Goal: Communication & Community: Ask a question

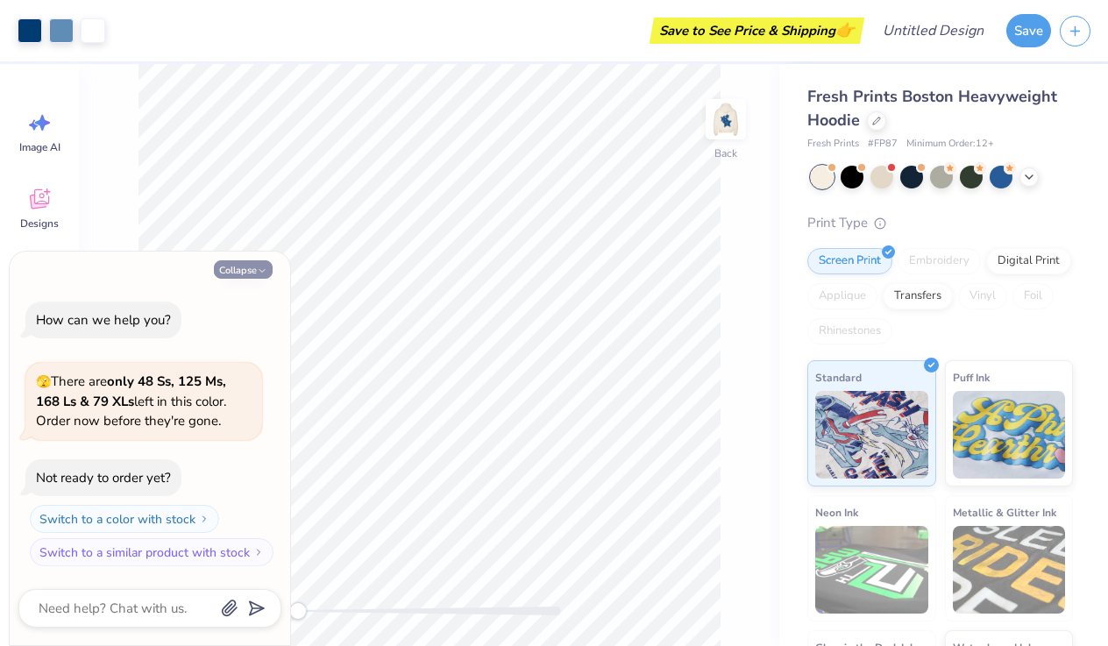
click at [246, 274] on button "Collapse" at bounding box center [243, 269] width 59 height 18
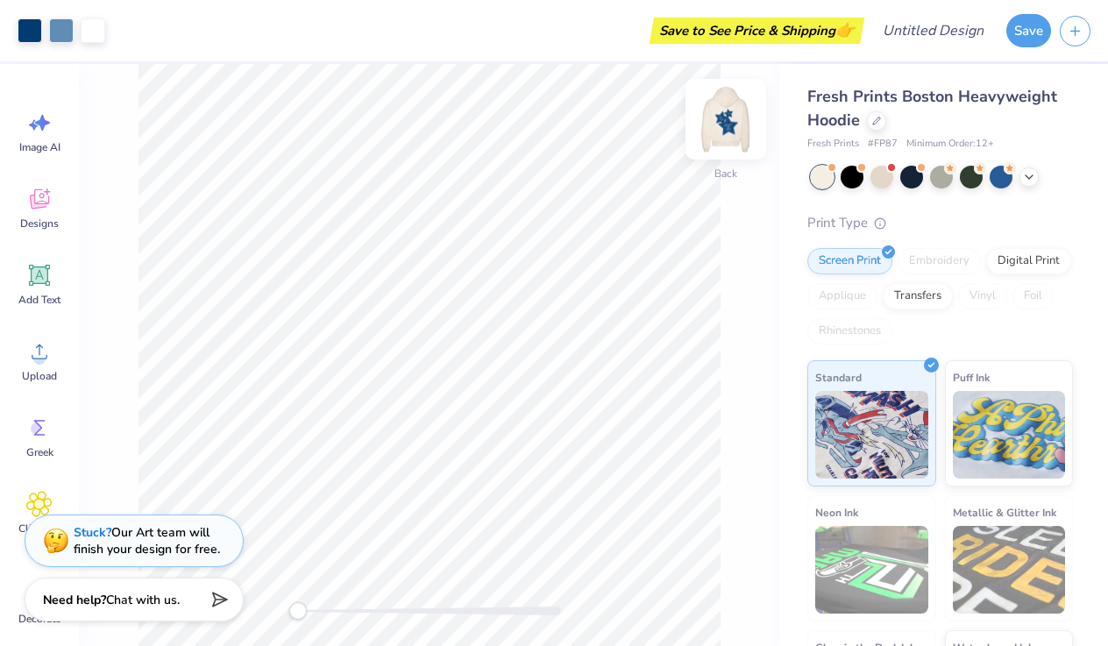
click at [730, 110] on img at bounding box center [726, 119] width 70 height 70
click at [729, 110] on img at bounding box center [726, 119] width 70 height 70
click at [735, 129] on img at bounding box center [726, 119] width 70 height 70
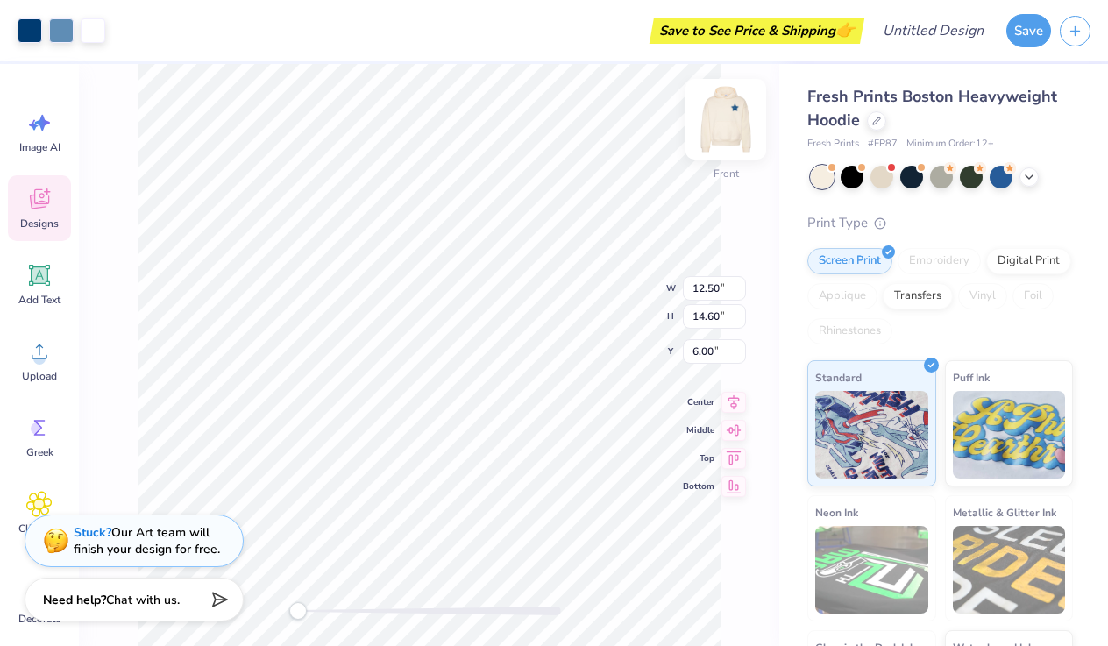
click at [727, 114] on img at bounding box center [726, 119] width 70 height 70
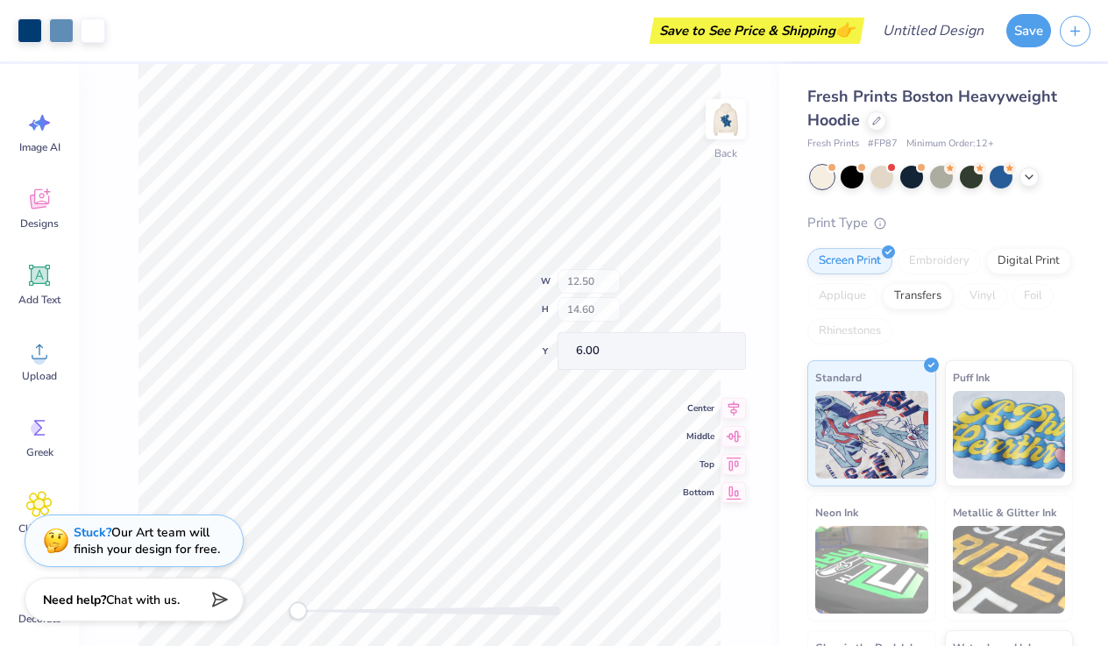
click at [727, 114] on img at bounding box center [725, 119] width 35 height 35
click at [722, 128] on img at bounding box center [726, 119] width 70 height 70
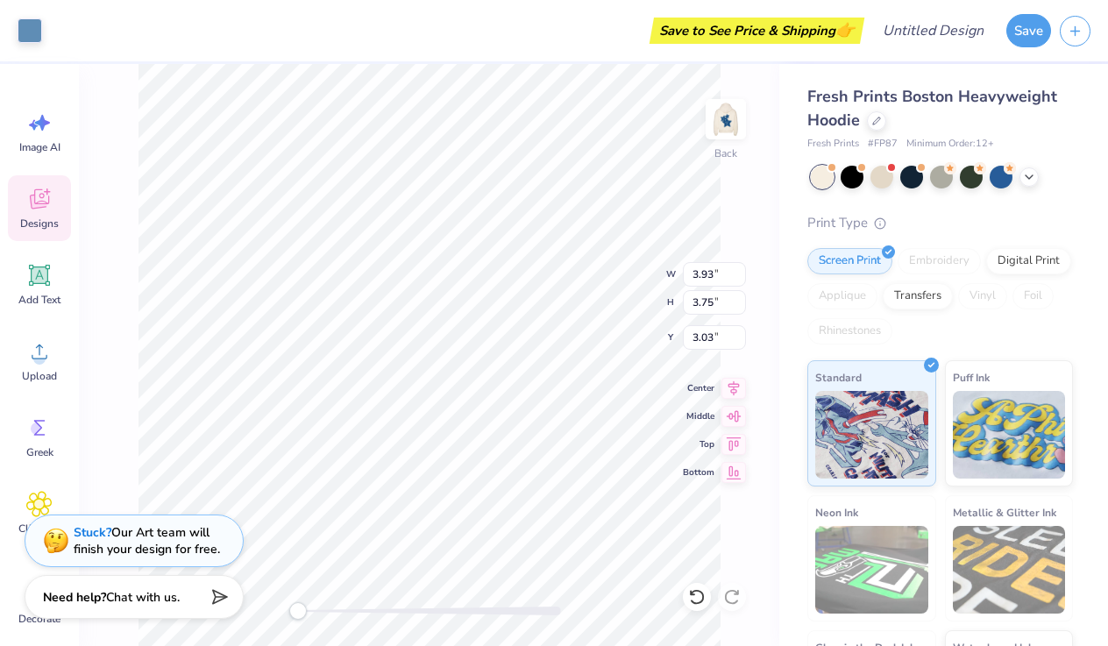
click at [167, 603] on span "Chat with us." at bounding box center [143, 597] width 74 height 17
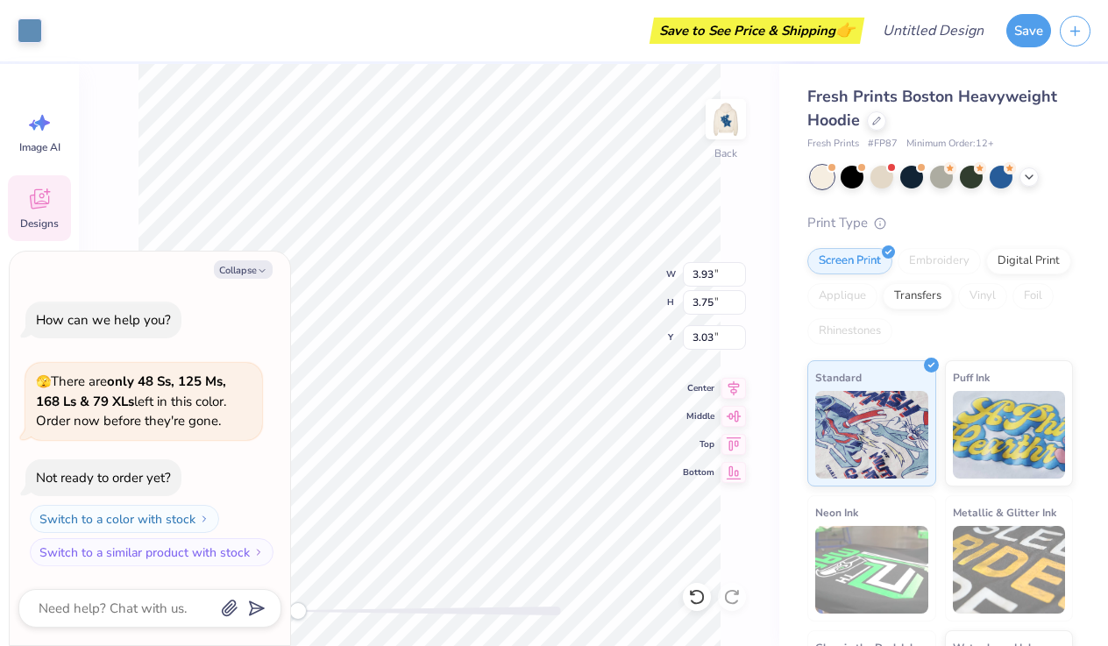
click at [103, 588] on div "Collapse How can we help you? 🫣 There are only 48 Ss, 125 Ms, 168 Ls & 79 XLs l…" at bounding box center [150, 449] width 281 height 395
click at [103, 609] on textarea at bounding box center [126, 608] width 178 height 23
type textarea "x"
type textarea "c"
type textarea "x"
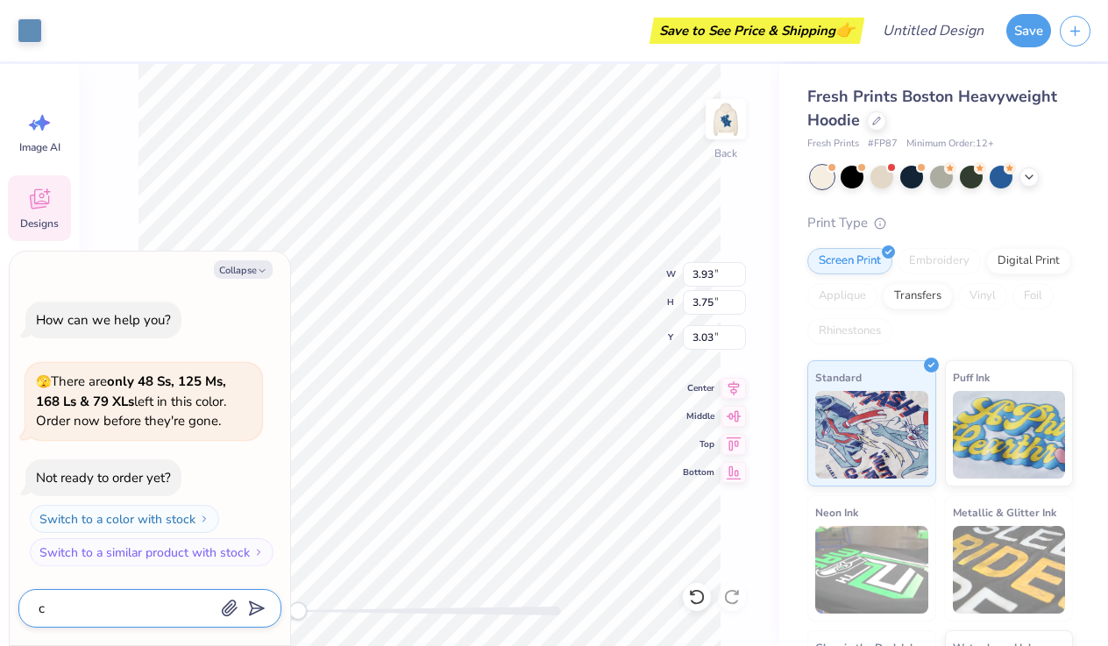
type textarea "ca"
type textarea "x"
type textarea "can"
type textarea "x"
type textarea "can"
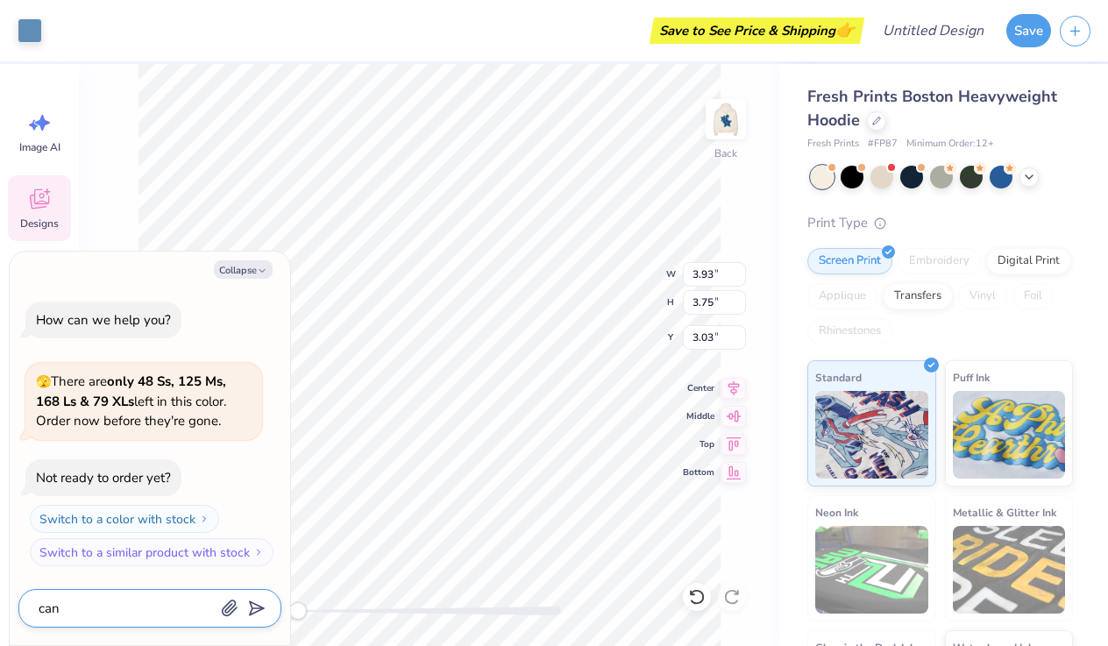
type textarea "x"
type textarea "can y"
type textarea "x"
type textarea "can yo"
type textarea "x"
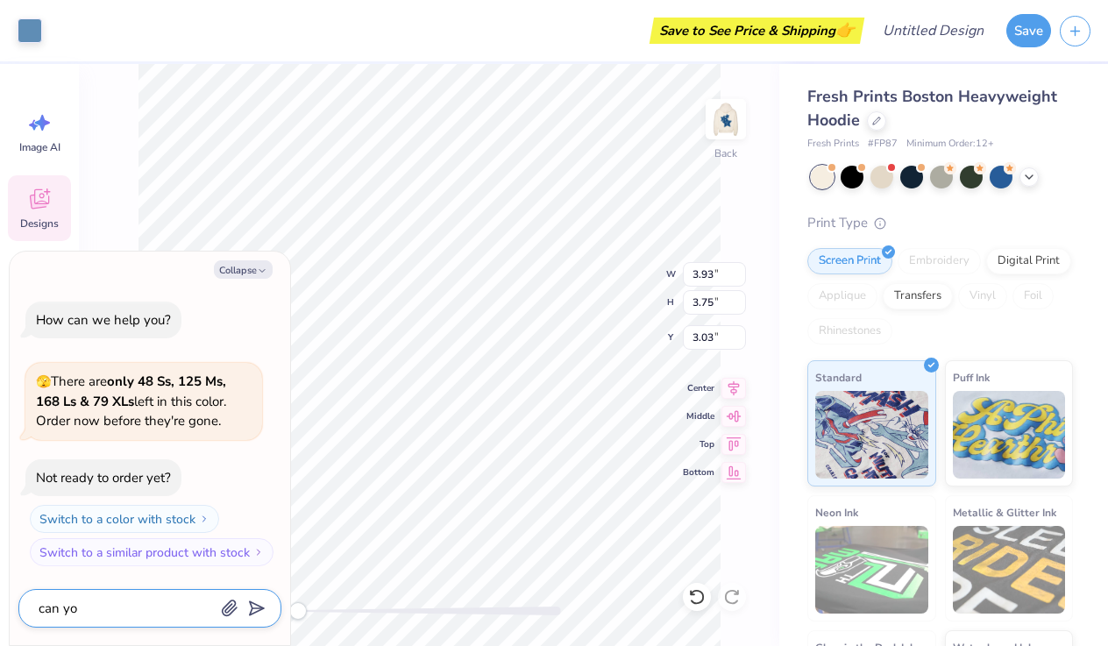
type textarea "can you"
type textarea "x"
type textarea "can you"
type textarea "x"
type textarea "can you g"
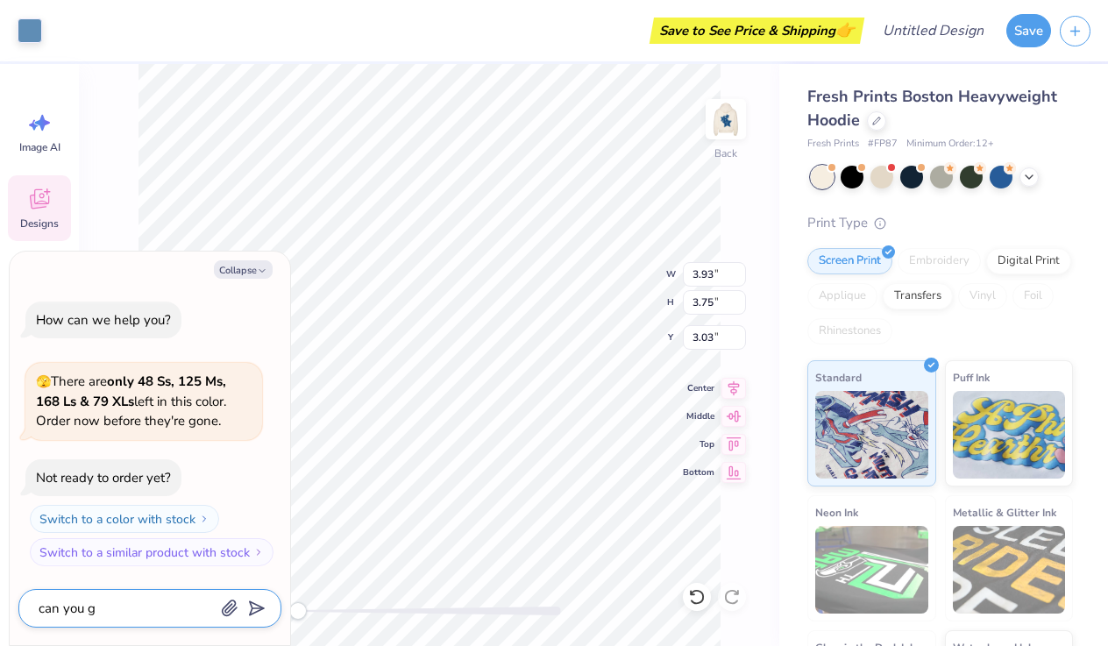
type textarea "x"
type textarea "can you"
type textarea "x"
type textarea "can you c"
type textarea "x"
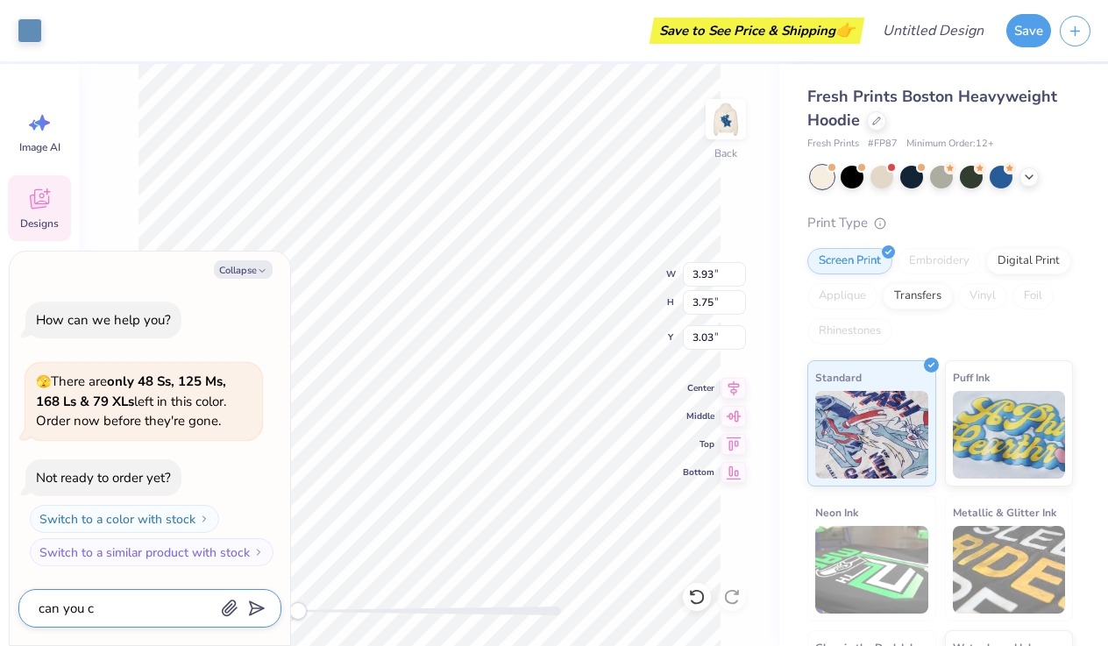
type textarea "can you ch"
type textarea "x"
type textarea "can you cha"
type textarea "x"
type textarea "can you [PERSON_NAME]"
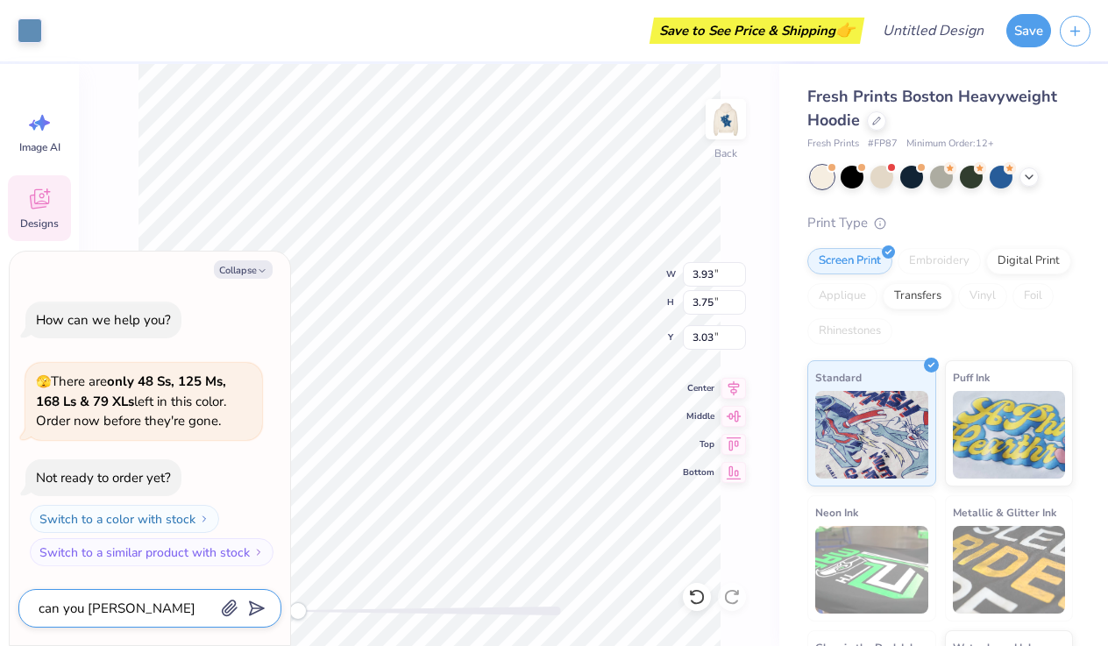
type textarea "x"
type textarea "can you [PERSON_NAME]"
type textarea "x"
type textarea "can you change"
type textarea "x"
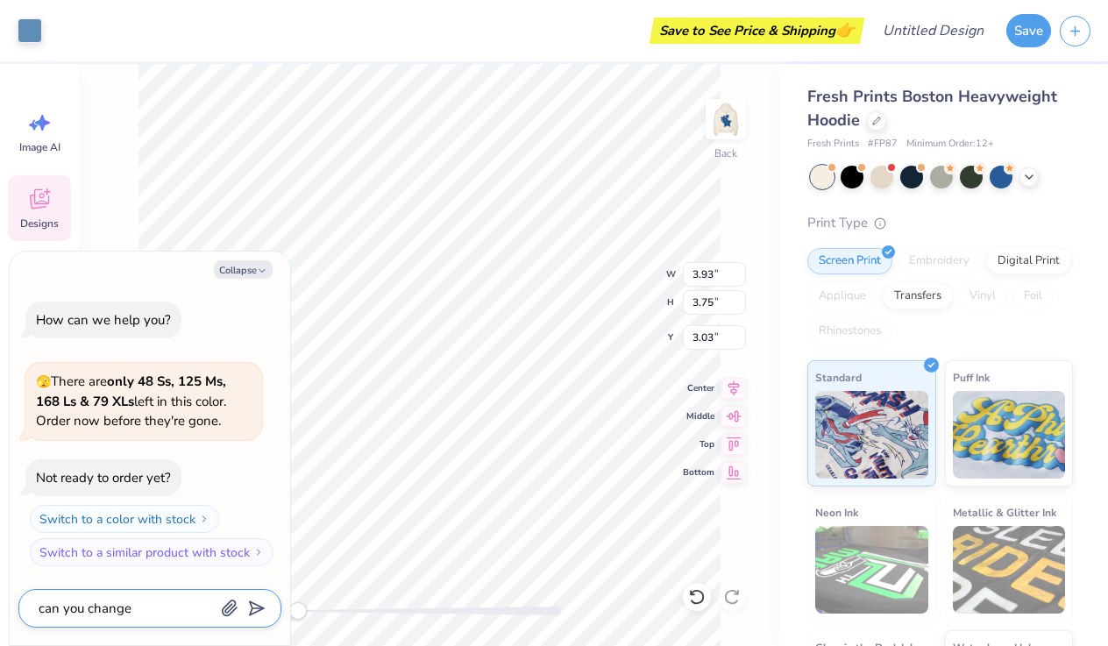
type textarea "can you change"
type textarea "x"
type textarea "can you change t"
type textarea "x"
type textarea "can you change th"
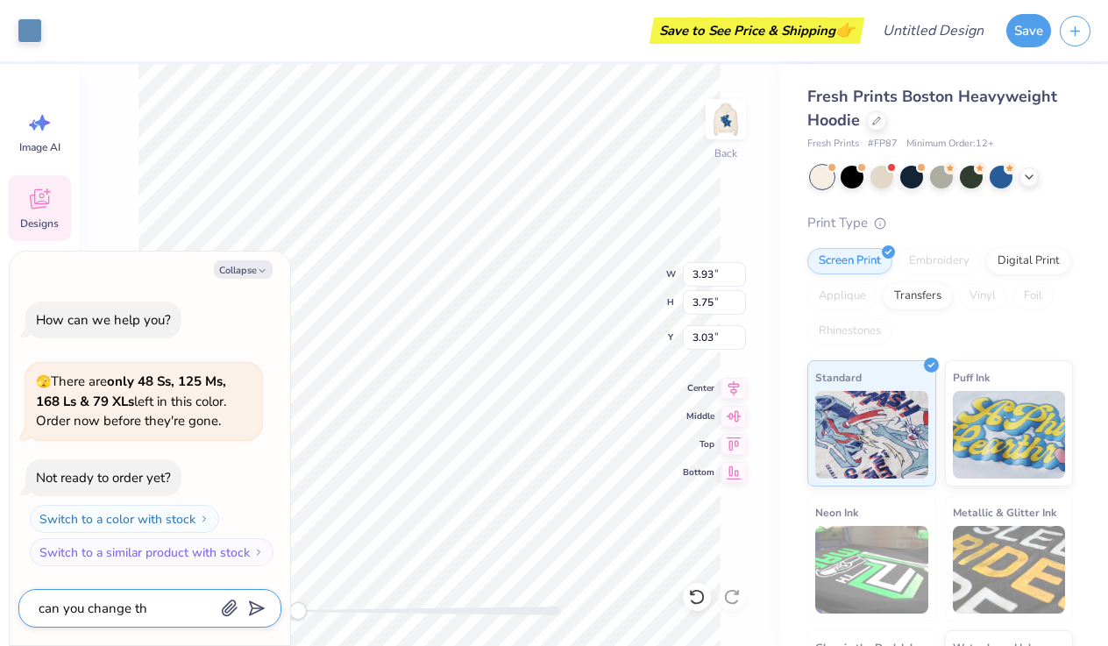
type textarea "x"
type textarea "can you change the"
type textarea "x"
type textarea "can you change the"
type textarea "x"
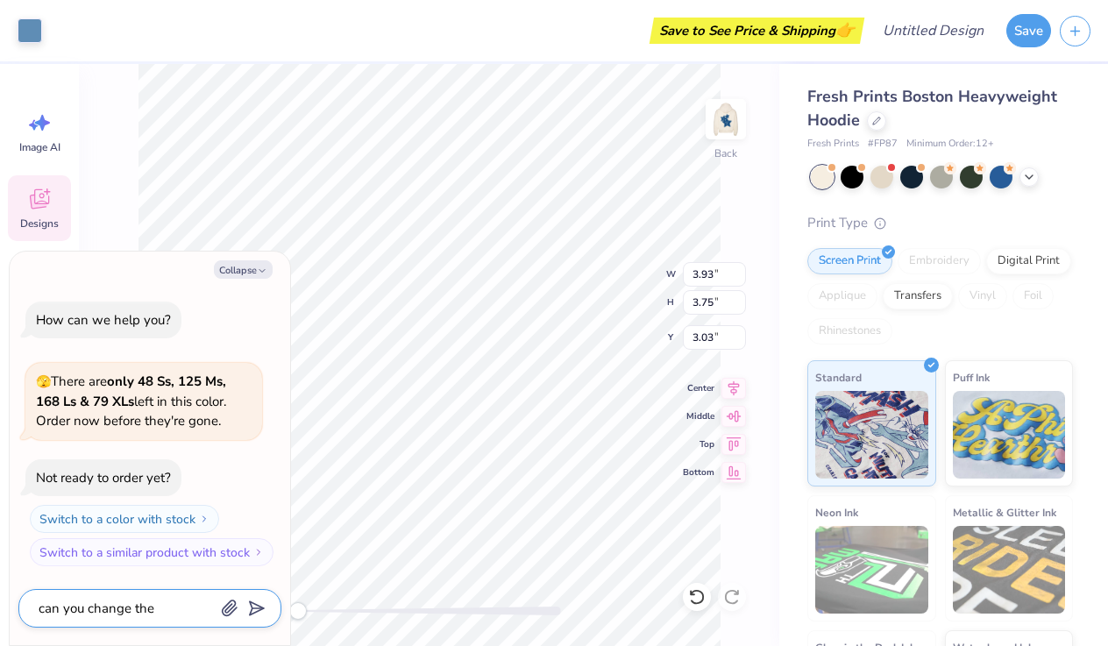
type textarea "can you change the s"
type textarea "x"
type textarea "can you change the si"
type textarea "x"
type textarea "can you change the sig"
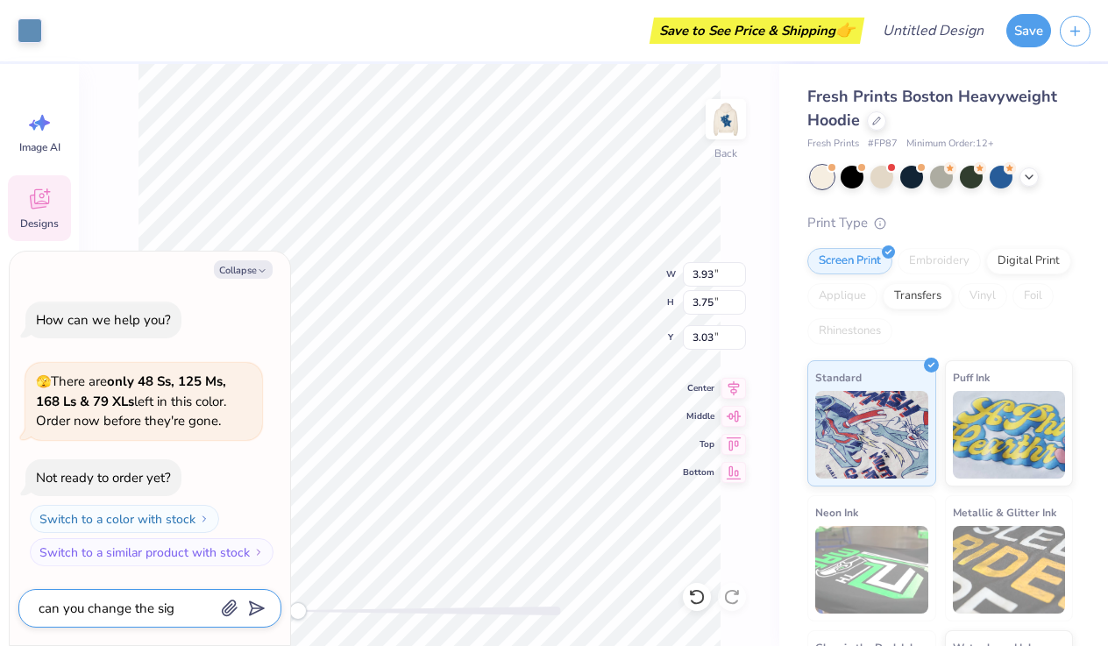
type textarea "x"
type textarea "can you change the sig"
type textarea "x"
type textarea "can you change the sig d"
type textarea "x"
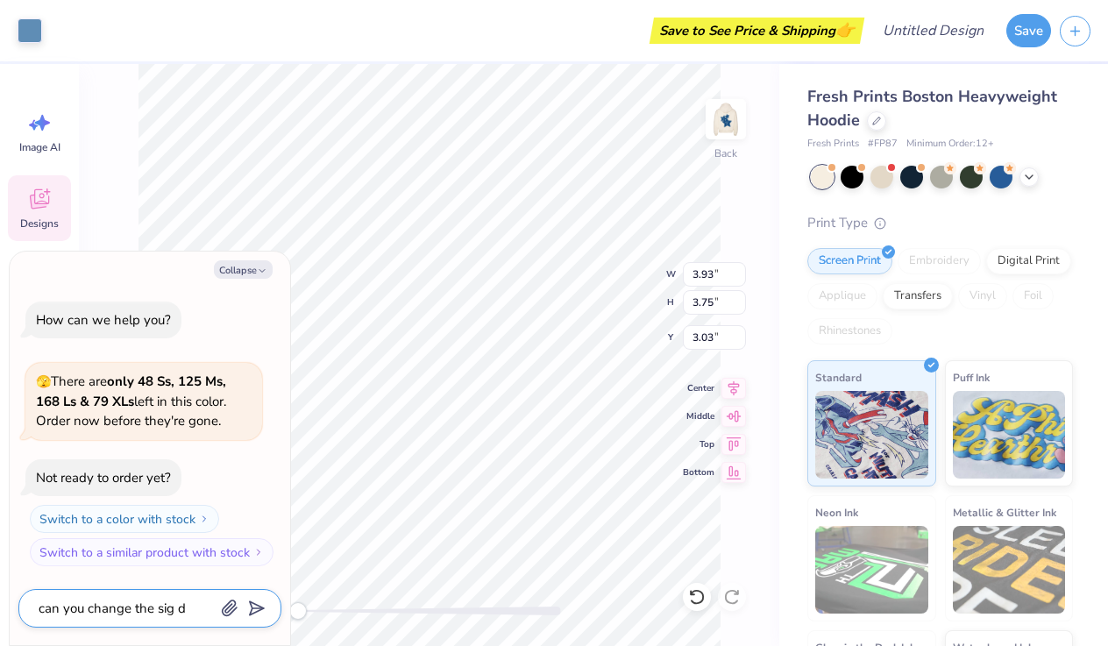
type textarea "can you change the sig de"
type textarea "x"
type textarea "can you change the sig del"
type textarea "x"
type textarea "can you change the sig delt"
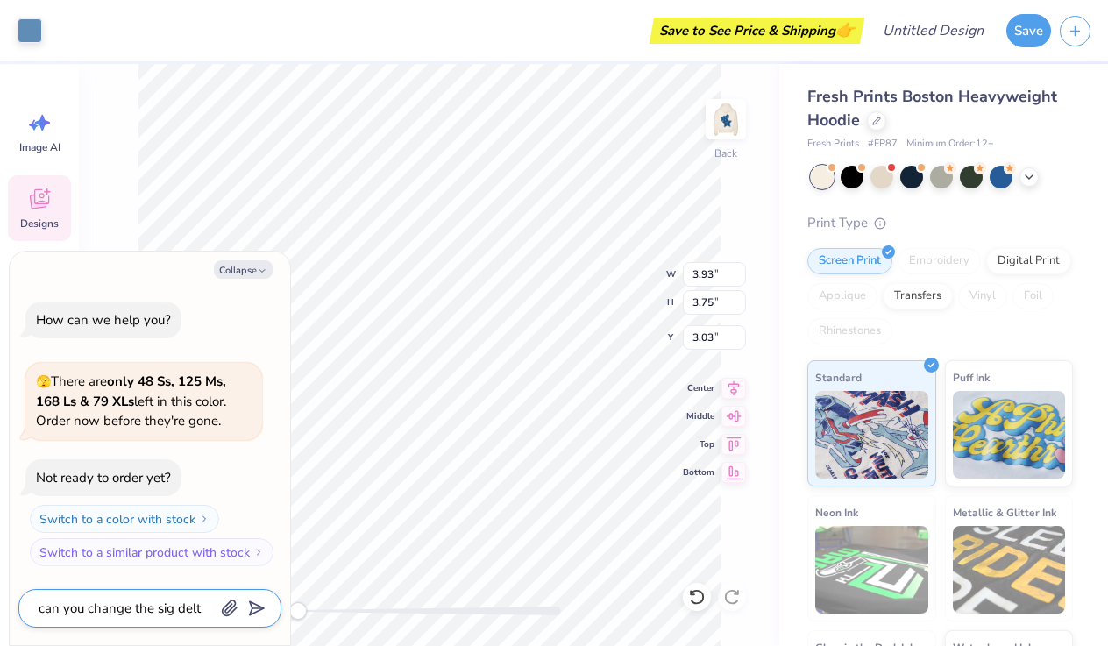
type textarea "x"
type textarea "can you change the sig deltt"
type textarea "x"
type textarea "can you change the sig deltto"
type textarea "x"
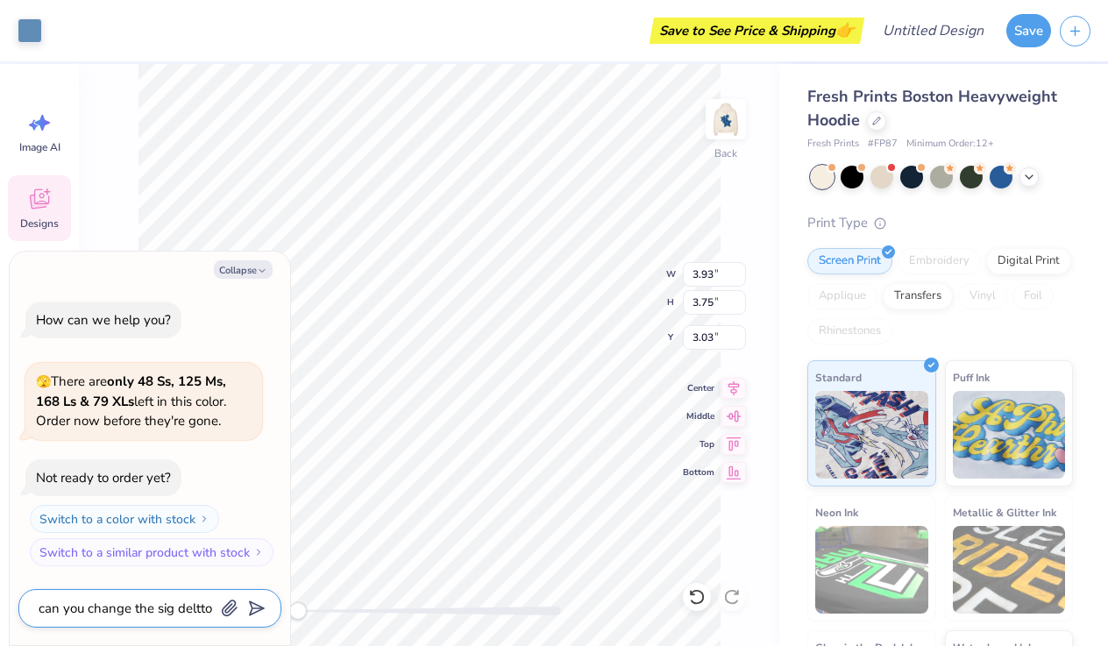
type textarea "can you change the sig delta"
type textarea "x"
type textarea "can you change the sig delta"
type textarea "x"
type textarea "can you change the sig delt"
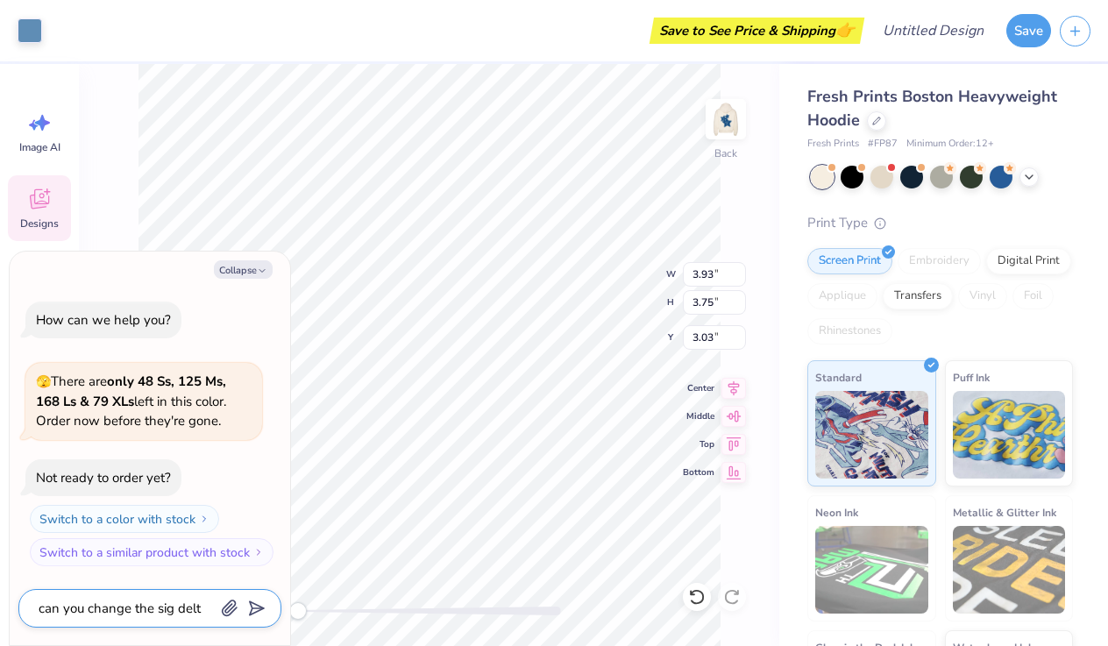
type textarea "x"
type textarea "can you change the sig delt"
type textarea "x"
type textarea "can you change the sig delt t"
type textarea "x"
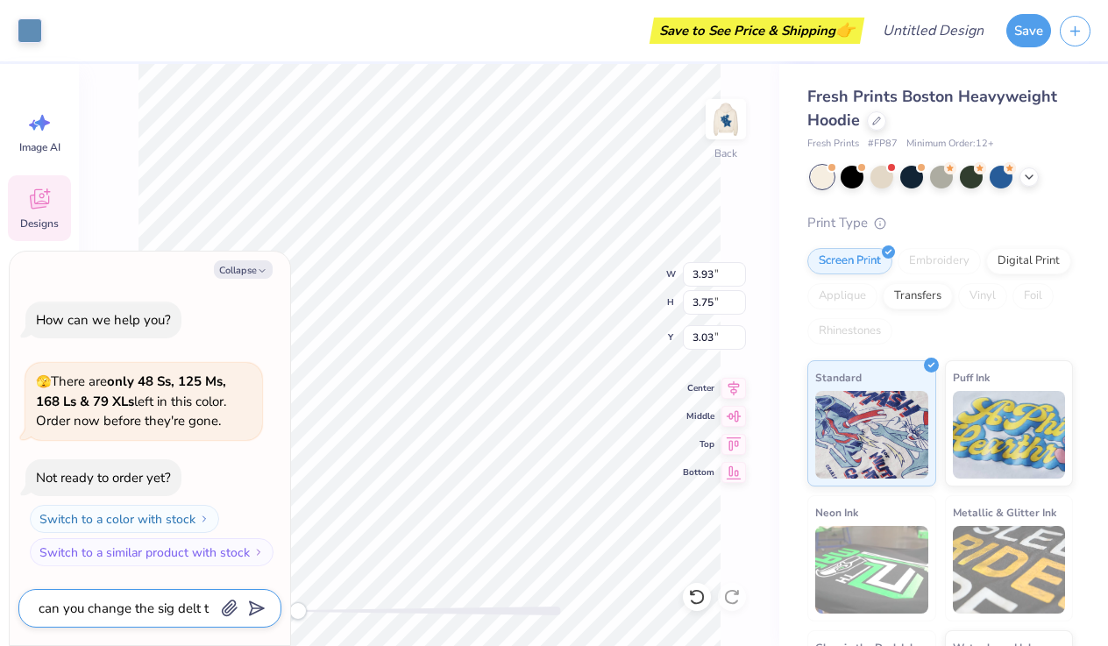
type textarea "can you change the sig delt to"
type textarea "x"
type textarea "can you change the sig delt to"
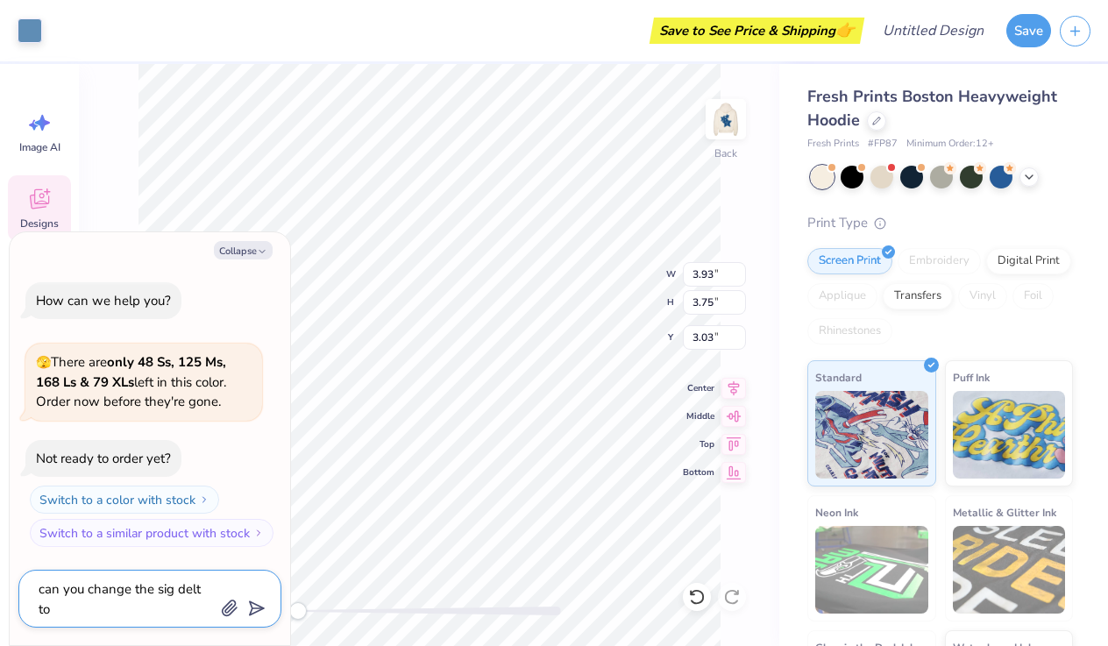
type textarea "x"
type textarea "can you change the sig delt to S"
type textarea "x"
type textarea "can you change the sig delt to"
type textarea "x"
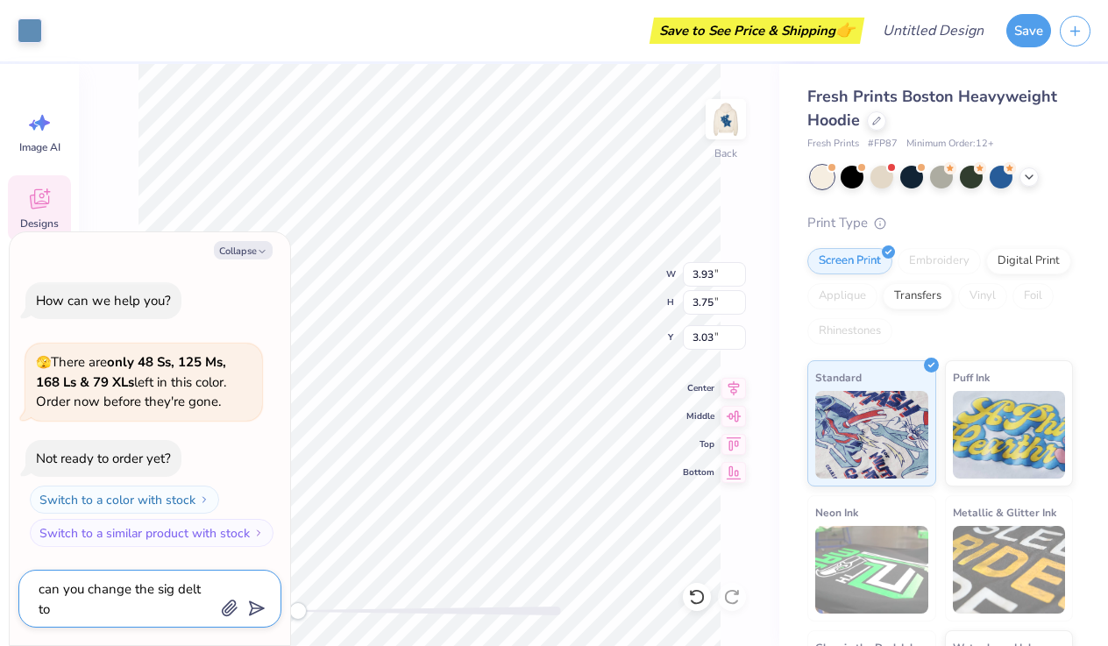
type textarea "can you change the sig delt to N"
type textarea "x"
type textarea "can you change the sig delt to [GEOGRAPHIC_DATA]"
type textarea "x"
type textarea "can you change the sig delt to NDS"
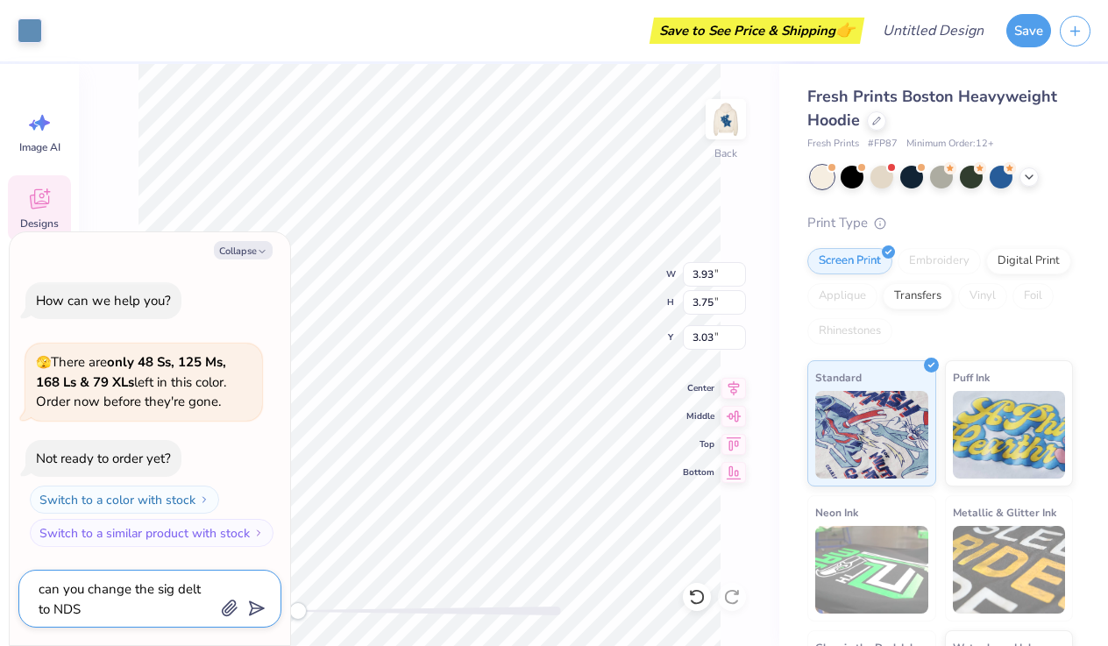
type textarea "x"
type textarea "can you change the sig delt to NDS"
type textarea "x"
type textarea "can you change the sig delt to NDS s"
type textarea "x"
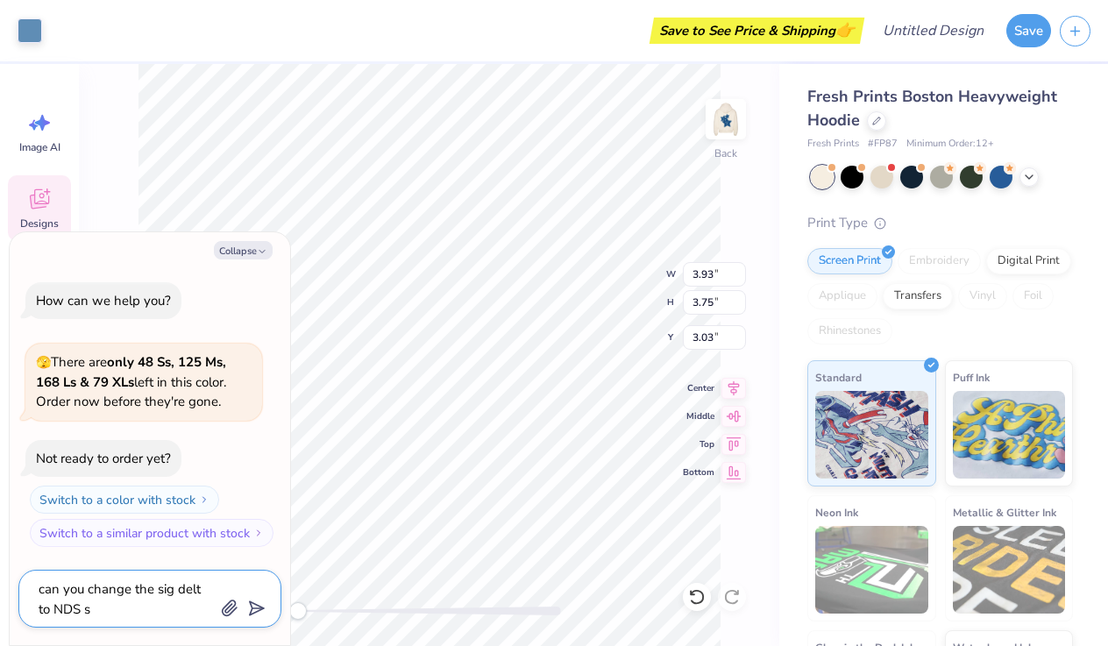
type textarea "can you change the sig delt to NDS st"
type textarea "x"
type textarea "can you change the sig delt to NDS sto"
type textarea "x"
type textarea "can you change the sig delt to NDS stor"
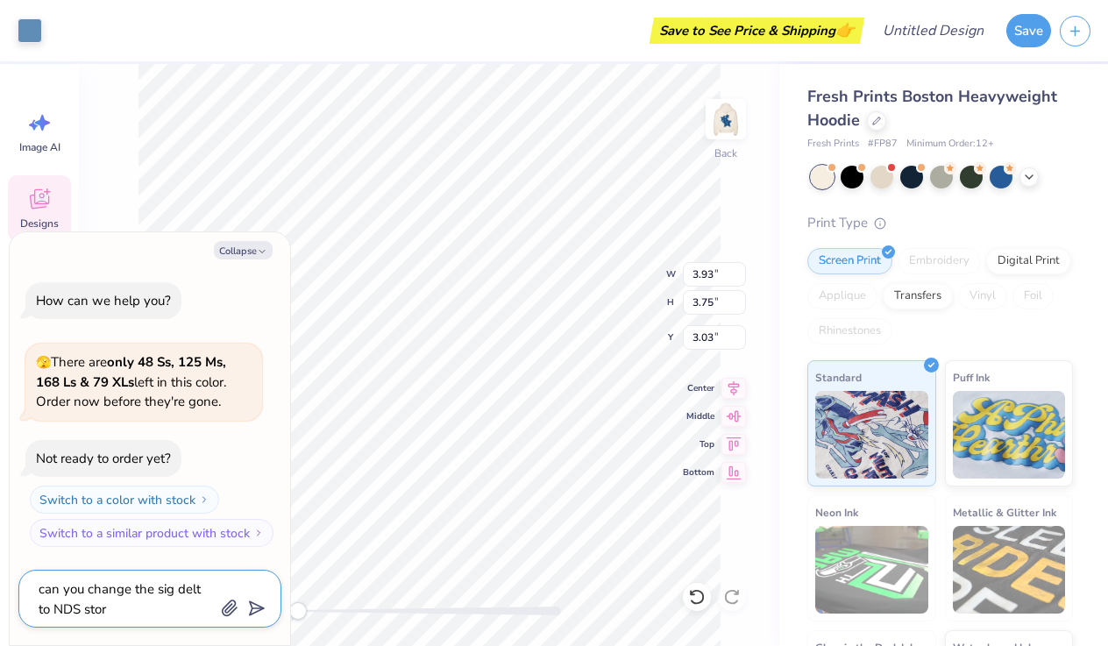
type textarea "x"
type textarea "can you change the sig delt to NDS storm"
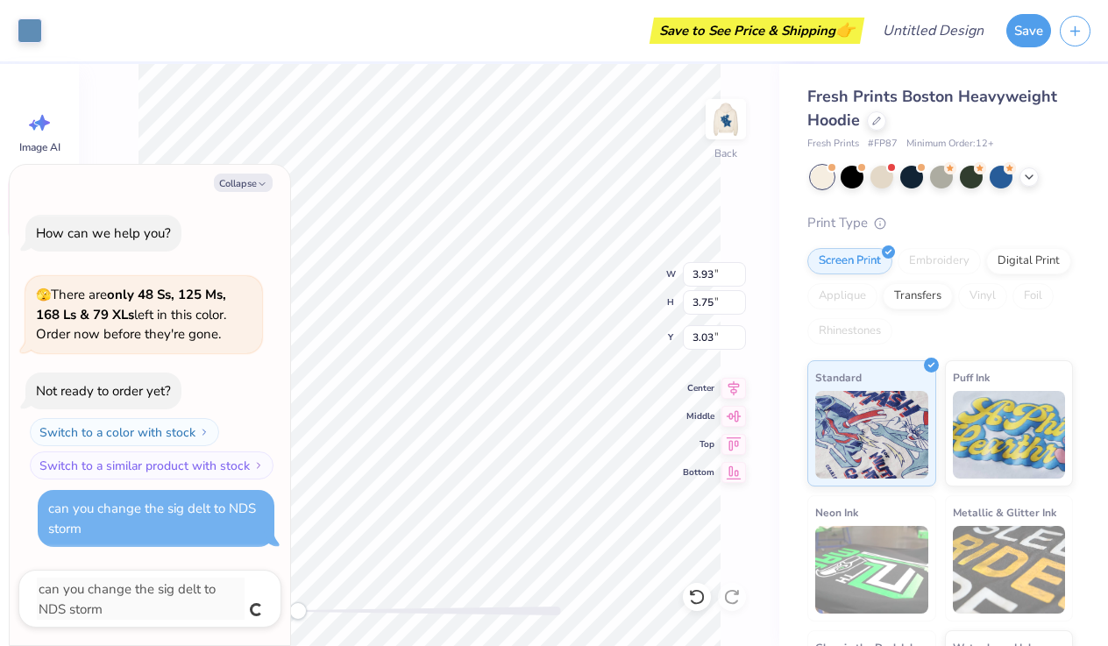
type textarea "x"
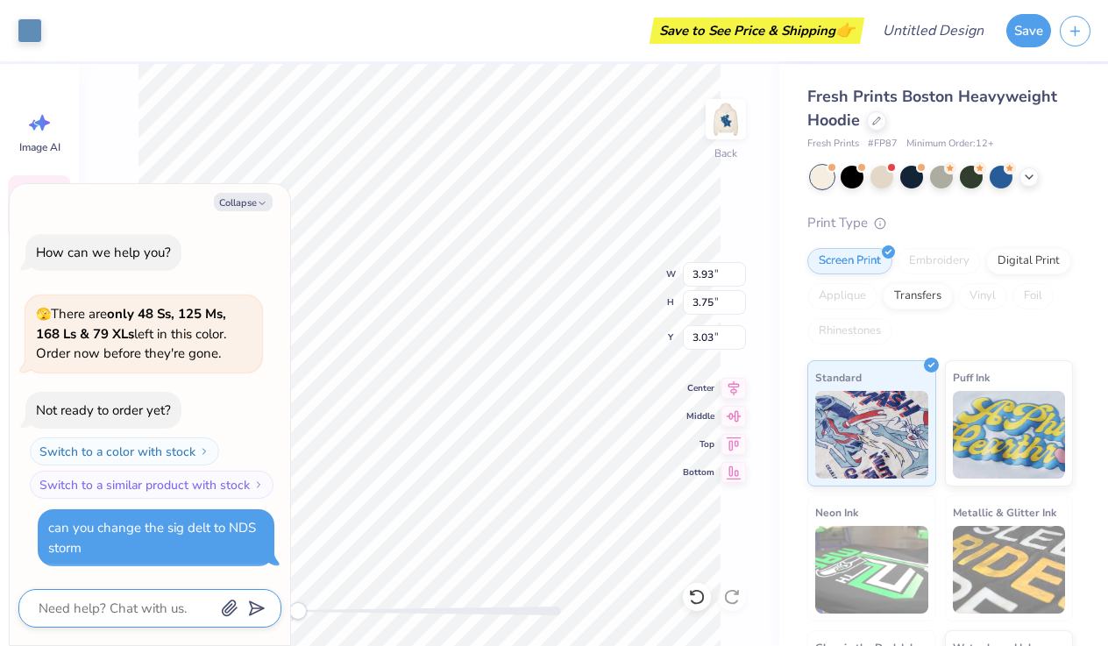
type textarea "x"
type textarea "o"
type textarea "x"
type textarea "on"
type textarea "x"
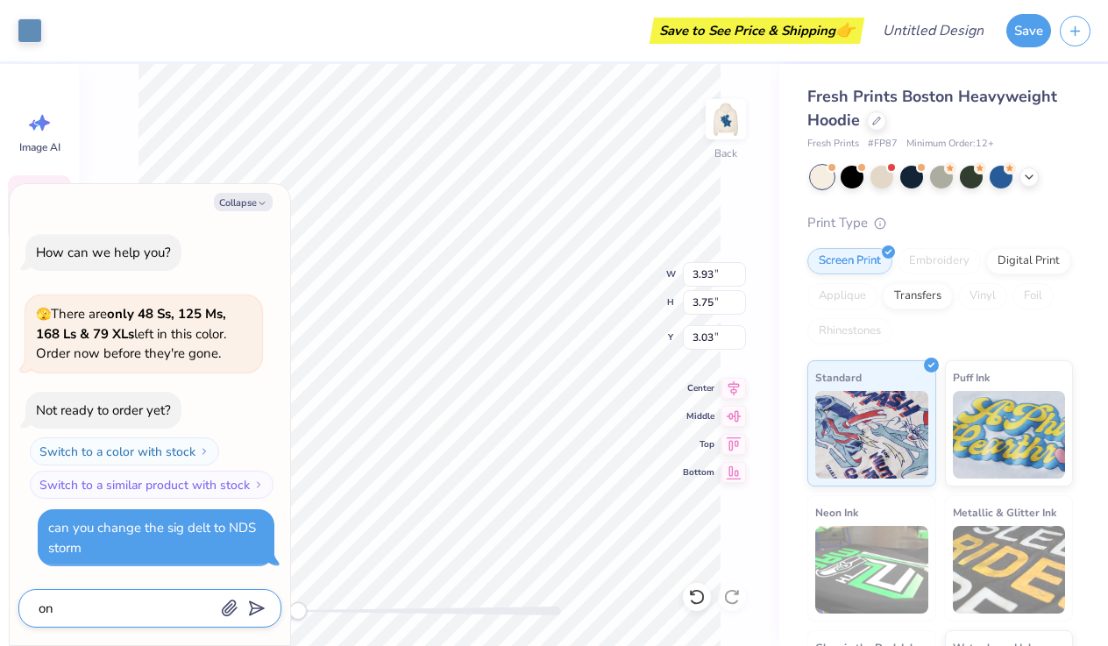
type textarea "on"
type textarea "x"
type textarea "on s"
type textarea "x"
type textarea "on sw"
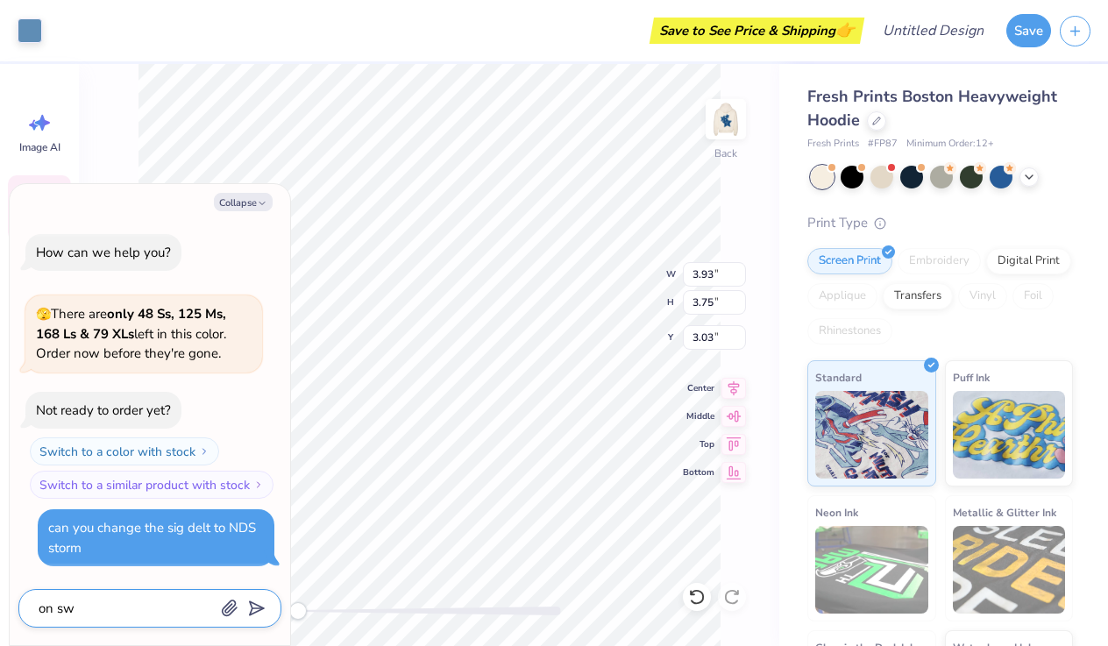
type textarea "x"
type textarea "on swe"
type textarea "x"
type textarea "on swea"
type textarea "x"
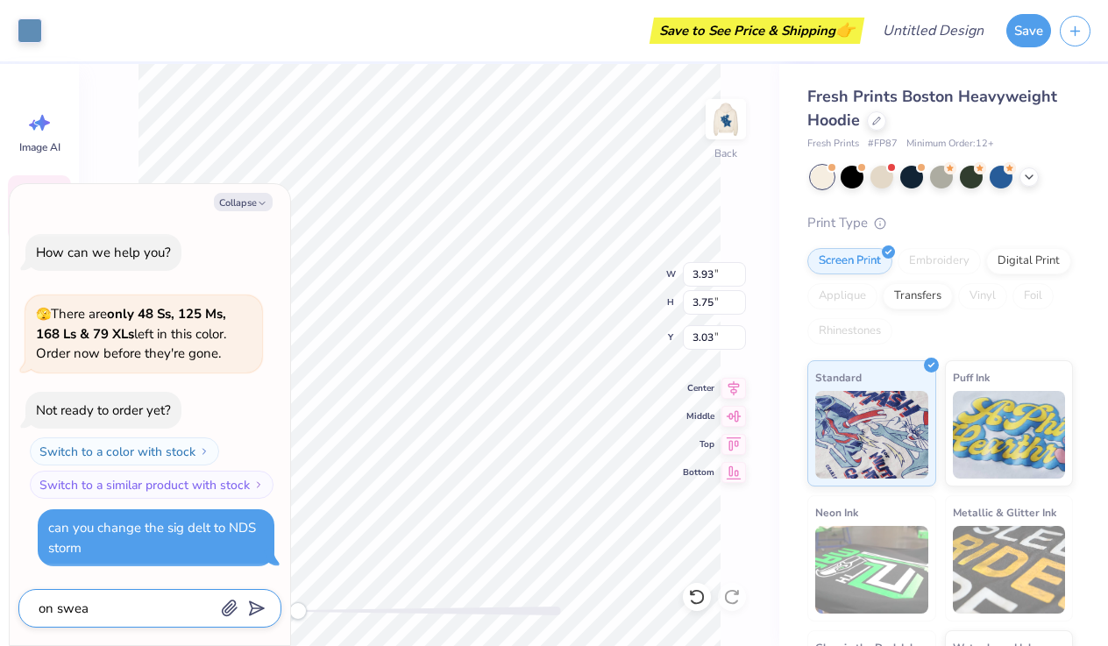
type textarea "on sweat"
type textarea "x"
type textarea "on sweats"
type textarea "x"
type textarea "on sweatsh"
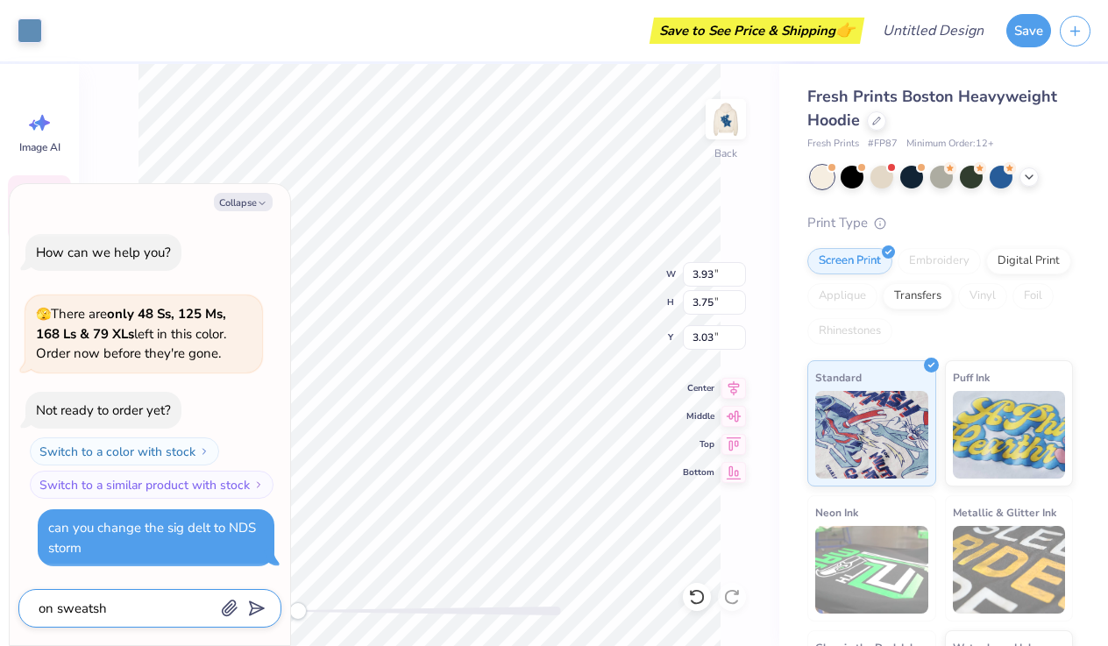
type textarea "x"
type textarea "on sweatshi"
type textarea "x"
type textarea "on sweatshir"
type textarea "x"
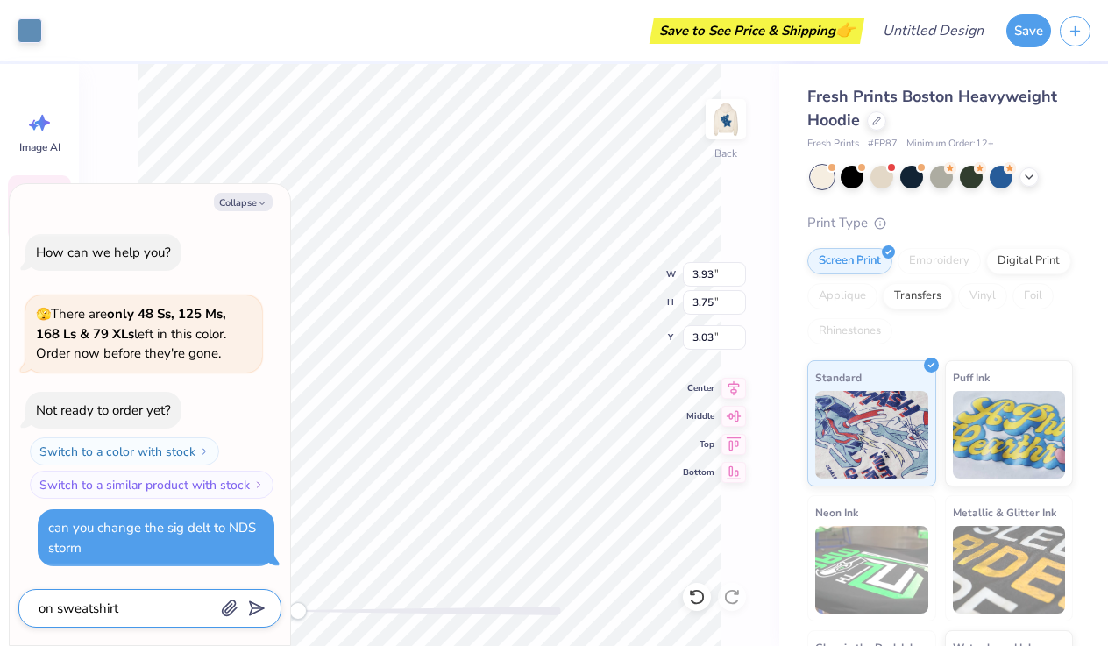
type textarea "on sweatshirt"
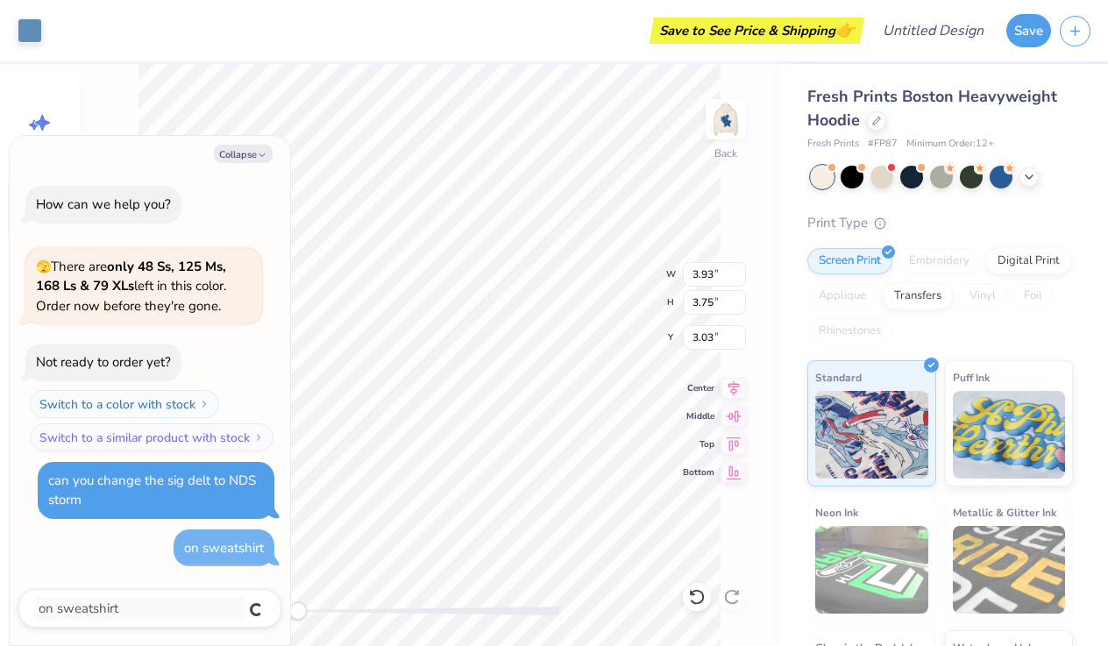
type textarea "x"
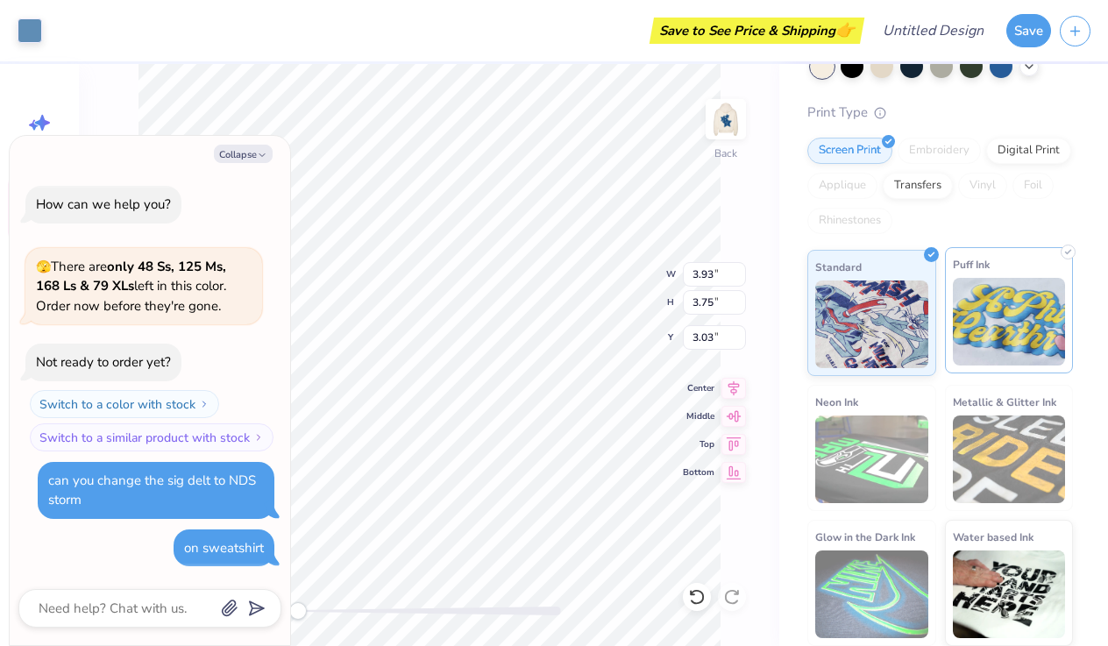
scroll to position [110, 0]
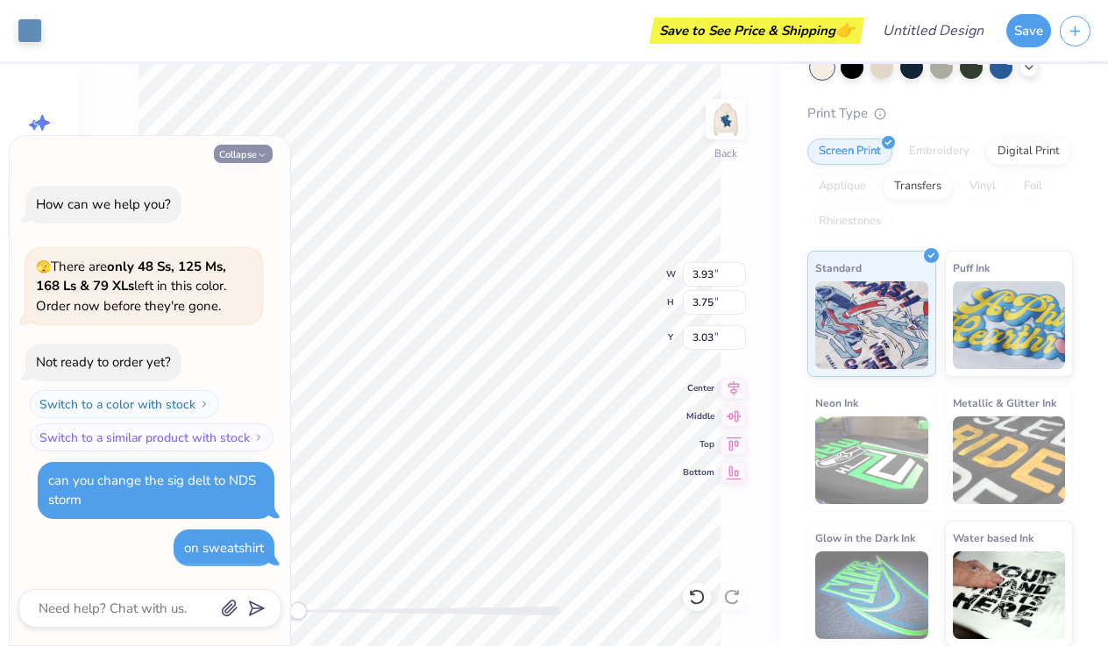
click at [239, 155] on button "Collapse" at bounding box center [243, 154] width 59 height 18
type textarea "x"
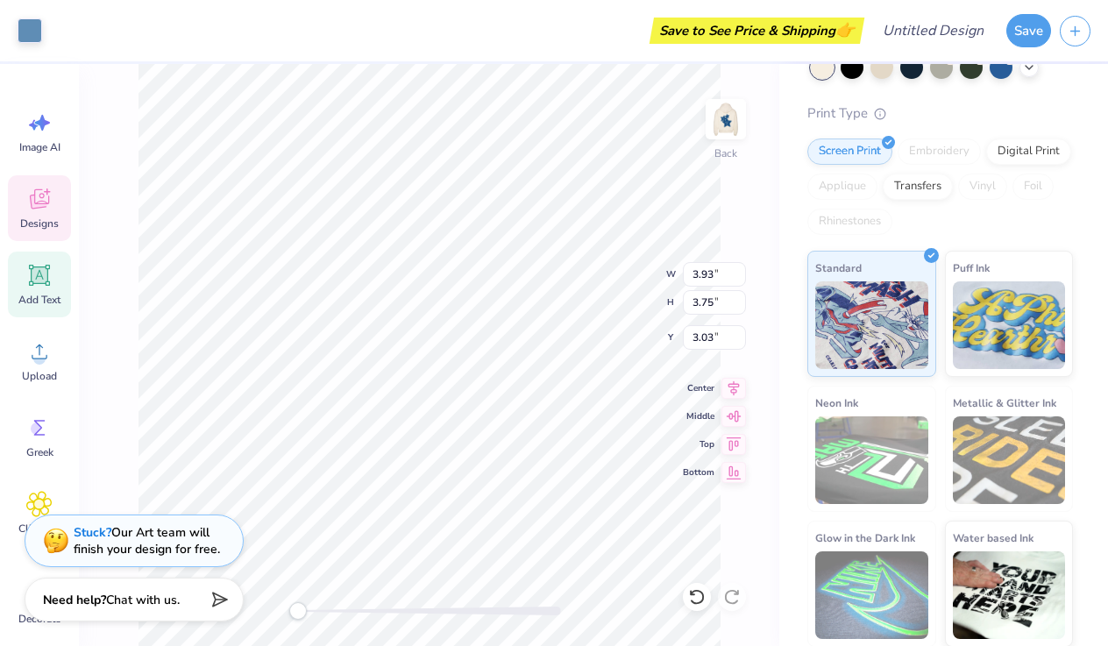
scroll to position [0, 0]
click at [33, 269] on icon at bounding box center [40, 275] width 17 height 17
type input "7.05"
type input "2.04"
type input "5.73"
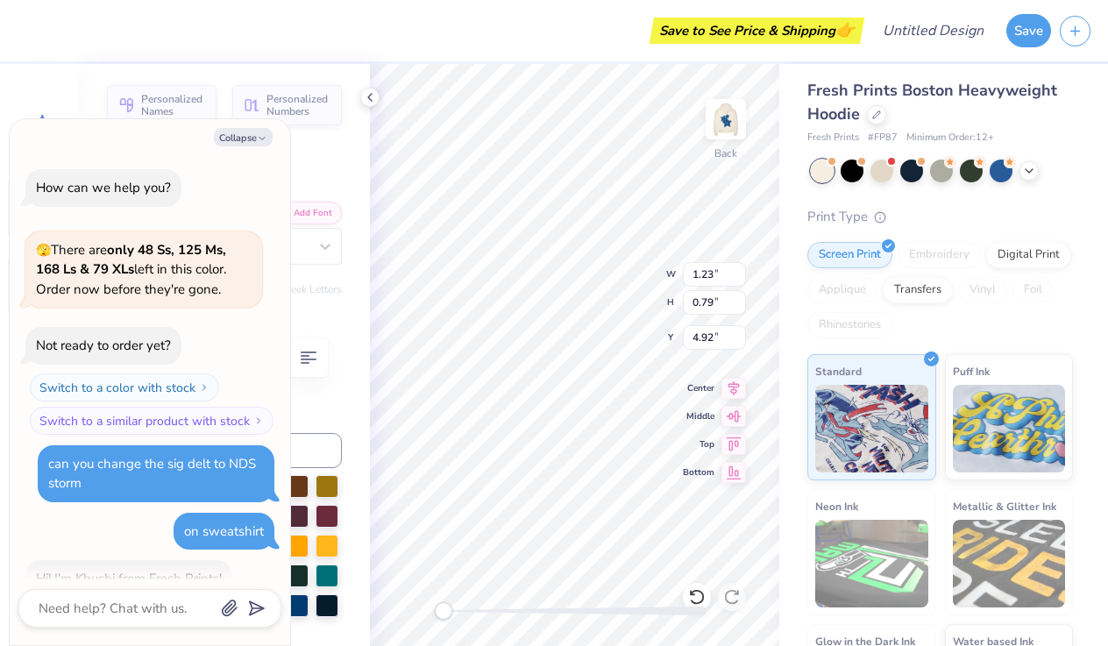
scroll to position [62, 0]
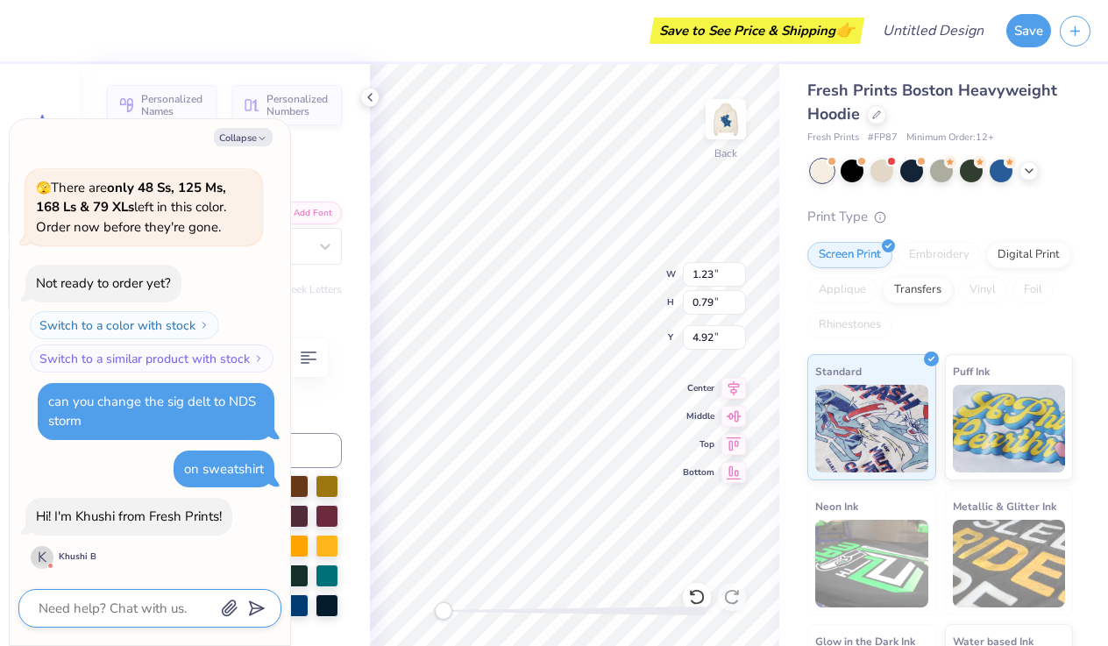
click at [75, 599] on textarea at bounding box center [126, 608] width 178 height 23
type textarea "x"
type textarea "h"
type textarea "x"
type textarea "hi"
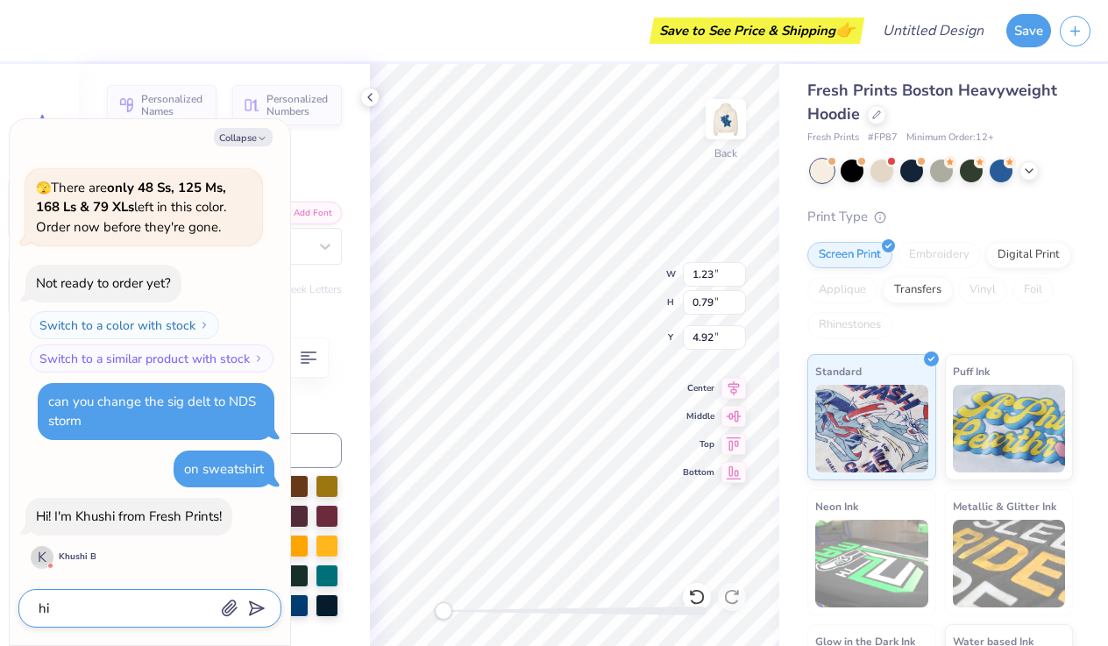
type textarea "x"
type textarea "hi!"
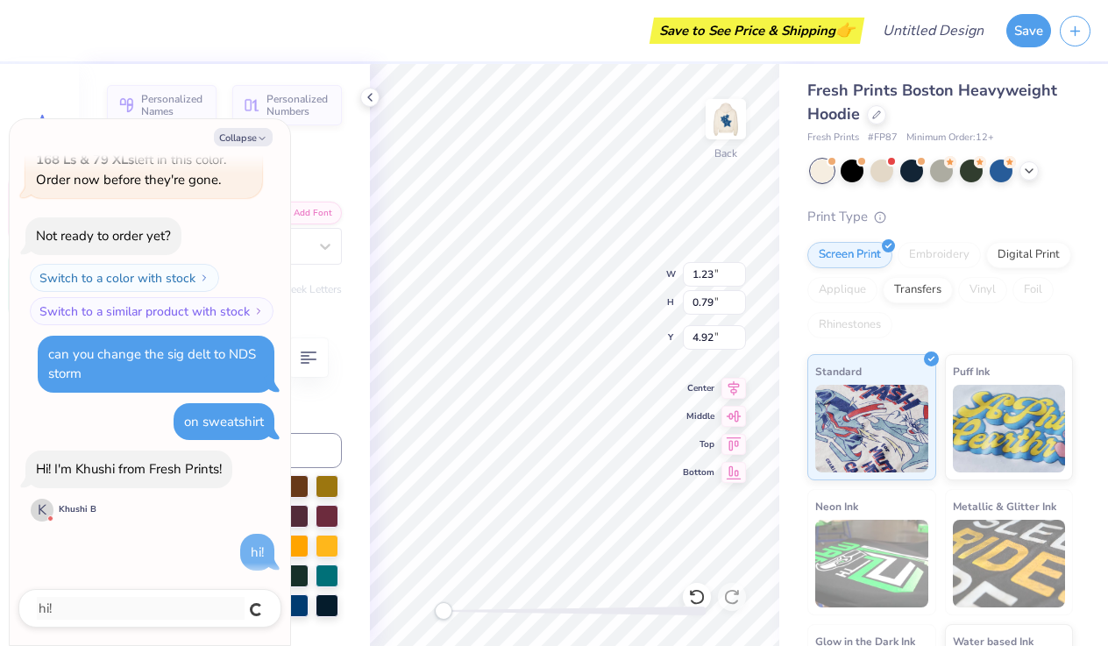
type textarea "x"
type textarea "c"
type textarea "x"
type textarea "ca"
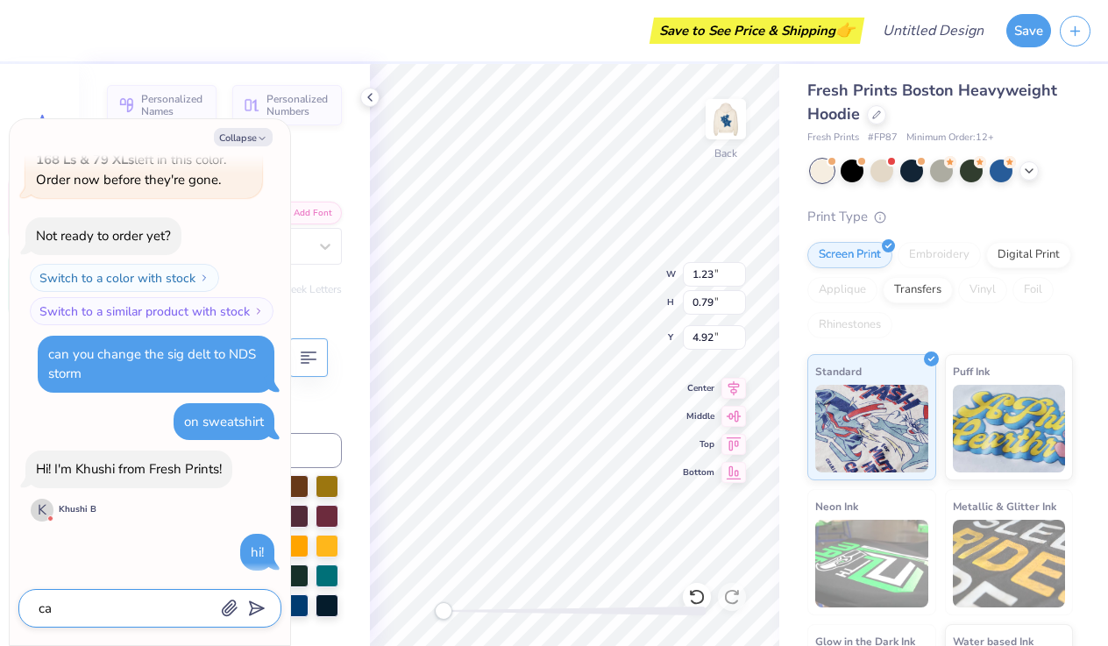
type textarea "x"
type textarea "can"
type textarea "x"
type textarea "can"
type textarea "x"
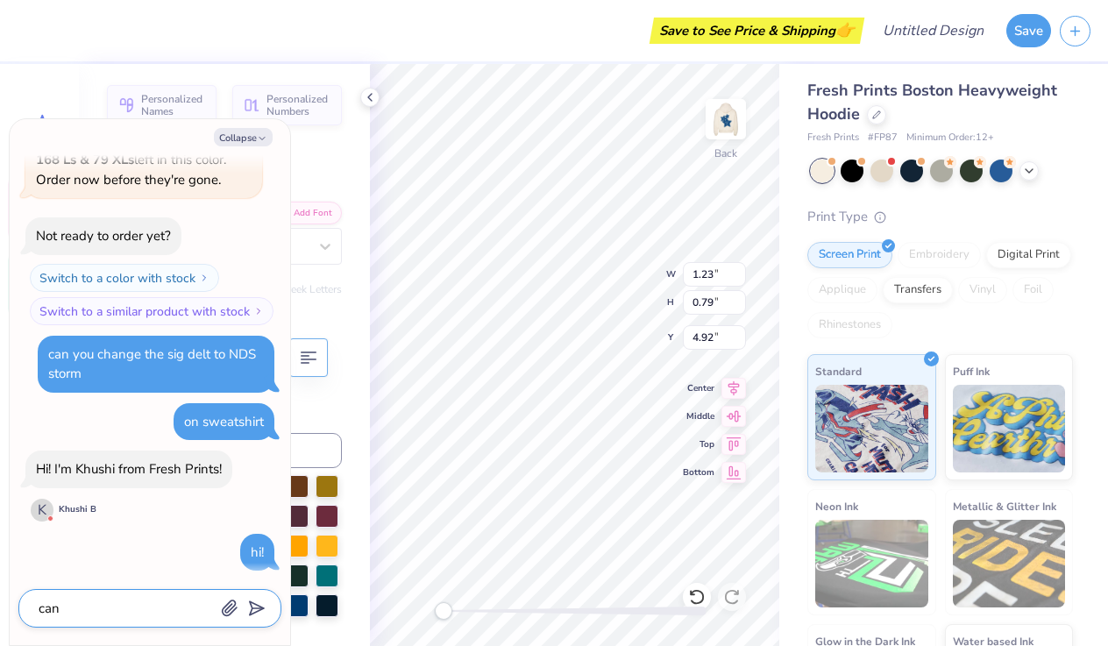
type textarea "can y"
type textarea "x"
type textarea "can yo"
type textarea "x"
type textarea "can you"
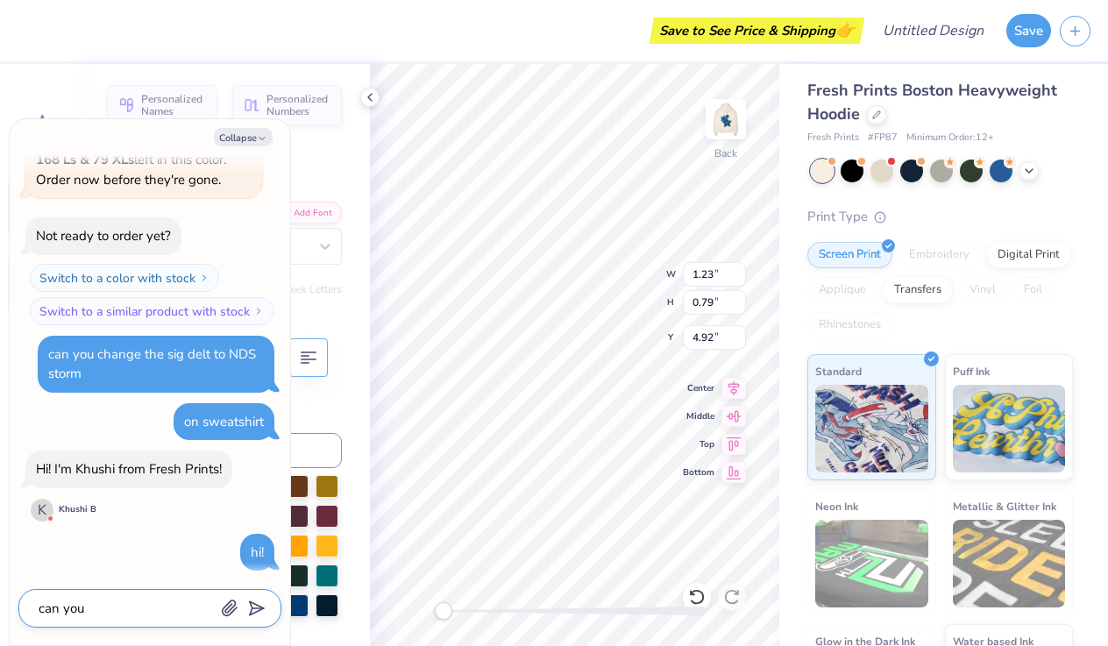
type textarea "x"
type textarea "can you"
type textarea "x"
type textarea "can you c"
type textarea "x"
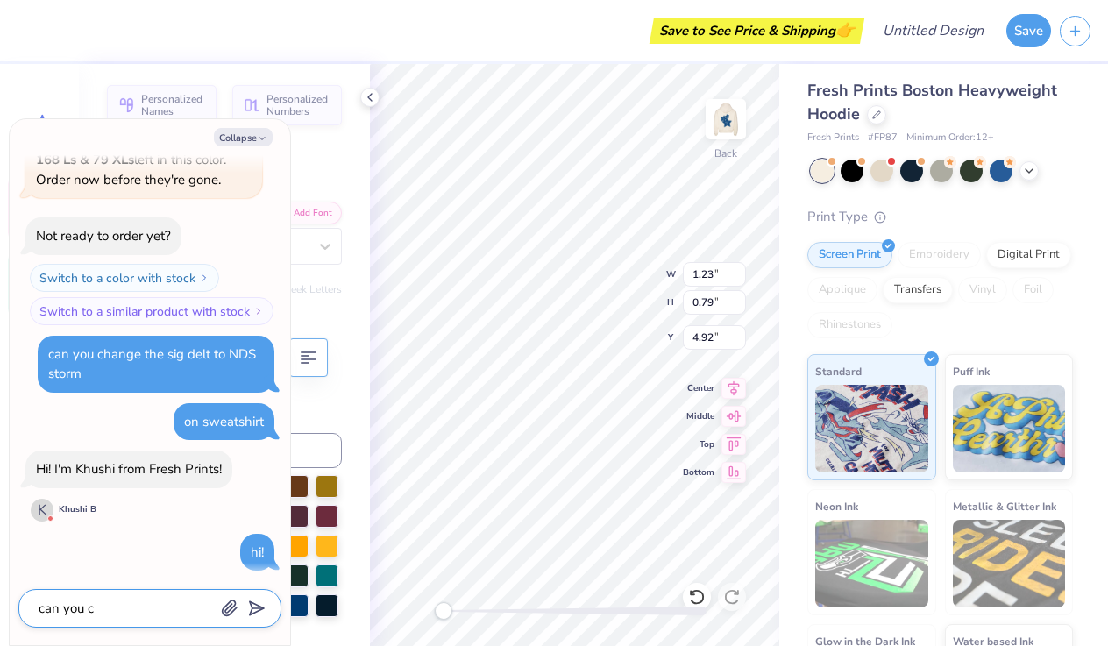
type textarea "can you ch"
type textarea "x"
type textarea "can you cha"
type textarea "x"
type textarea "can you [PERSON_NAME]"
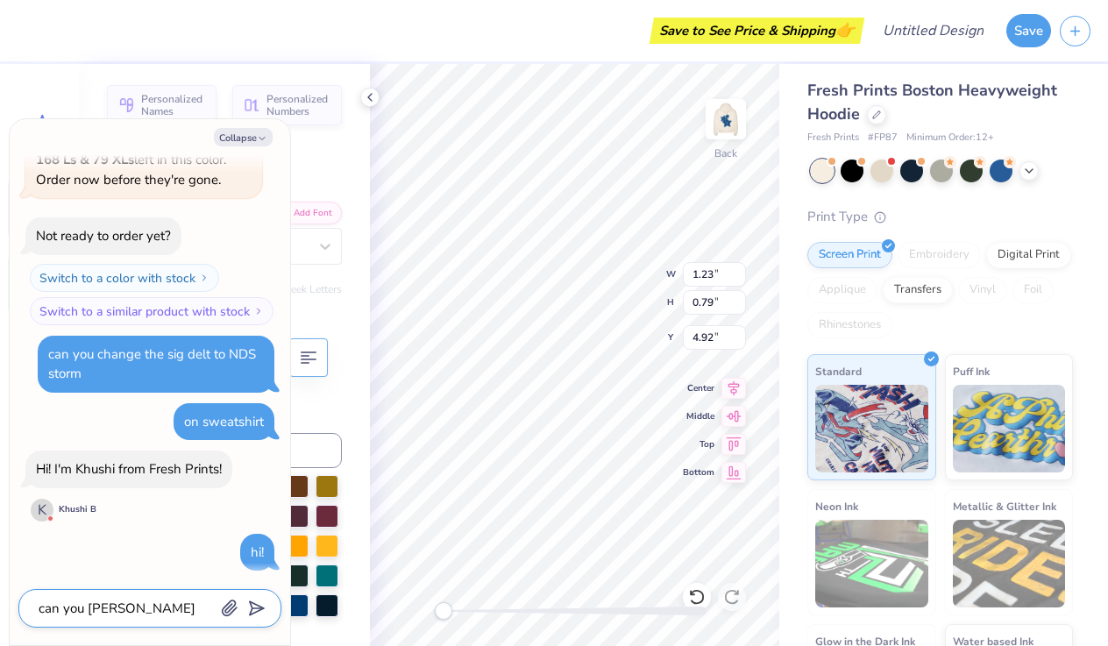
type textarea "x"
type textarea "can you [PERSON_NAME]"
type textarea "x"
type textarea "can you change"
type textarea "x"
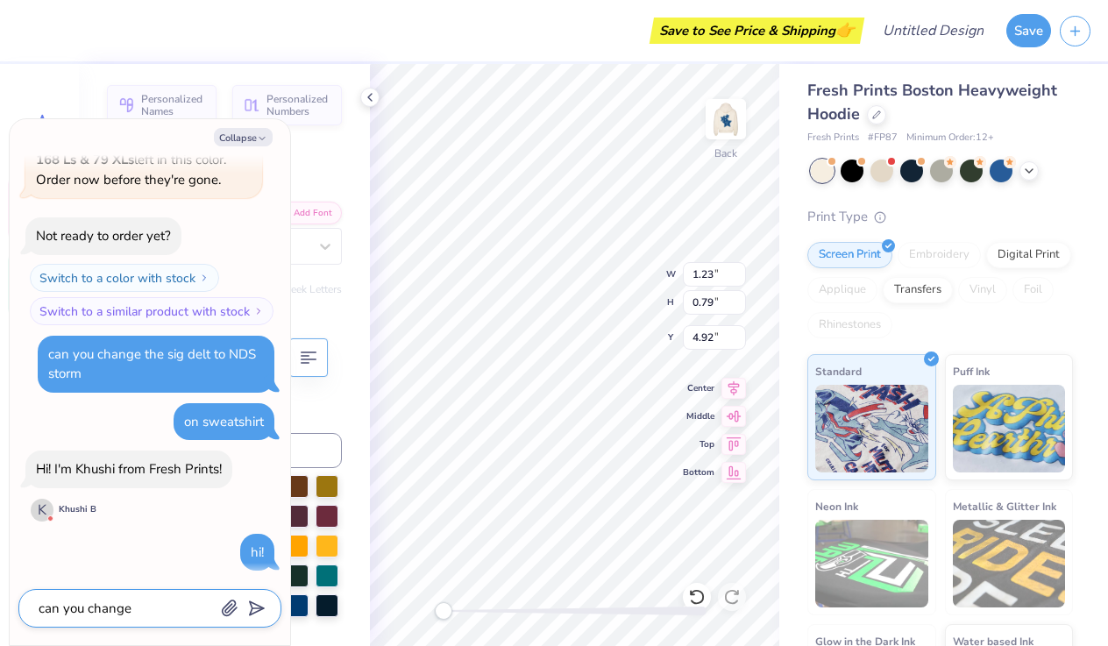
type textarea "can you change"
type textarea "x"
type textarea "can you change t"
type textarea "x"
type textarea "can you change th"
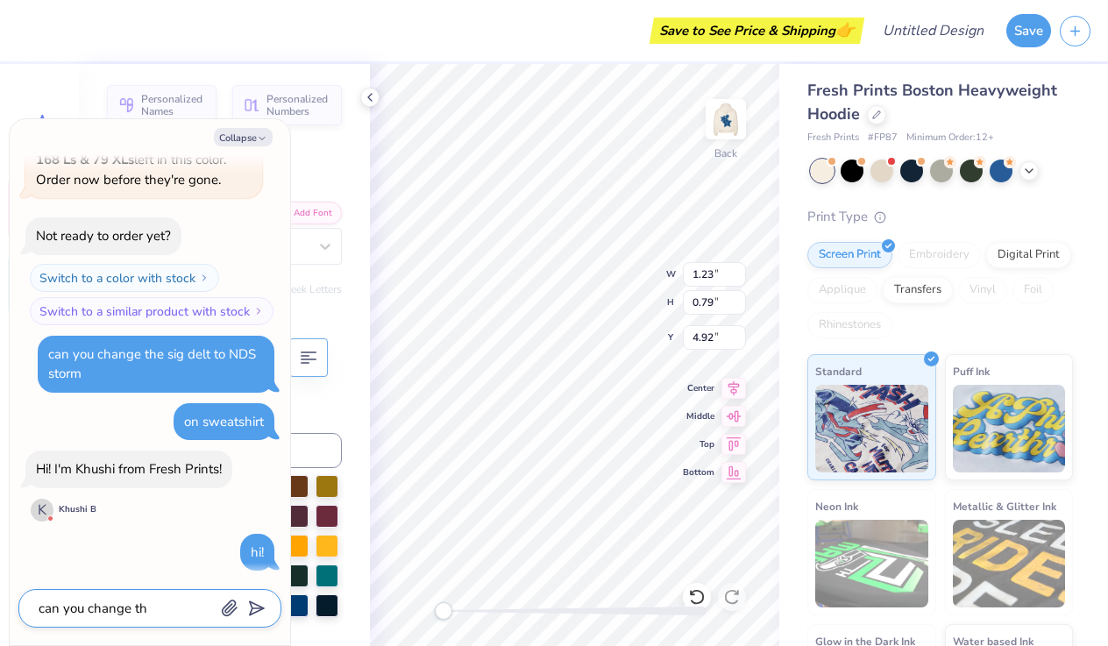
type textarea "x"
type textarea "can you change the"
type textarea "x"
type textarea "can you change the"
type textarea "x"
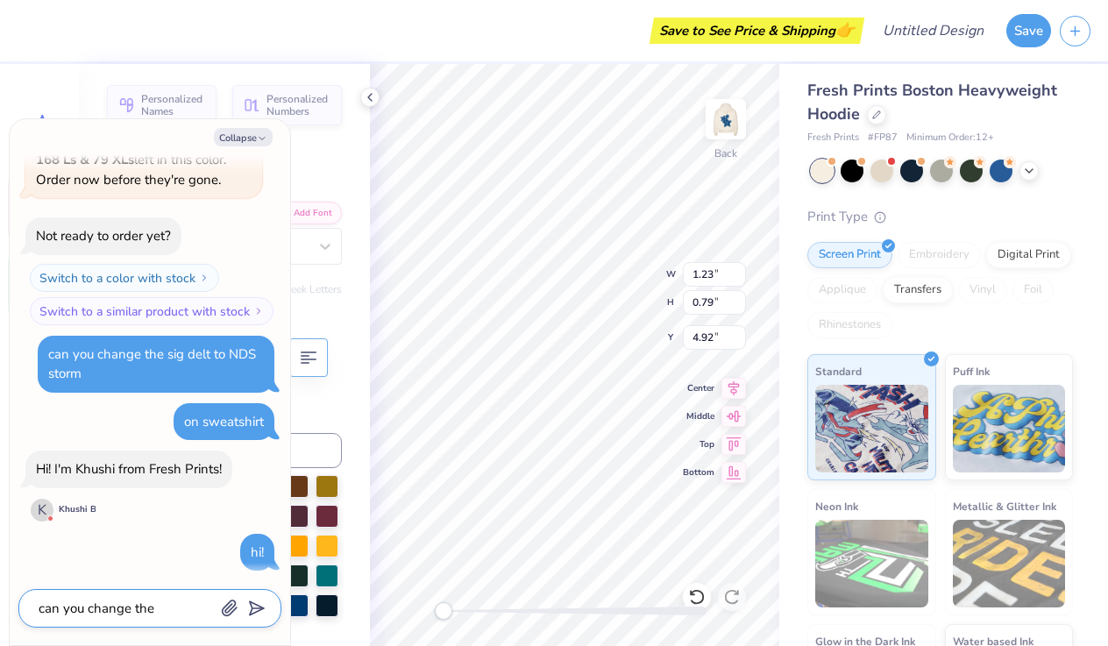
type textarea "can you change the s"
type textarea "x"
type textarea "can you change the si"
type textarea "x"
type textarea "can you change the sig"
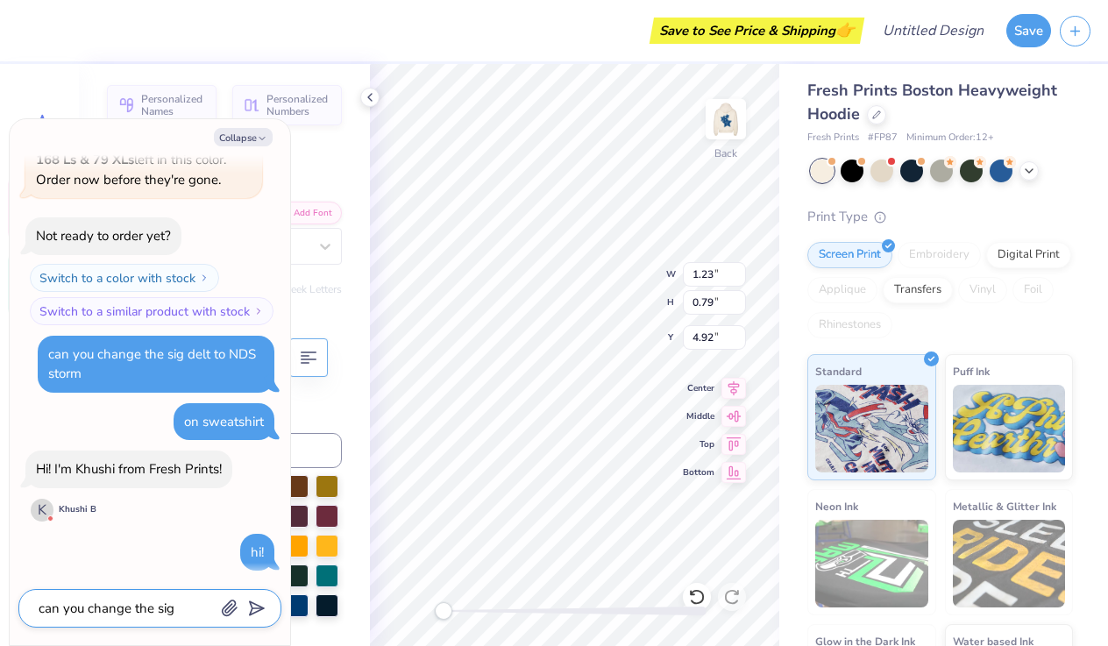
type textarea "x"
type textarea "can you change the sig"
type textarea "x"
type textarea "can you change the sig d"
type textarea "x"
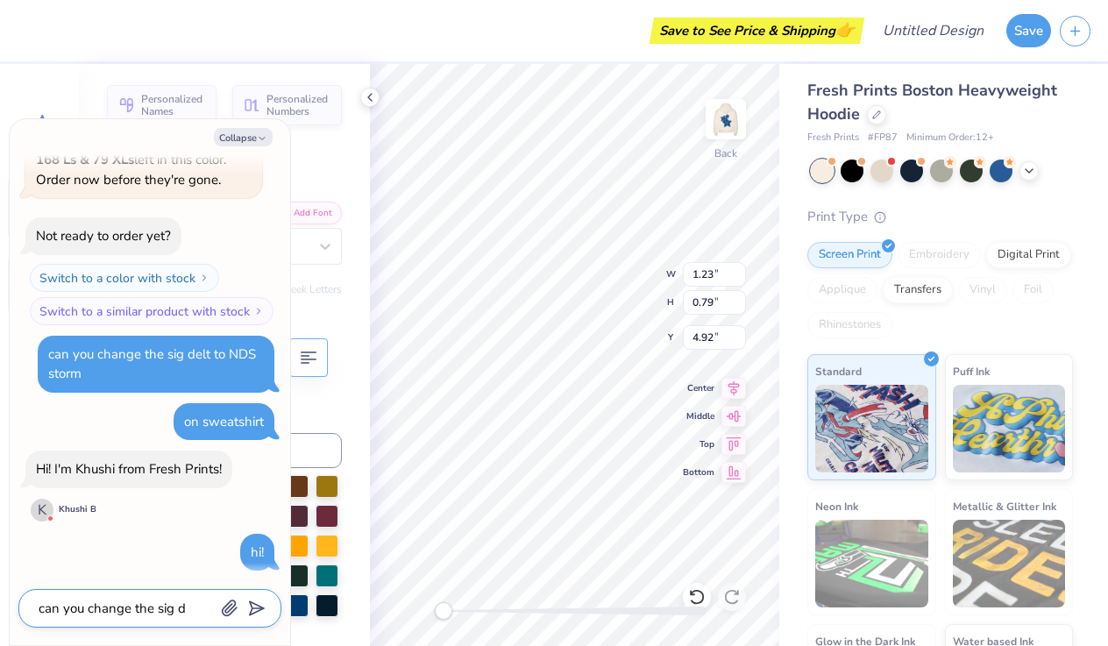
type textarea "can you change the sig de"
type textarea "x"
type textarea "can you change the sig del"
type textarea "x"
type textarea "can you change the sig delt"
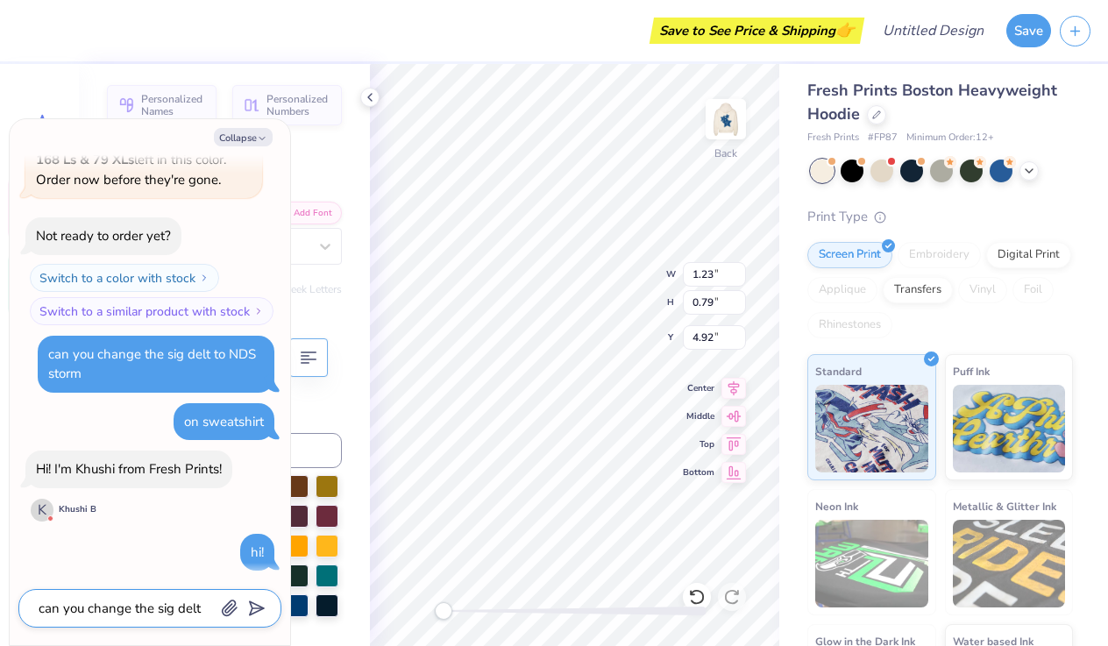
type textarea "x"
type textarea "can you change the sig delt"
type textarea "x"
type textarea "can you change the sig delt o"
click at [213, 610] on textarea "can you change the sig delt o" at bounding box center [126, 608] width 178 height 23
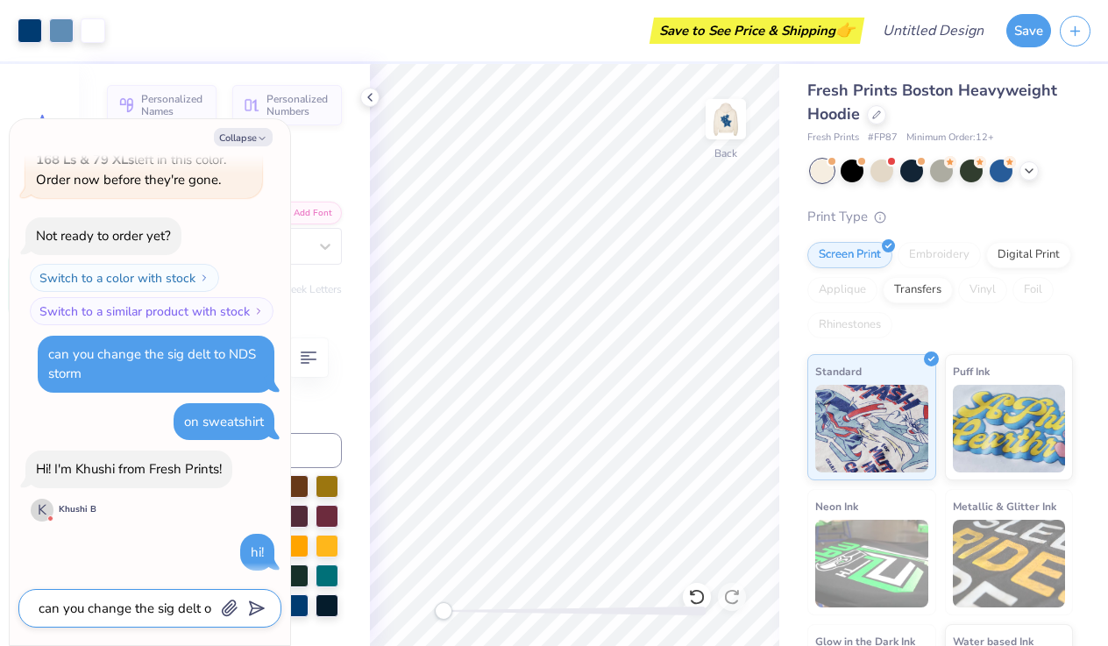
type textarea "x"
type textarea "can you change the sig delt on"
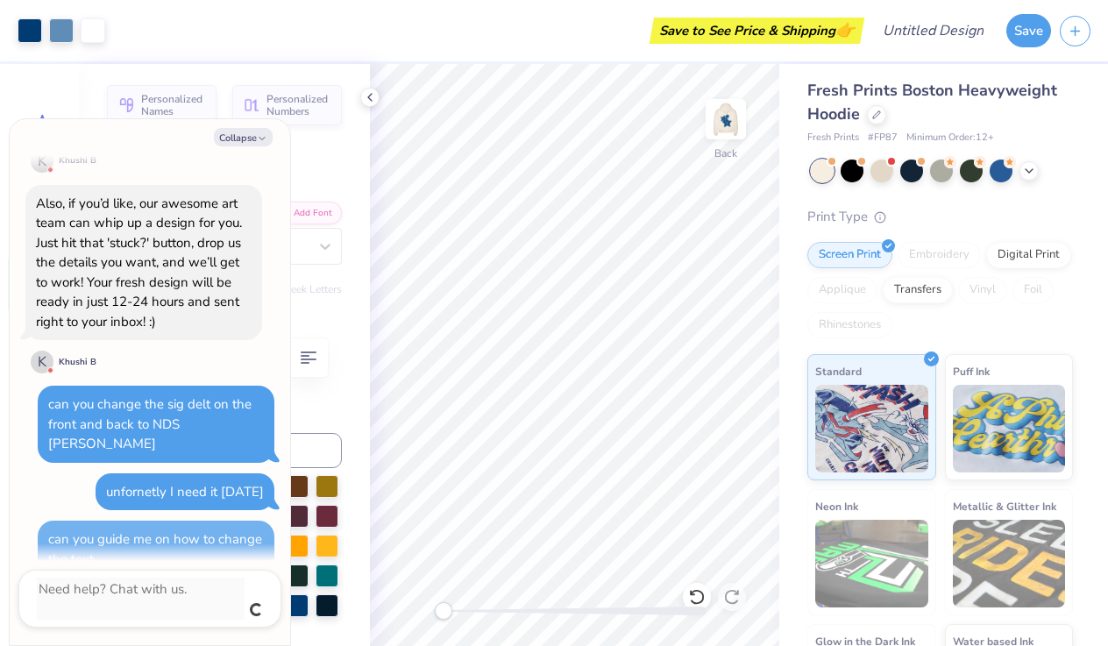
scroll to position [609, 0]
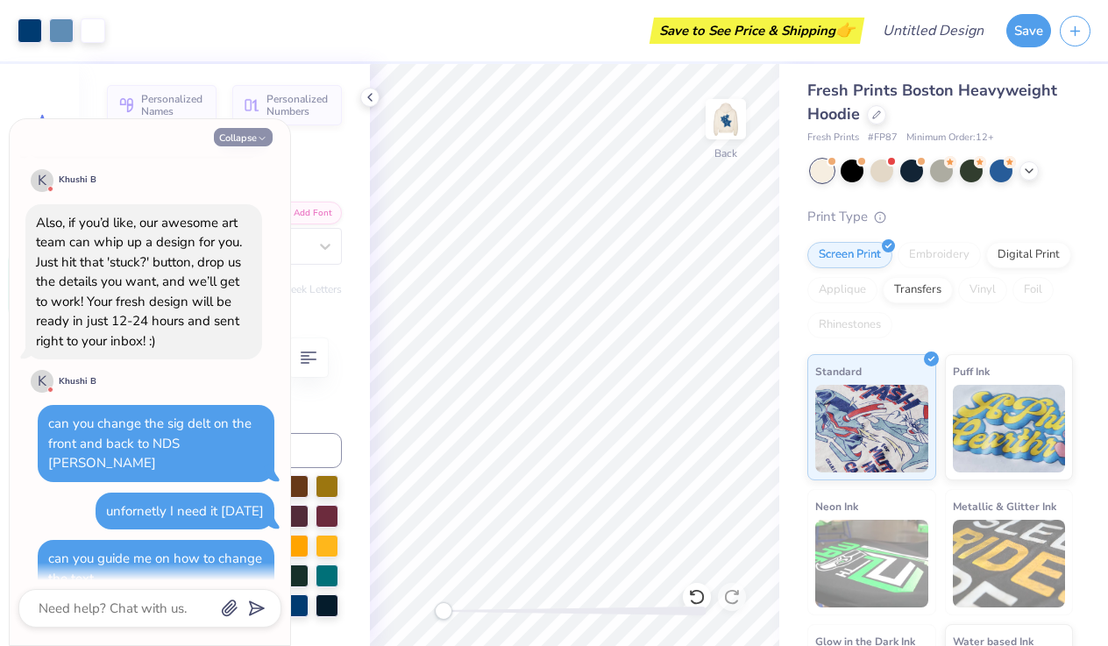
click at [237, 142] on button "Collapse" at bounding box center [243, 137] width 59 height 18
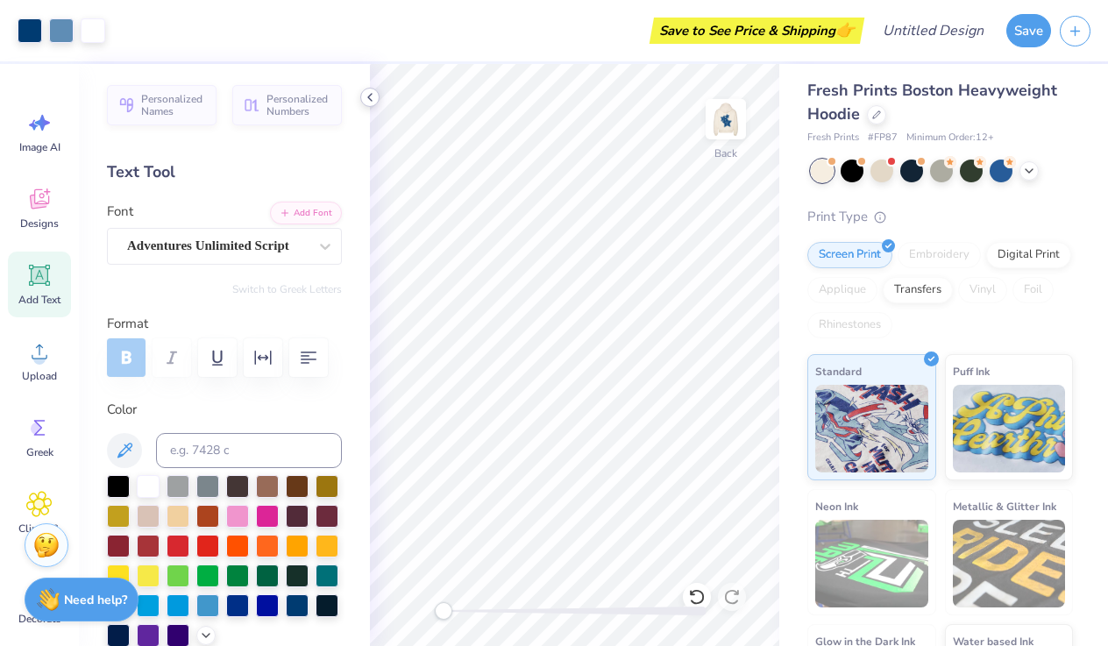
click at [367, 95] on icon at bounding box center [370, 97] width 14 height 14
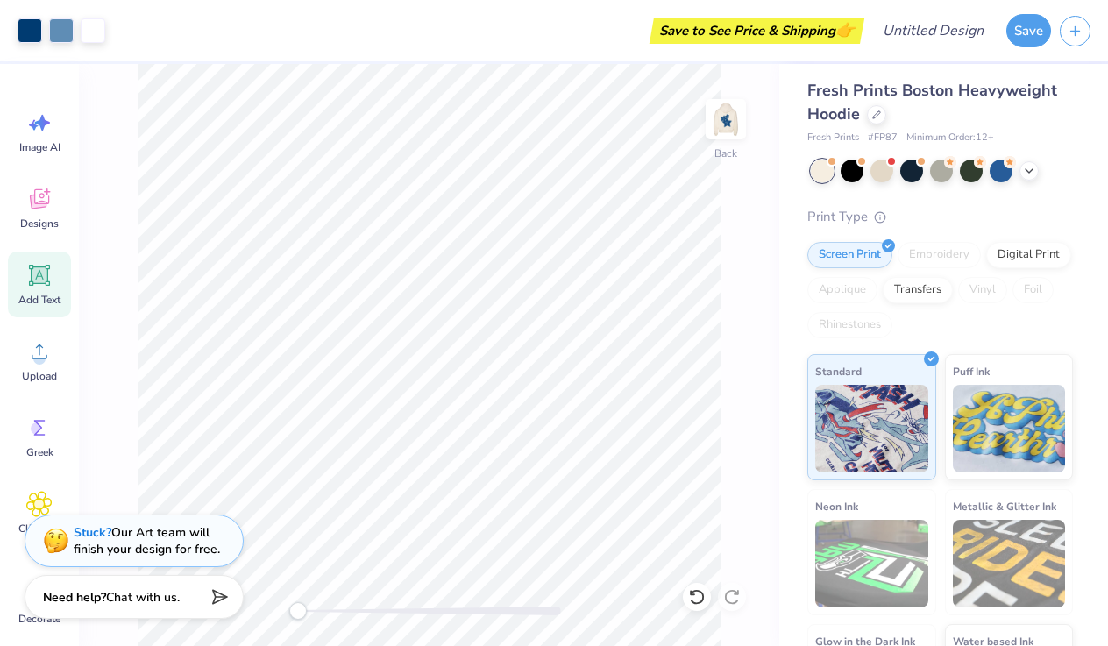
click at [153, 615] on div "Need help? Chat with us." at bounding box center [134, 597] width 219 height 44
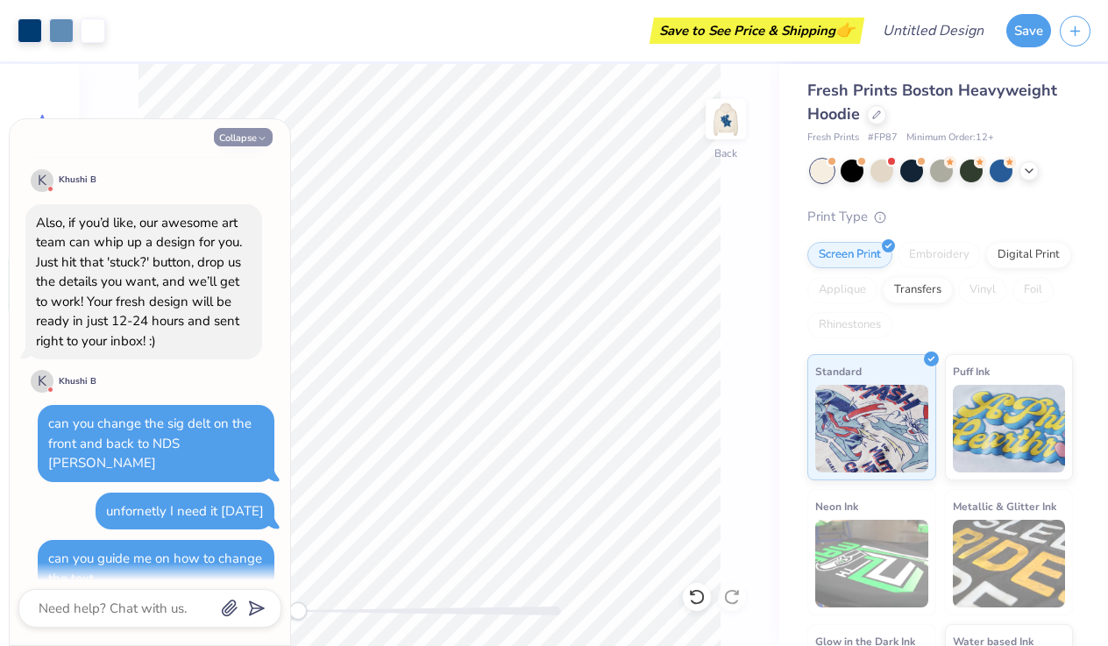
click at [243, 138] on button "Collapse" at bounding box center [243, 137] width 59 height 18
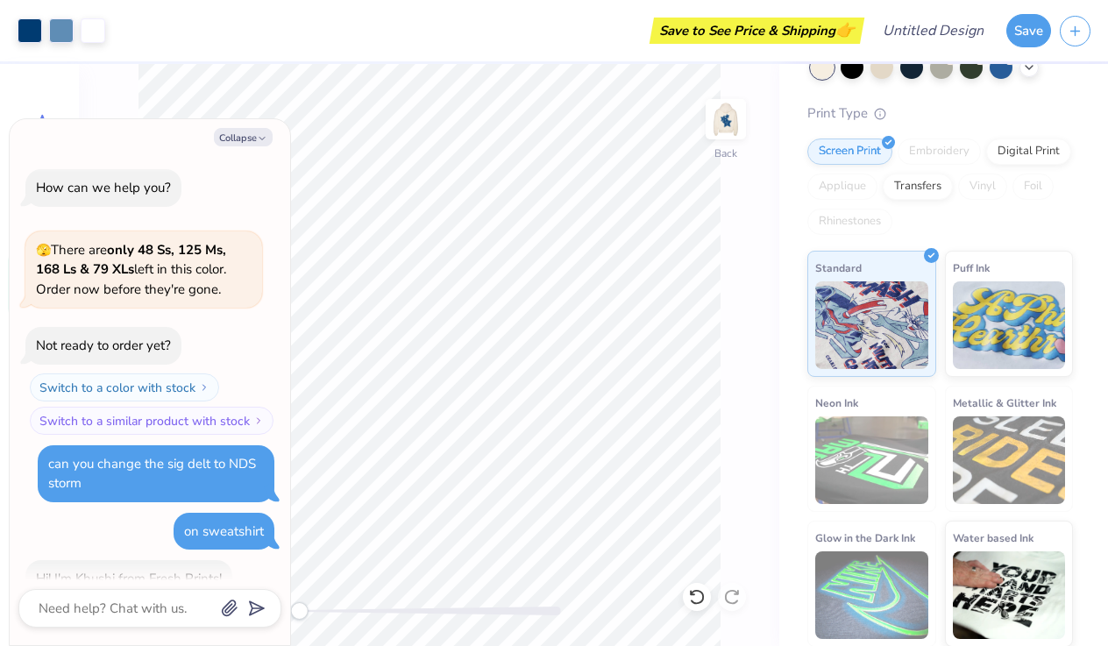
scroll to position [715, 0]
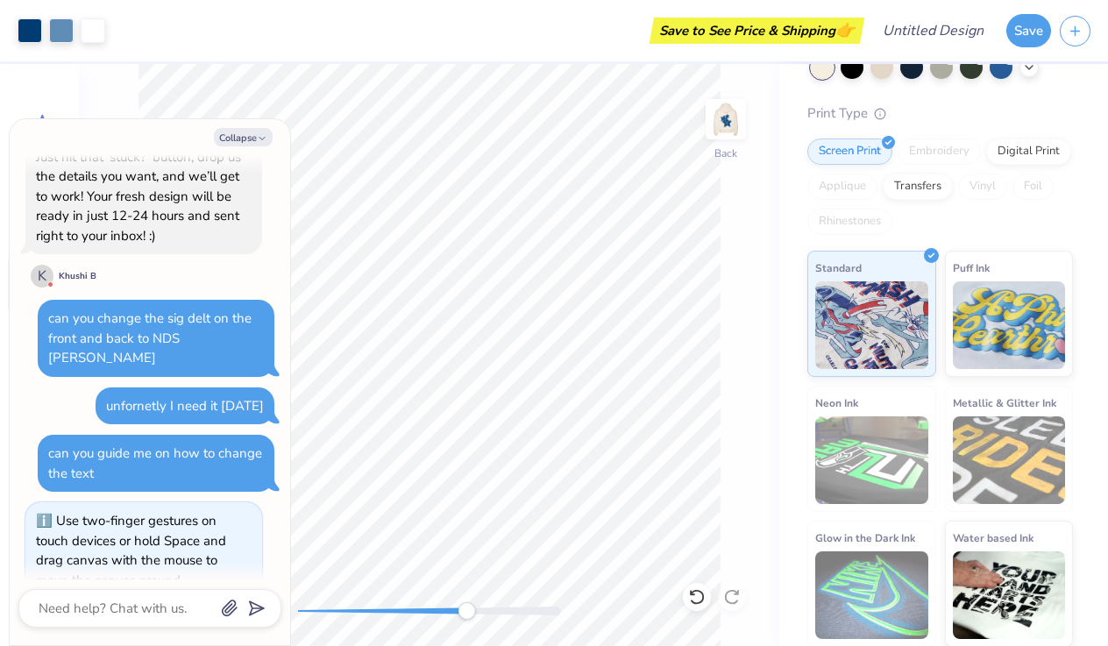
drag, startPoint x: 299, startPoint y: 616, endPoint x: 463, endPoint y: 610, distance: 164.1
click at [465, 612] on div "Accessibility label" at bounding box center [467, 611] width 18 height 18
drag, startPoint x: 448, startPoint y: 607, endPoint x: 297, endPoint y: 619, distance: 151.3
click at [298, 616] on div at bounding box center [429, 611] width 263 height 9
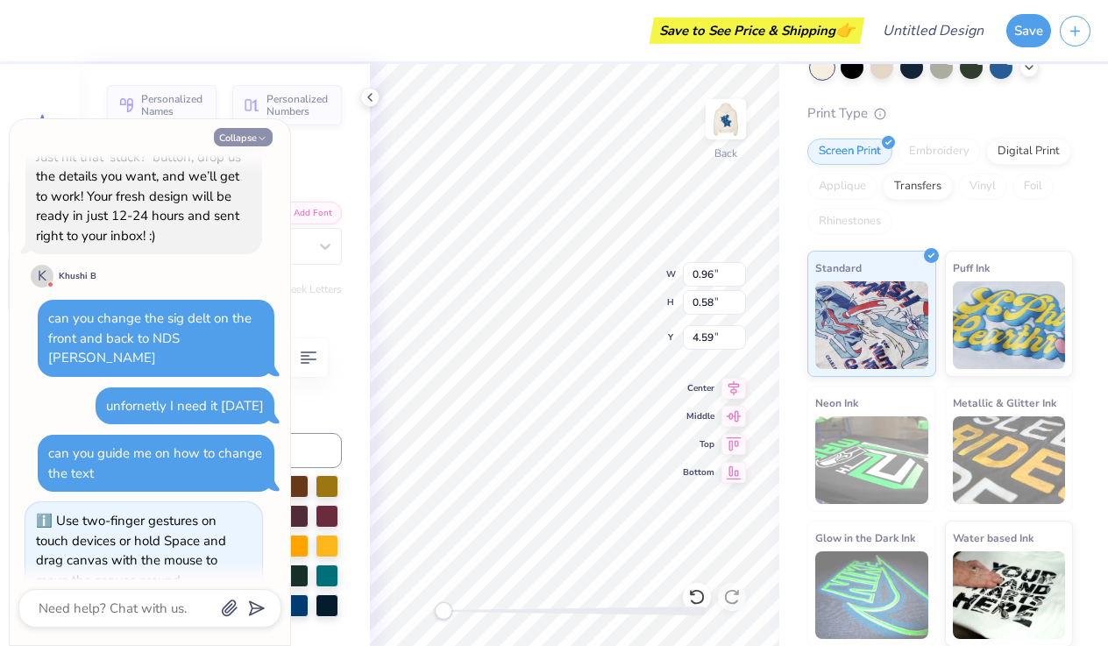
click at [269, 139] on button "Collapse" at bounding box center [243, 137] width 59 height 18
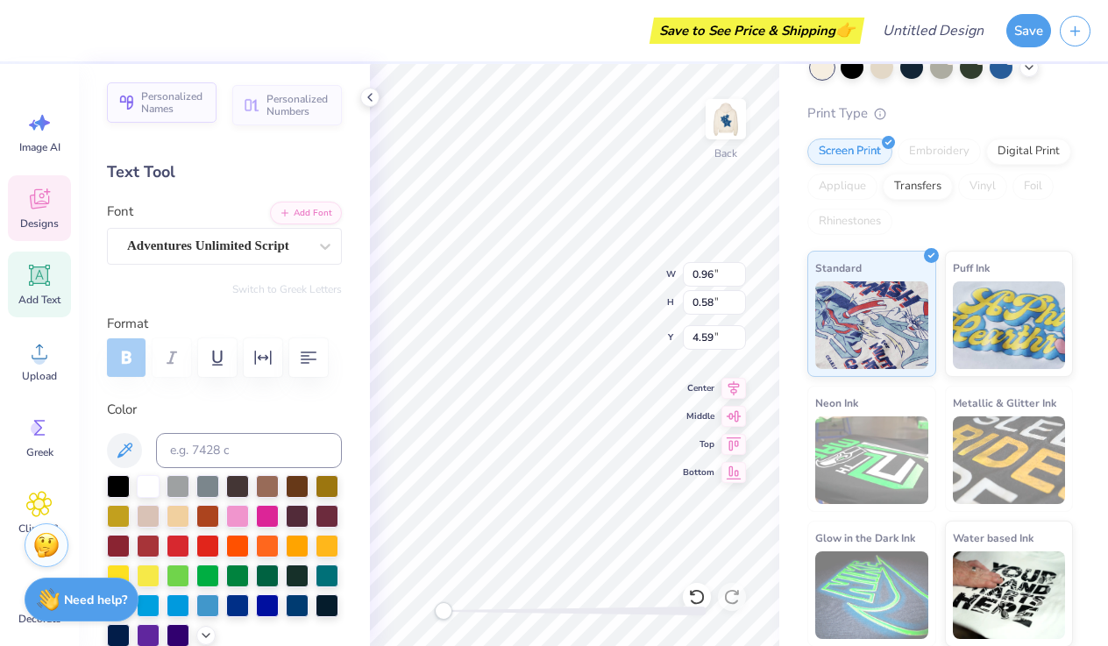
click at [159, 112] on span "Personalized Names" at bounding box center [173, 102] width 65 height 25
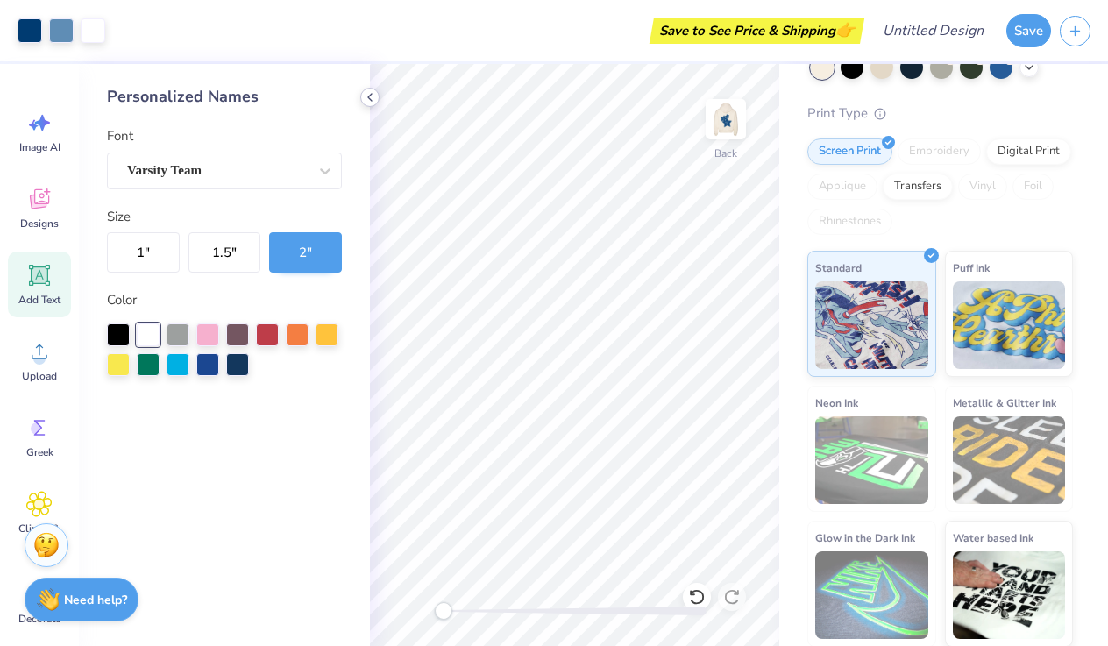
click at [367, 99] on icon at bounding box center [370, 97] width 14 height 14
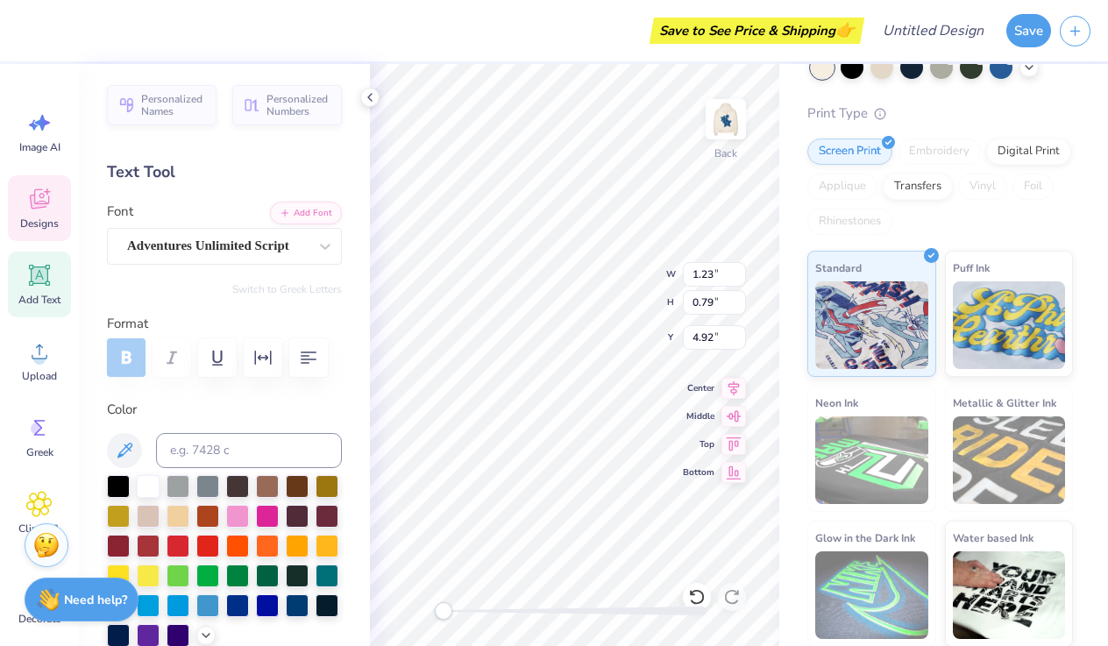
scroll to position [0, 0]
click at [184, 96] on span "Personalized Names" at bounding box center [173, 102] width 65 height 25
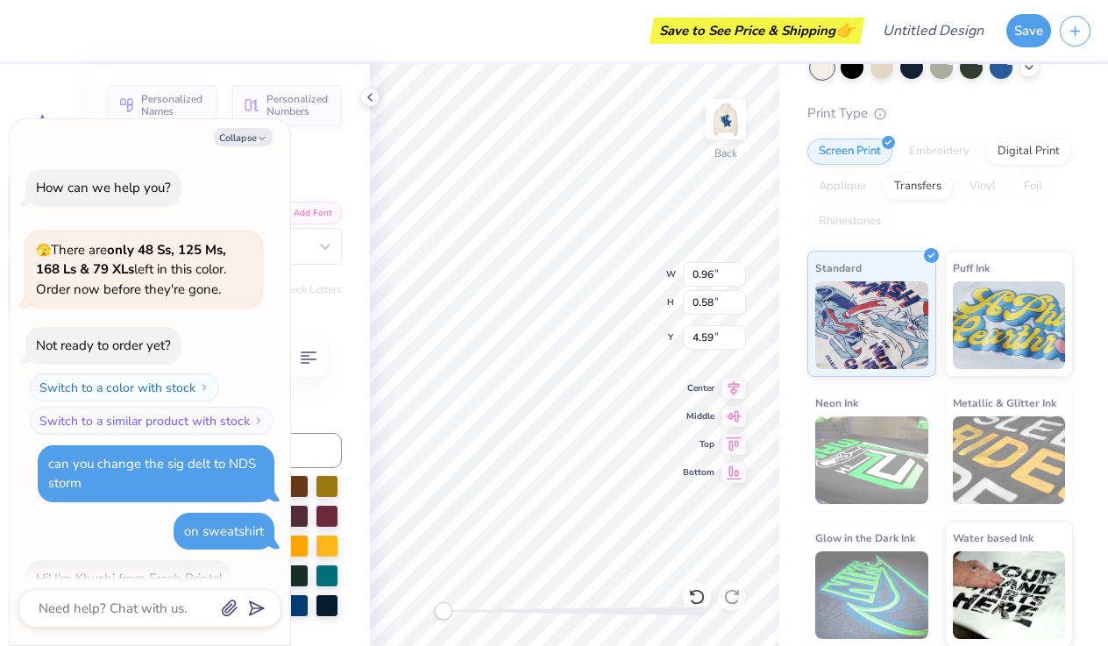
scroll to position [855, 0]
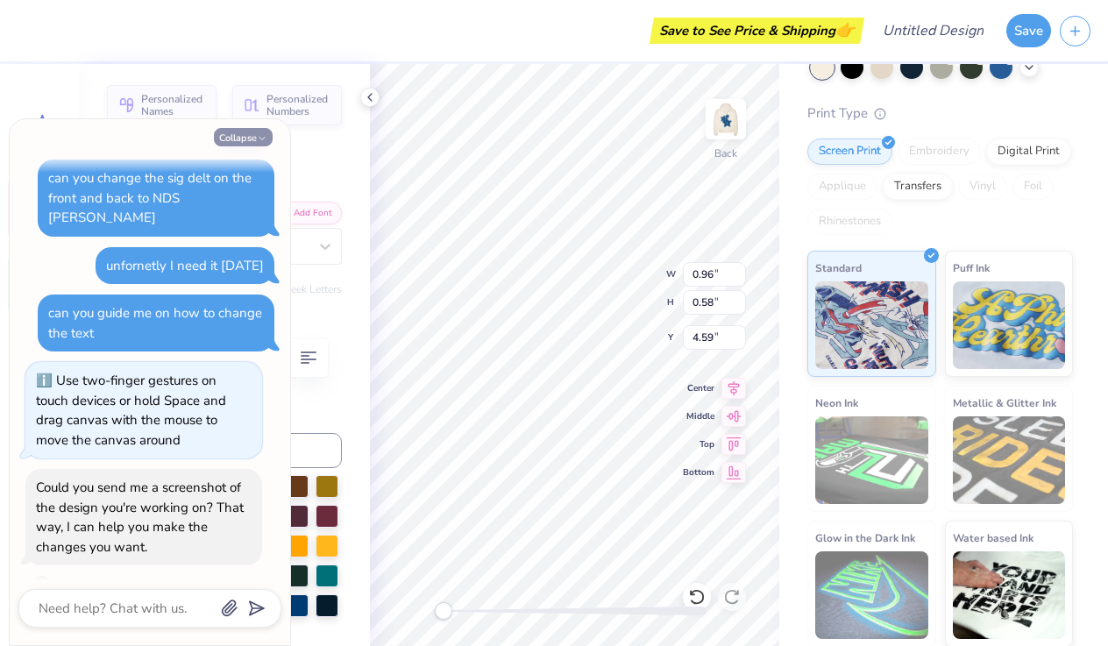
click at [265, 143] on icon "button" at bounding box center [262, 138] width 11 height 11
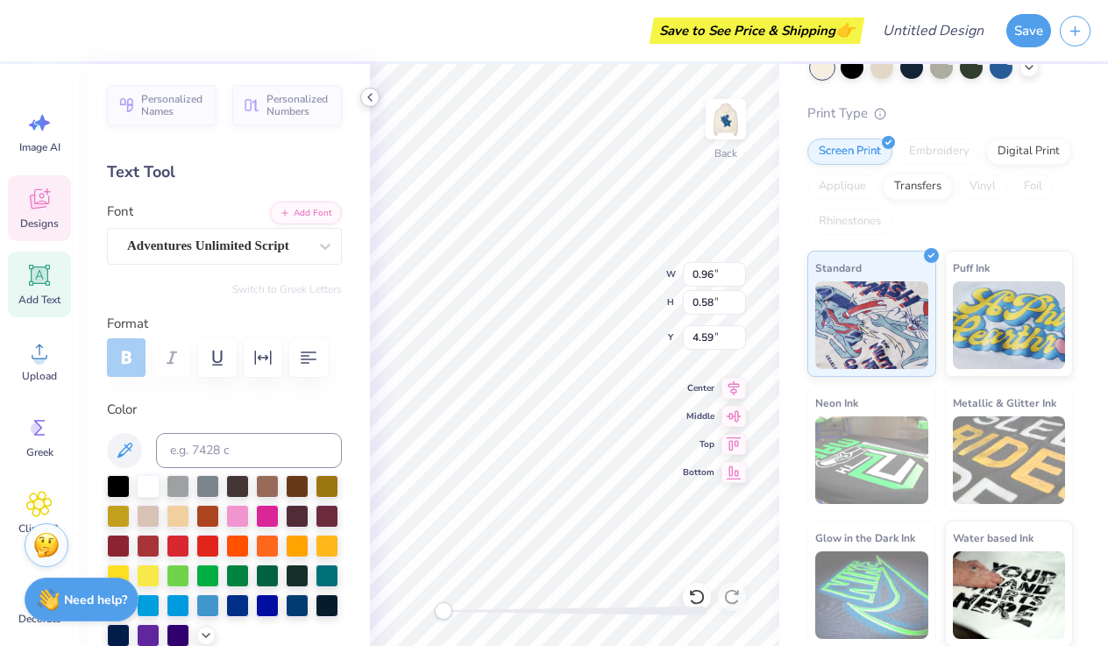
click at [369, 98] on polyline at bounding box center [370, 97] width 4 height 7
click at [371, 97] on icon at bounding box center [370, 97] width 14 height 14
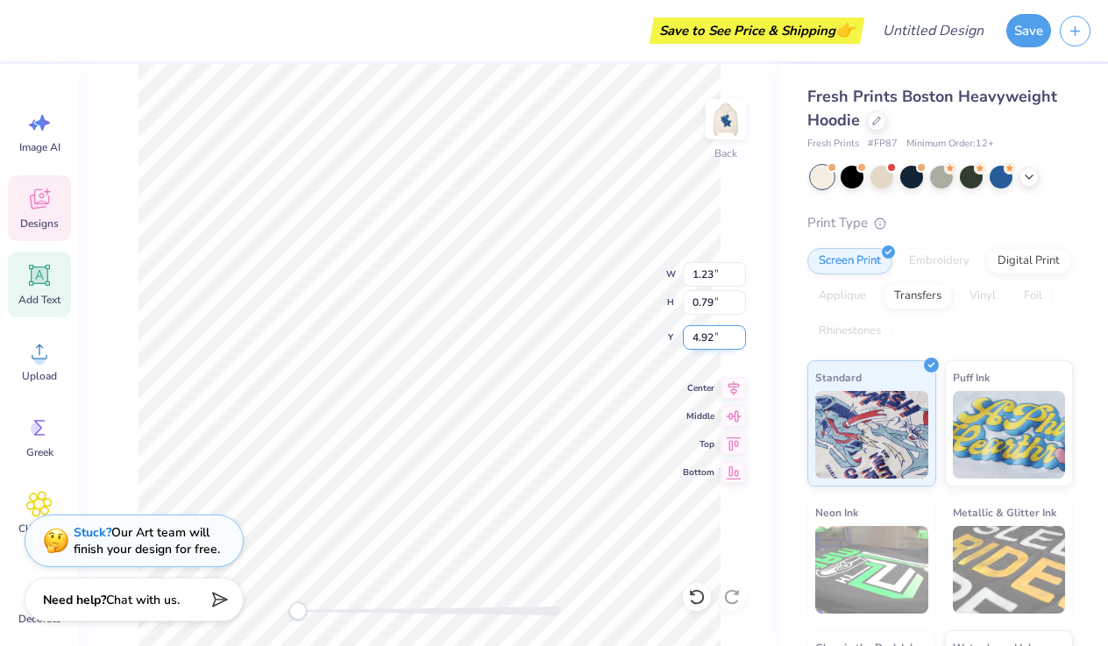
scroll to position [0, 0]
click at [57, 123] on div "Image AI" at bounding box center [39, 132] width 63 height 66
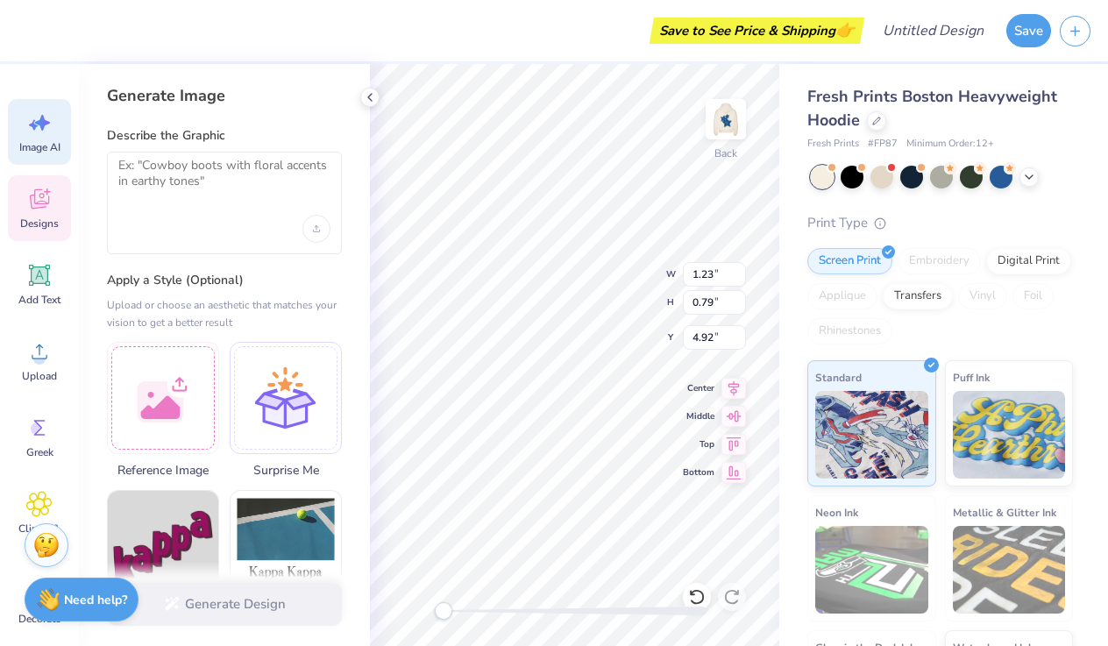
click at [56, 69] on div "Image AI Designs Add Text Upload Greek Clipart & logos Decorate" at bounding box center [39, 355] width 79 height 582
click at [707, 606] on div at bounding box center [697, 597] width 28 height 28
click at [701, 602] on div at bounding box center [575, 611] width 263 height 18
click at [697, 596] on icon at bounding box center [697, 597] width 18 height 18
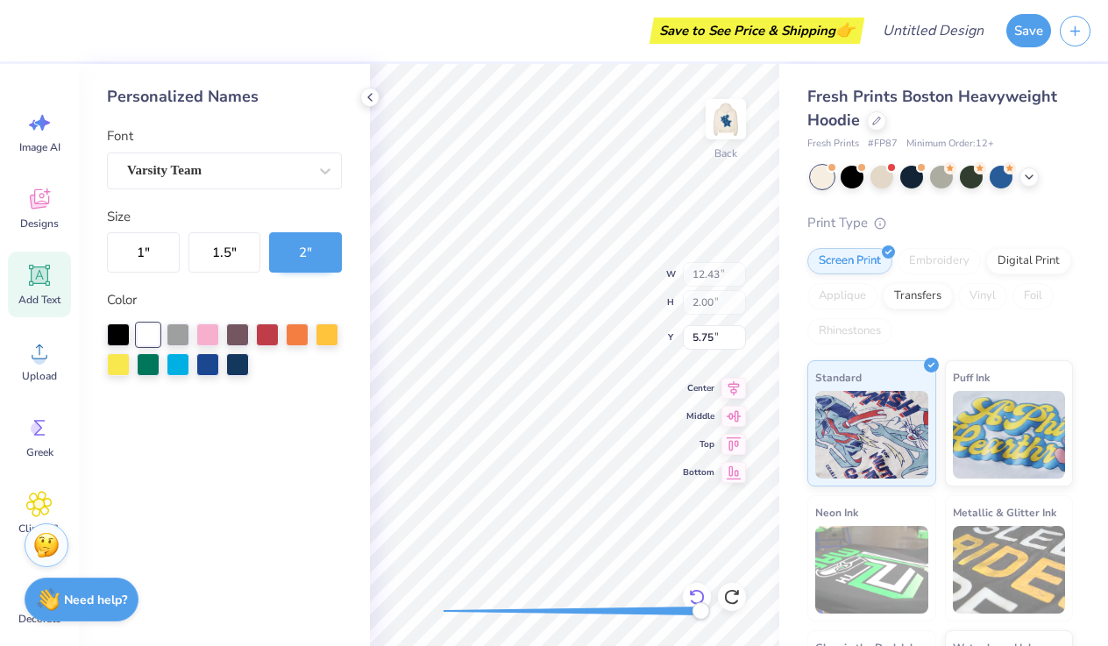
click at [700, 597] on icon at bounding box center [697, 597] width 18 height 18
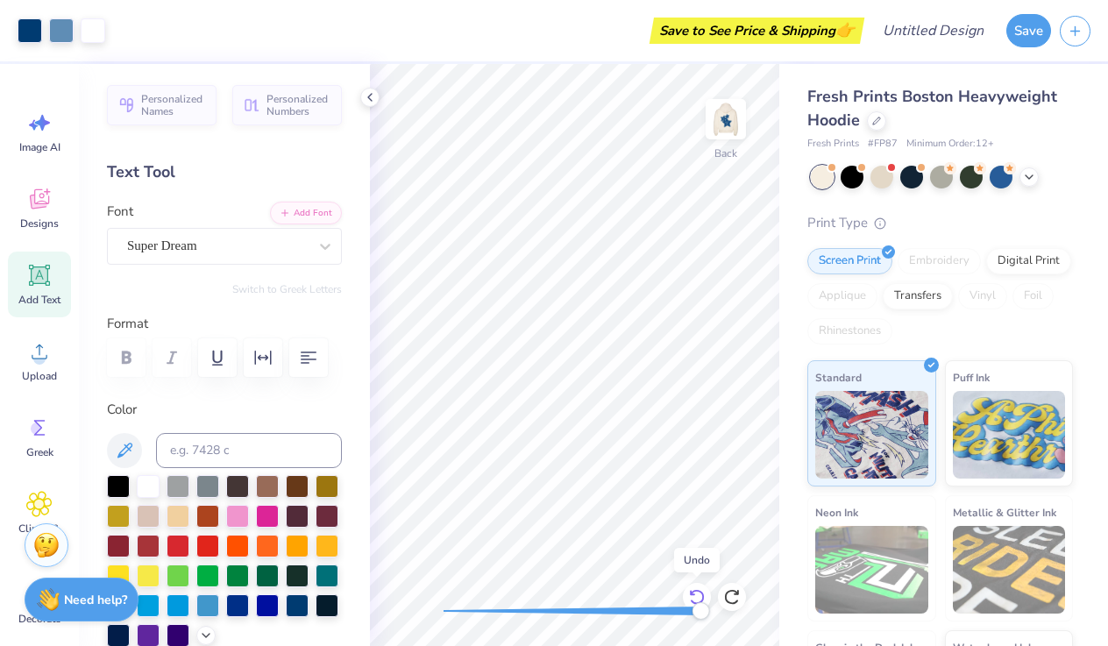
click at [700, 597] on icon at bounding box center [697, 597] width 18 height 18
drag, startPoint x: 699, startPoint y: 616, endPoint x: 327, endPoint y: 615, distance: 371.8
click at [327, 613] on div "Art colors Save to See Price & Shipping 👉 Design Title Save Image AI Designs Ad…" at bounding box center [554, 323] width 1108 height 646
click at [361, 95] on div at bounding box center [369, 97] width 19 height 19
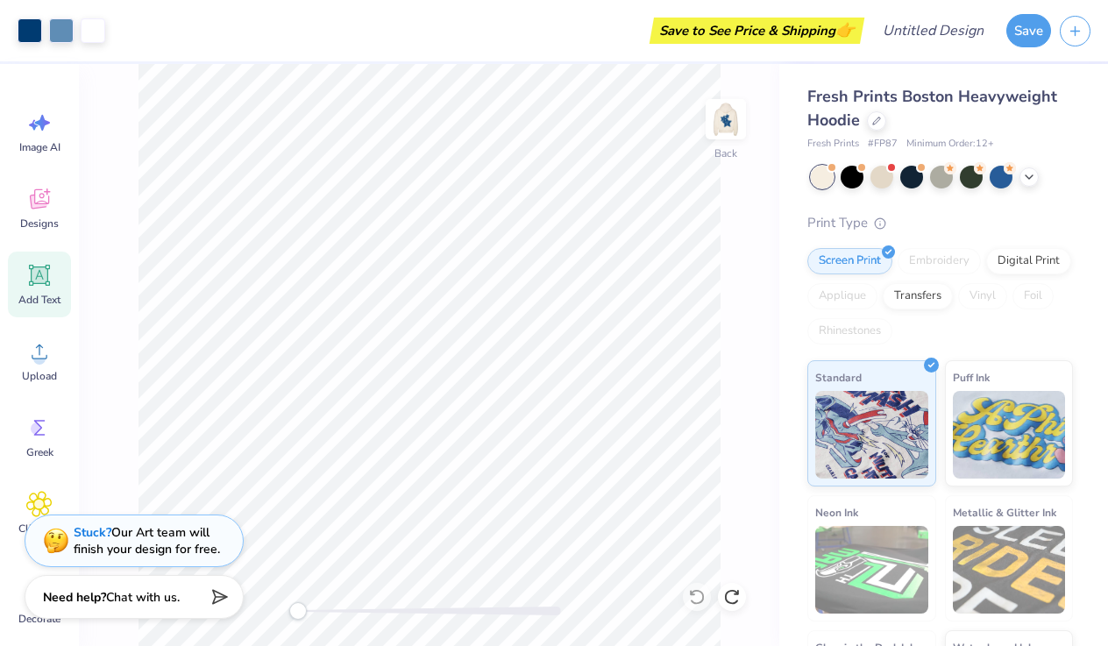
click at [124, 600] on span "Chat with us." at bounding box center [143, 597] width 74 height 17
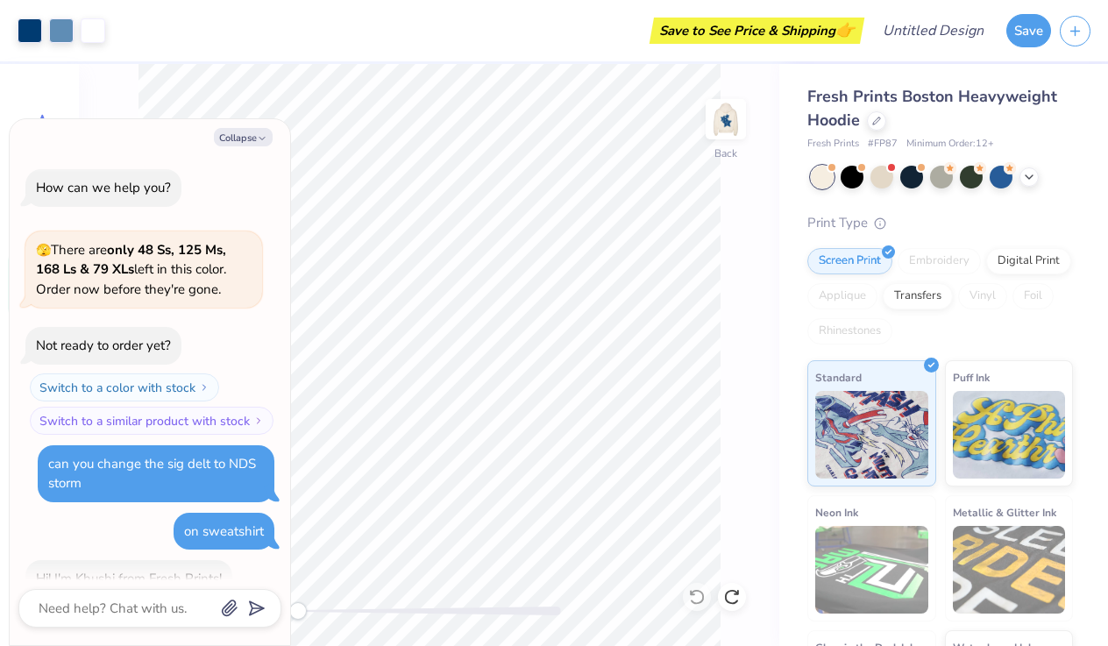
scroll to position [855, 0]
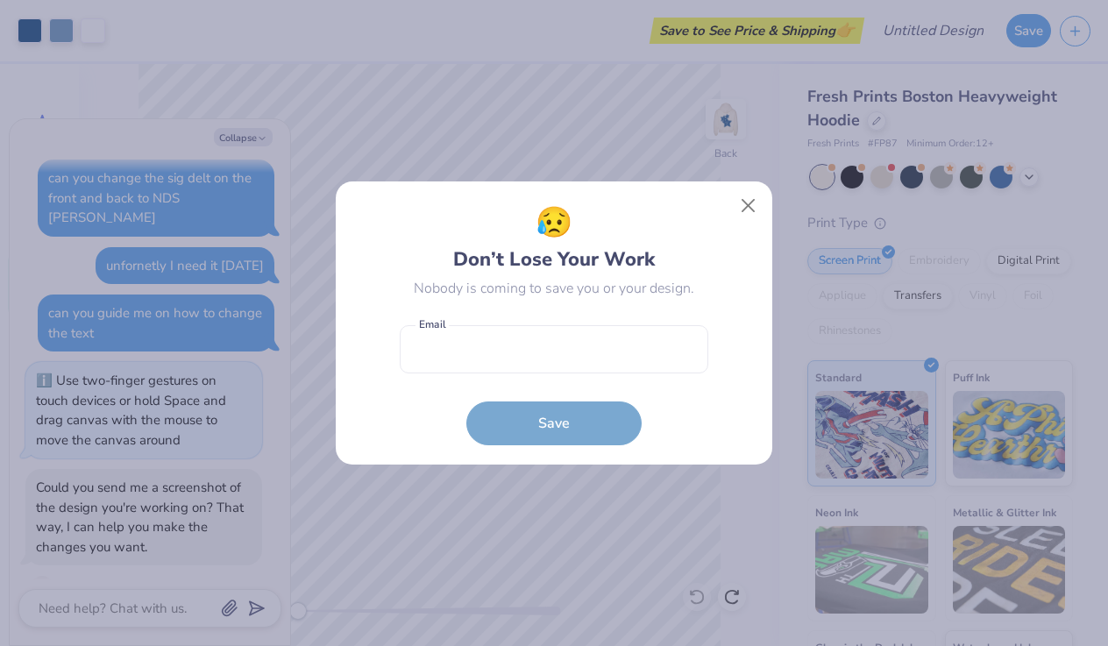
click at [198, 603] on div "😥 Don’t Lose Your Work Nobody is coming to save you or your design. Email is a …" at bounding box center [554, 323] width 1108 height 646
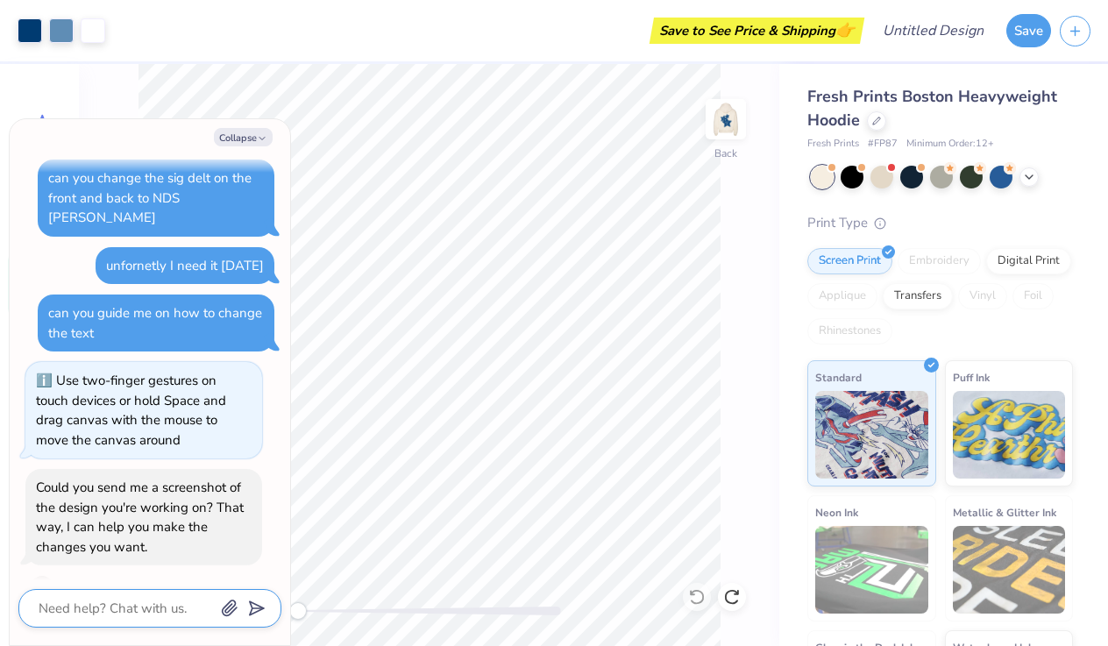
click at [197, 603] on textarea at bounding box center [126, 608] width 178 height 23
click at [224, 609] on icon "button" at bounding box center [230, 608] width 14 height 15
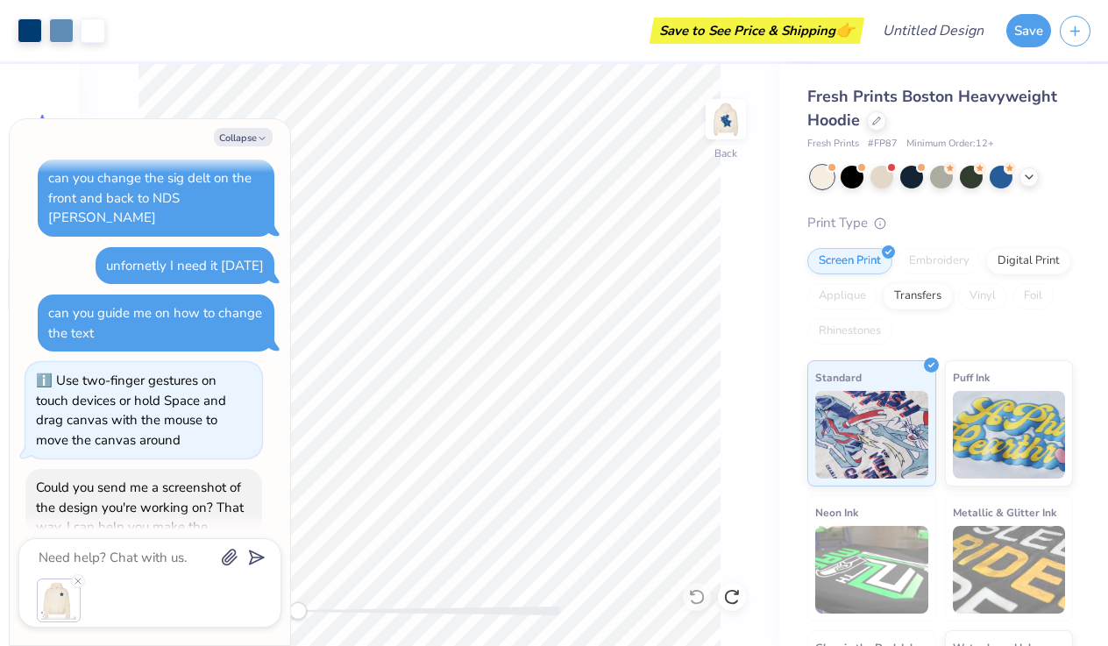
click at [124, 593] on div at bounding box center [150, 601] width 226 height 44
click at [89, 609] on div at bounding box center [150, 601] width 226 height 44
click at [255, 558] on line "submit" at bounding box center [258, 557] width 11 height 11
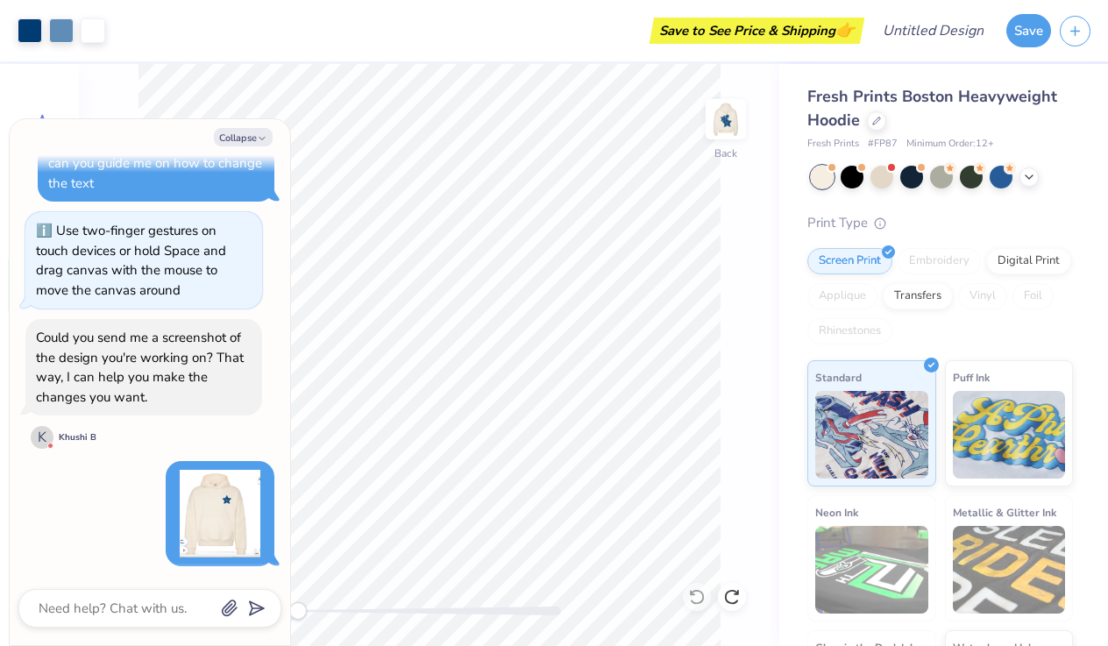
scroll to position [971, 0]
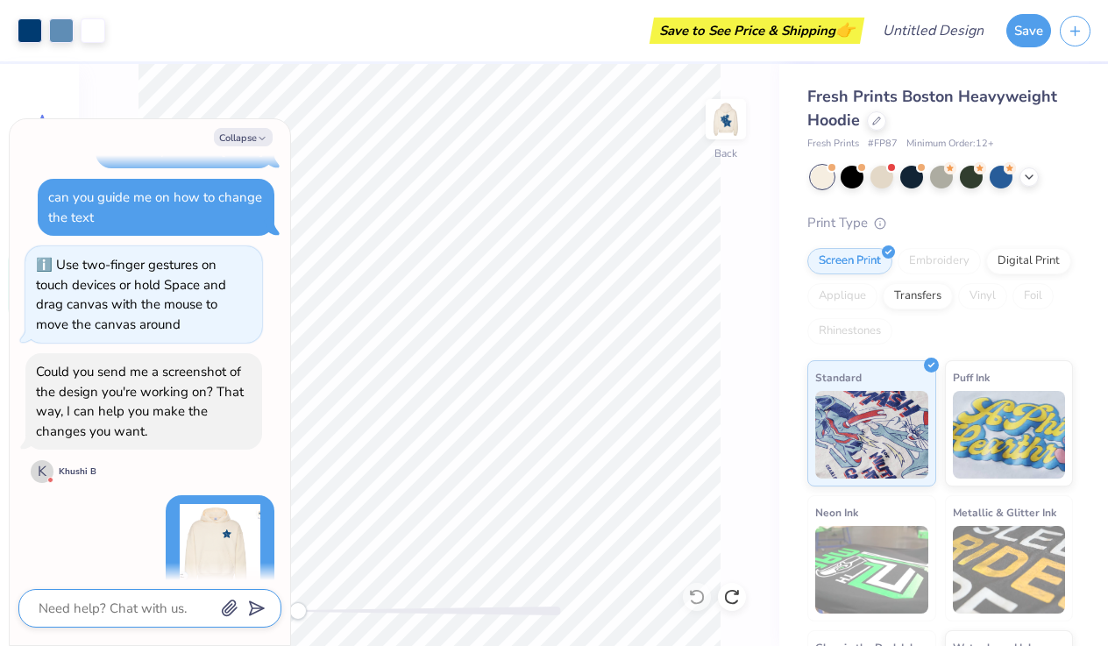
click at [121, 619] on textarea at bounding box center [126, 608] width 178 height 23
click at [727, 146] on img at bounding box center [726, 119] width 70 height 70
click at [246, 136] on button "Collapse" at bounding box center [243, 137] width 59 height 18
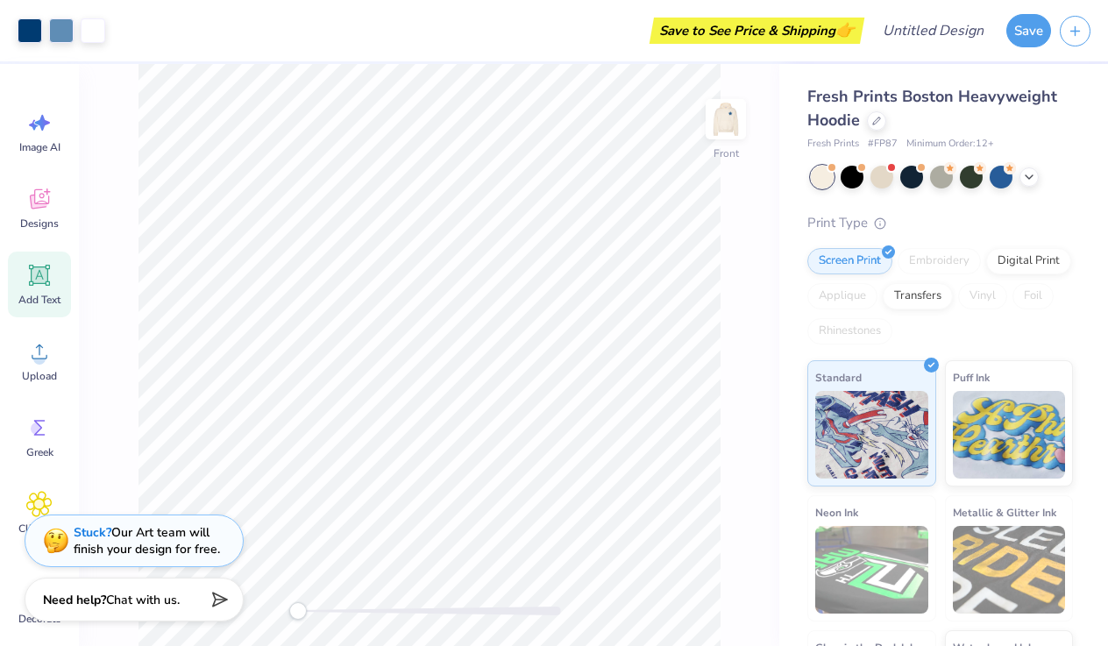
click at [85, 594] on strong "Need help?" at bounding box center [74, 600] width 63 height 17
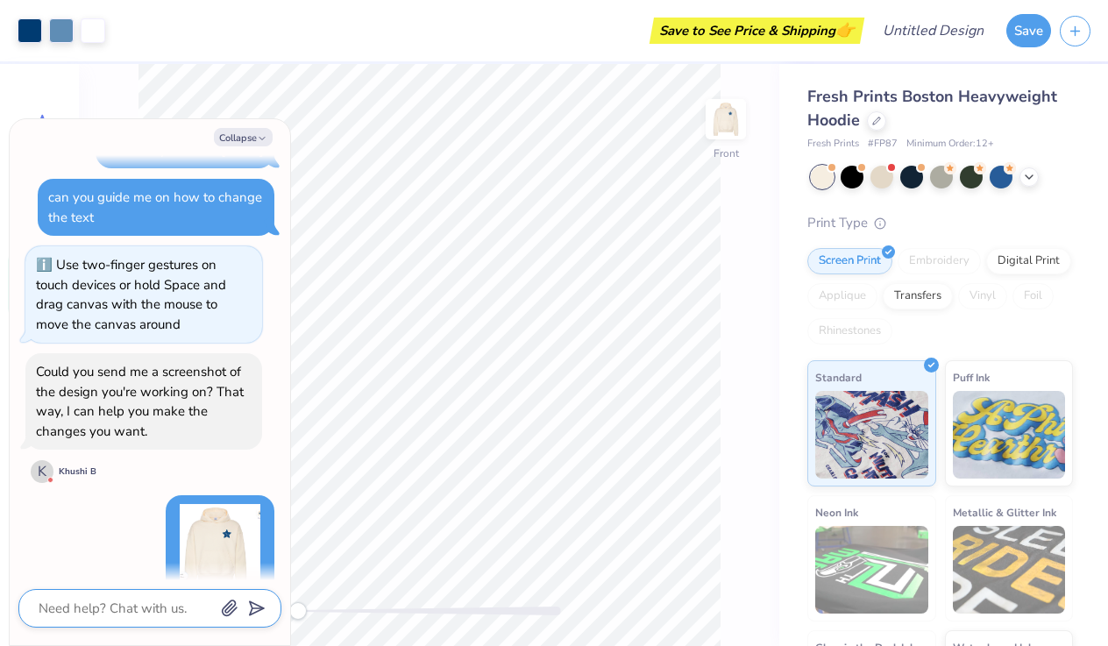
click at [88, 609] on textarea at bounding box center [126, 608] width 178 height 23
click at [224, 607] on icon "button" at bounding box center [230, 608] width 14 height 15
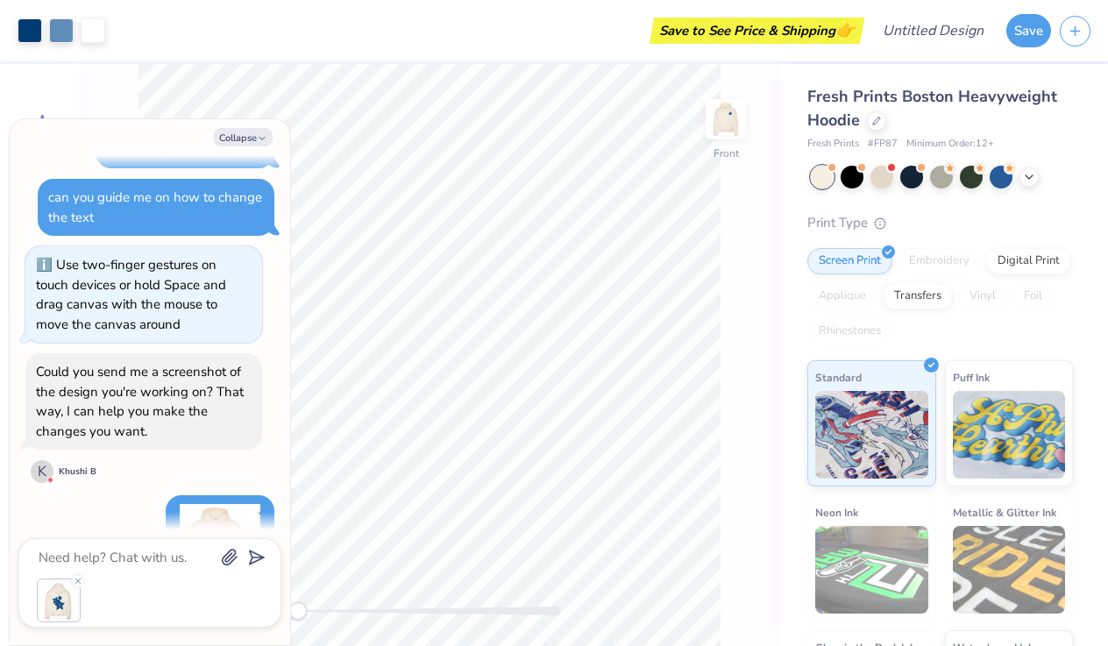
click at [258, 556] on icon "submit" at bounding box center [253, 557] width 25 height 25
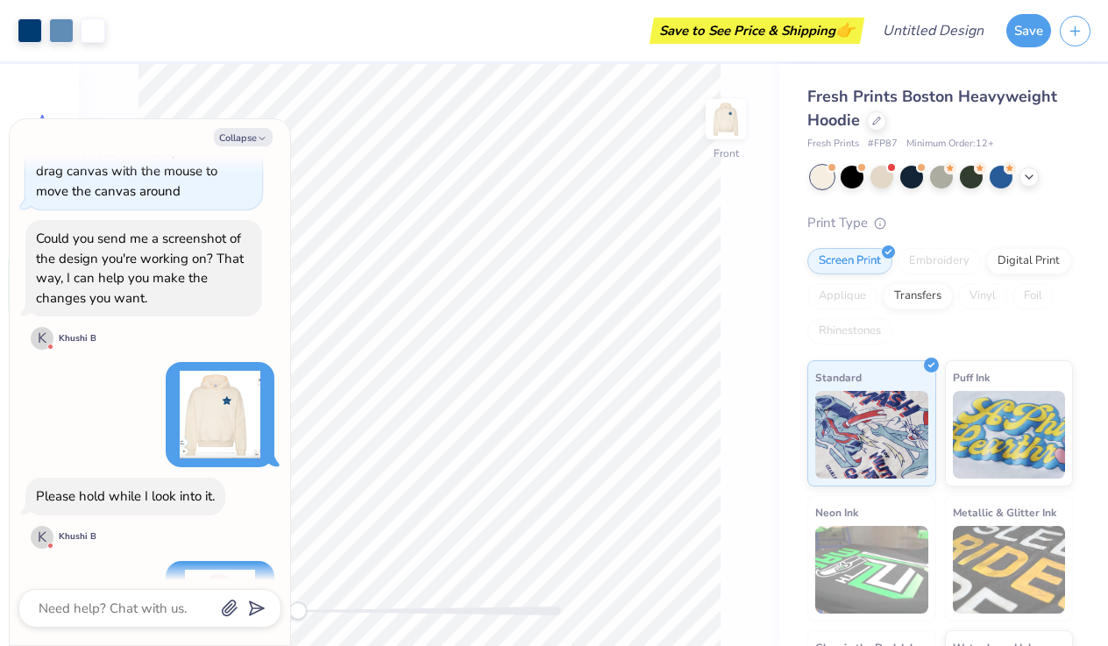
scroll to position [1169, 0]
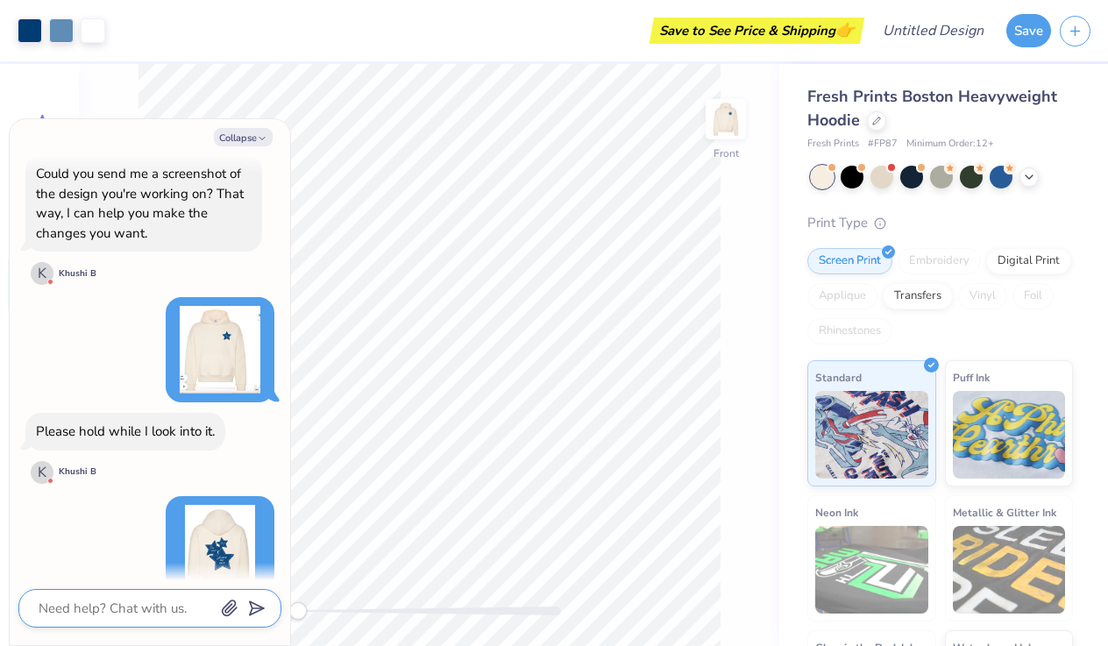
click at [141, 603] on textarea at bounding box center [126, 608] width 178 height 23
click at [246, 145] on button "Collapse" at bounding box center [243, 137] width 59 height 18
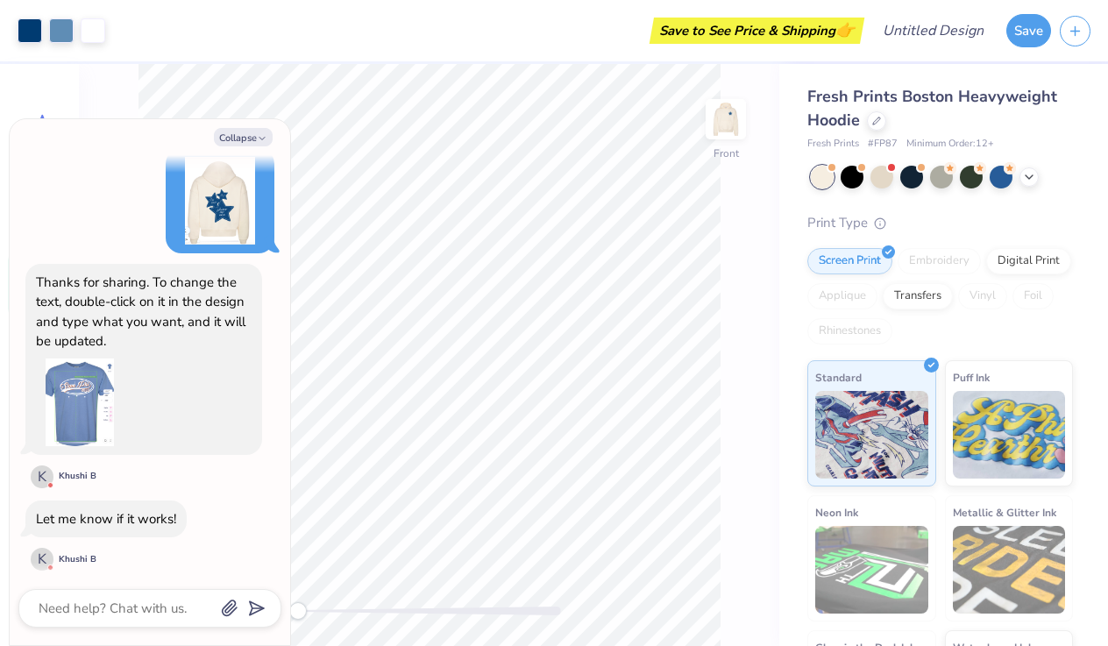
scroll to position [1498, 0]
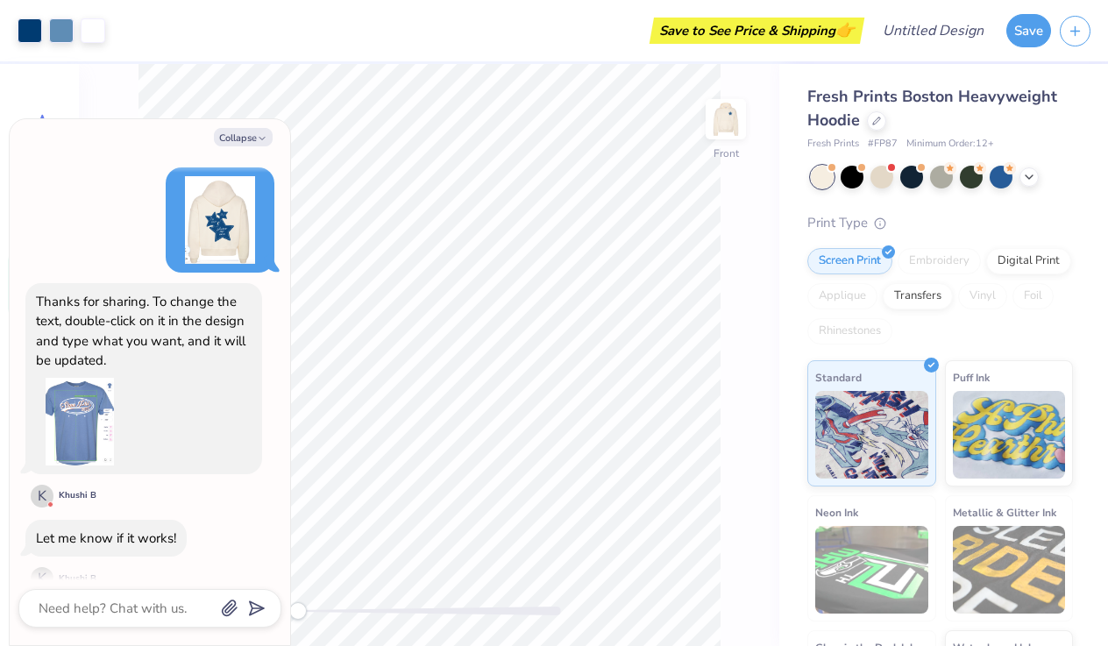
click at [82, 386] on img at bounding box center [80, 422] width 88 height 88
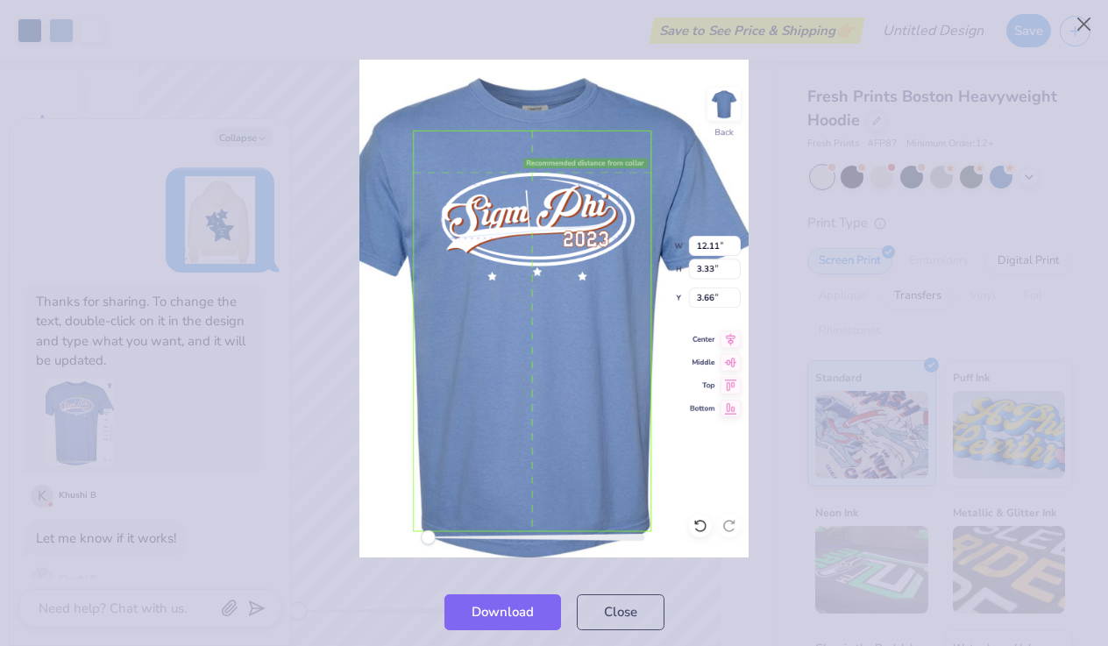
click at [176, 347] on div at bounding box center [554, 308] width 1108 height 538
click at [643, 619] on button "Close" at bounding box center [621, 608] width 88 height 36
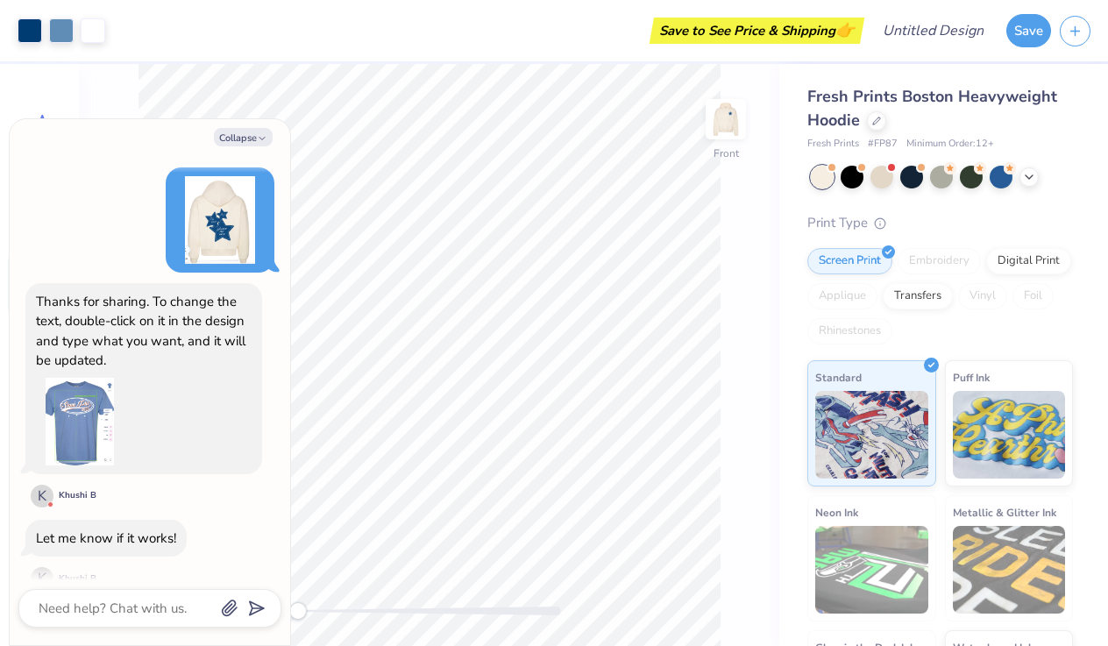
click at [96, 378] on img at bounding box center [80, 422] width 88 height 88
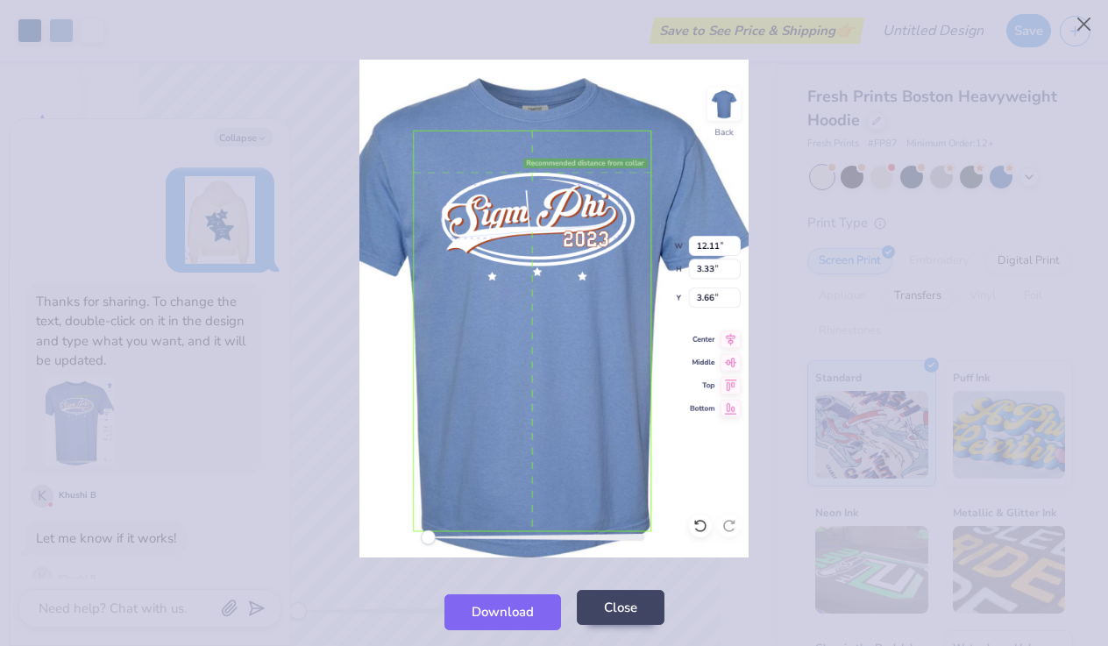
click at [639, 611] on button "Close" at bounding box center [621, 608] width 88 height 36
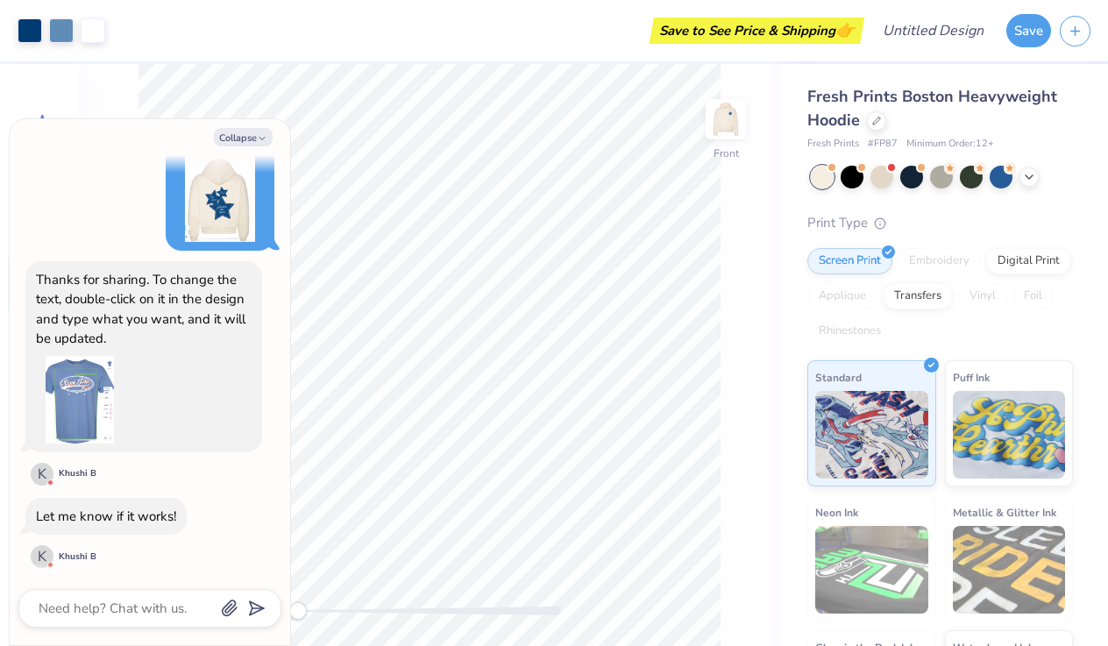
scroll to position [1523, 0]
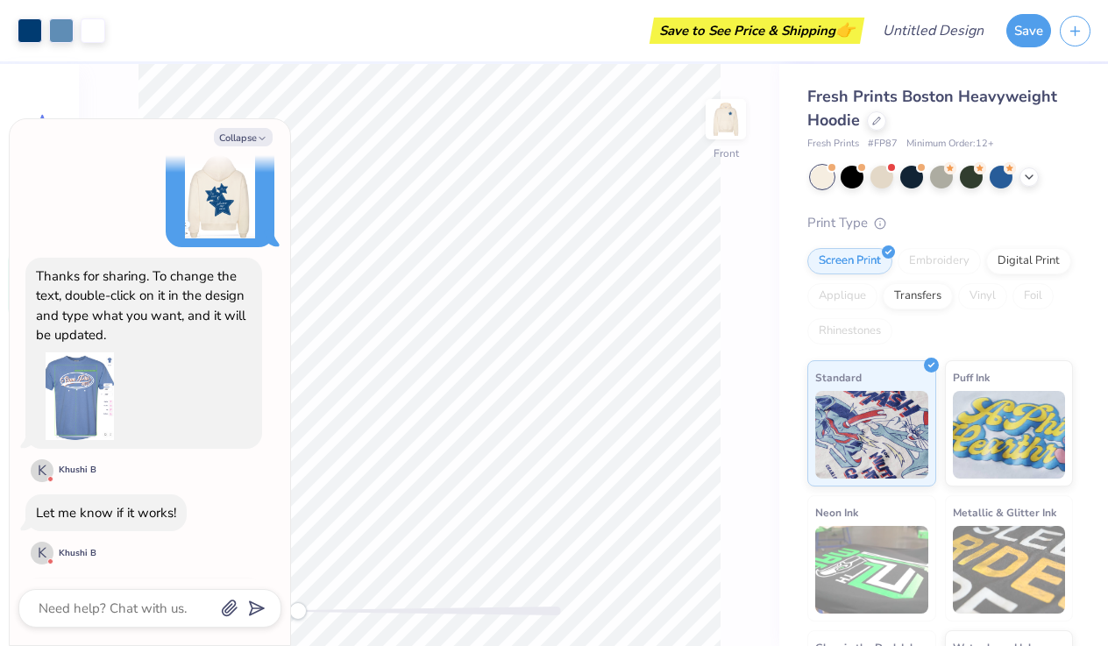
click at [70, 352] on img at bounding box center [80, 396] width 88 height 88
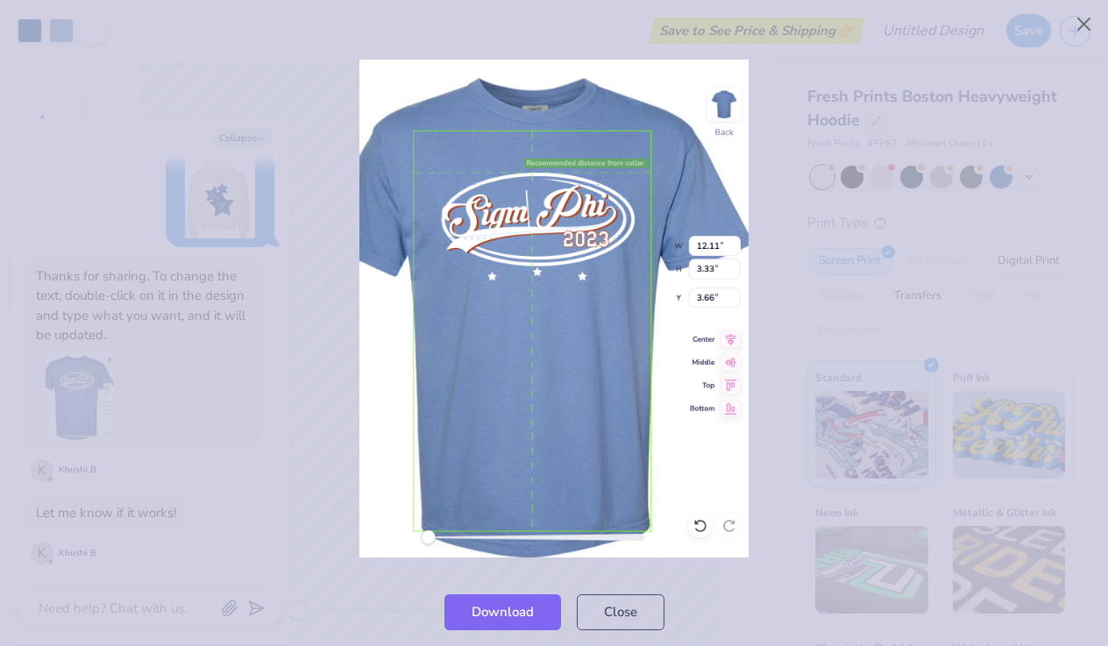
click at [576, 52] on div at bounding box center [554, 308] width 1108 height 538
click at [309, 340] on div at bounding box center [554, 308] width 1108 height 538
click at [356, 337] on div at bounding box center [554, 308] width 1108 height 538
click at [613, 618] on button "Close" at bounding box center [621, 608] width 88 height 36
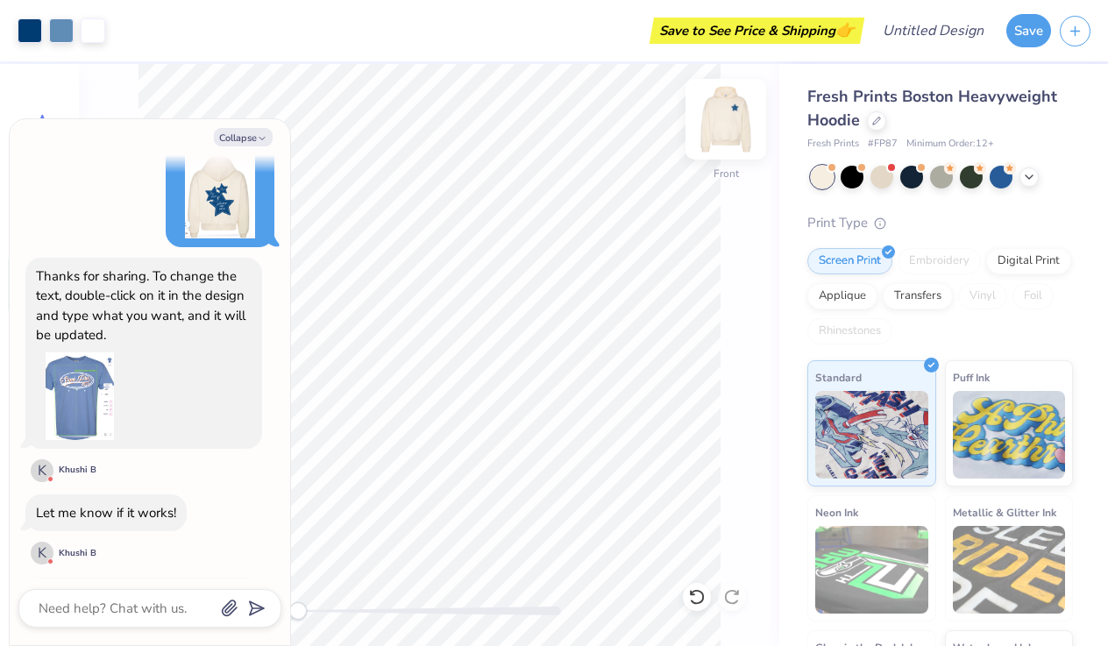
click at [727, 107] on img at bounding box center [726, 119] width 70 height 70
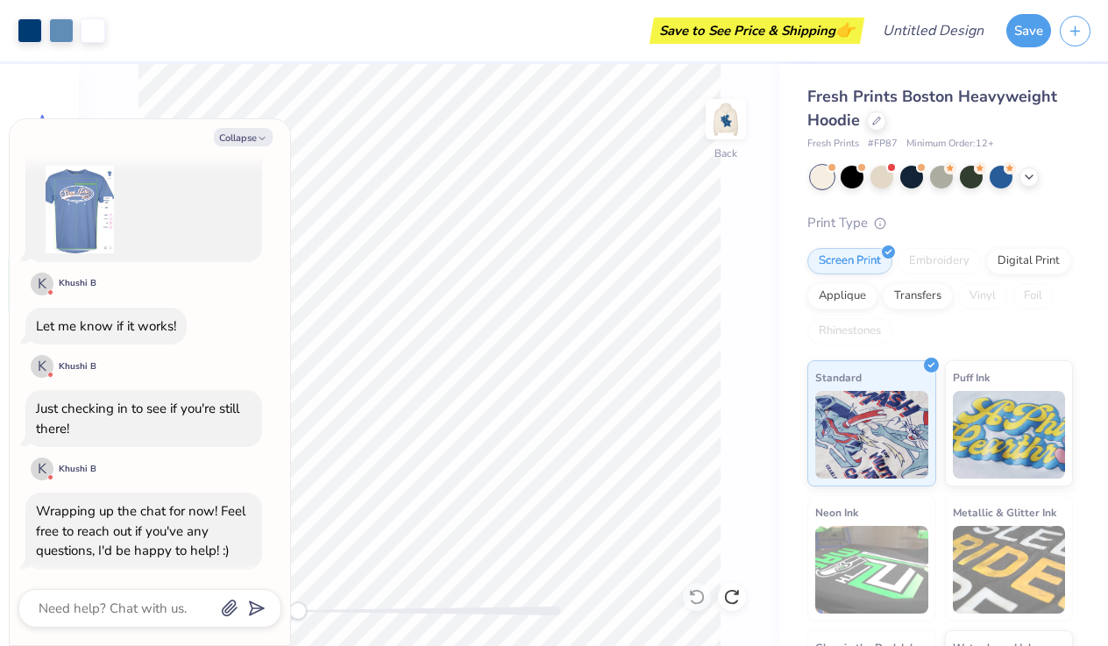
scroll to position [1709, 0]
click at [239, 141] on button "Collapse" at bounding box center [243, 137] width 59 height 18
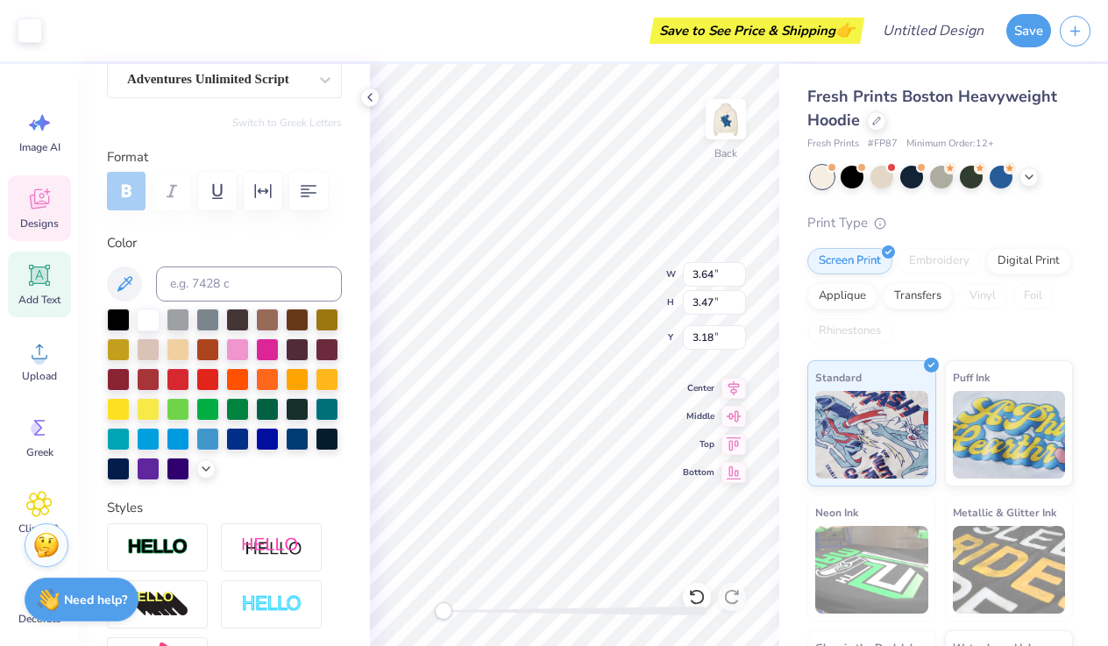
scroll to position [177, 0]
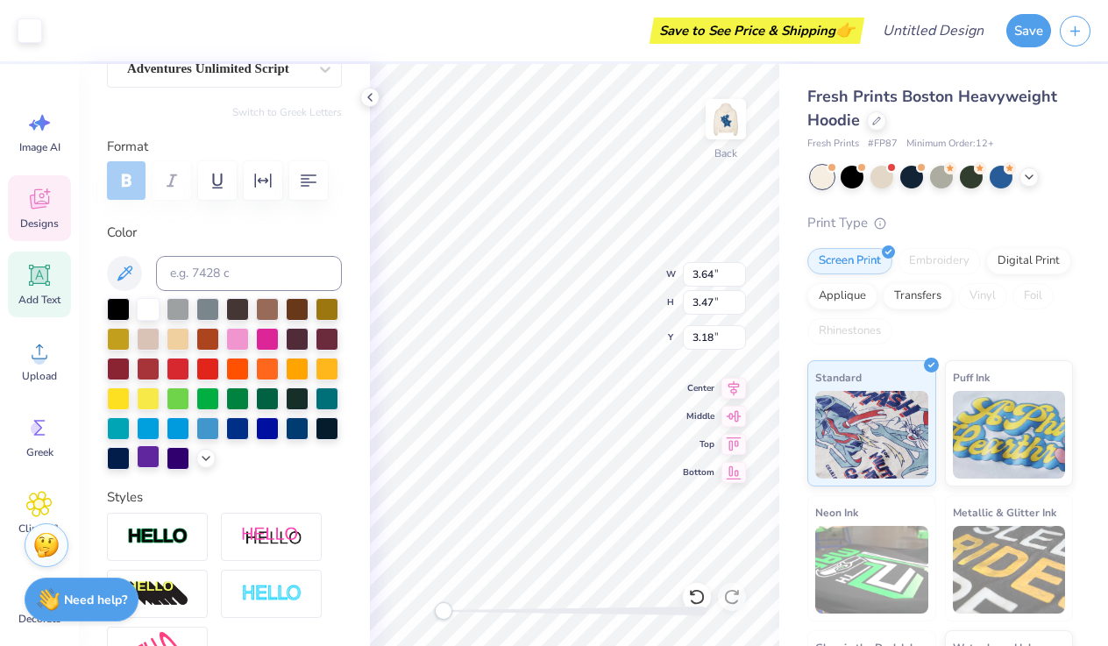
click at [150, 460] on div at bounding box center [148, 456] width 23 height 23
click at [148, 303] on div at bounding box center [148, 307] width 23 height 23
click at [373, 94] on icon at bounding box center [370, 97] width 14 height 14
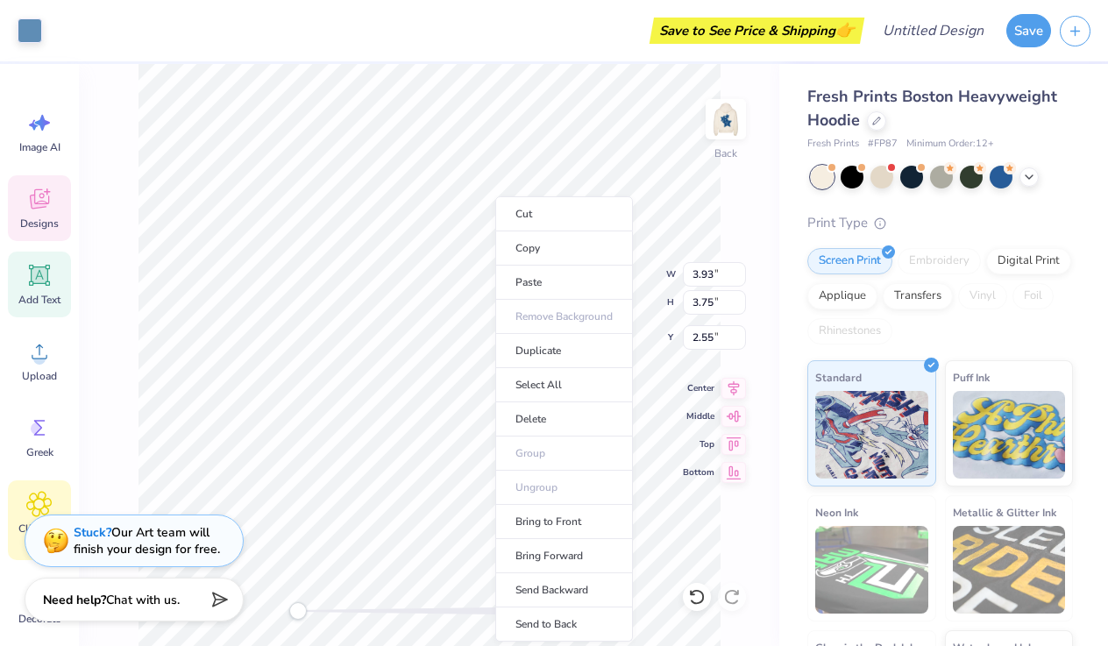
click at [37, 493] on icon at bounding box center [38, 504] width 25 height 26
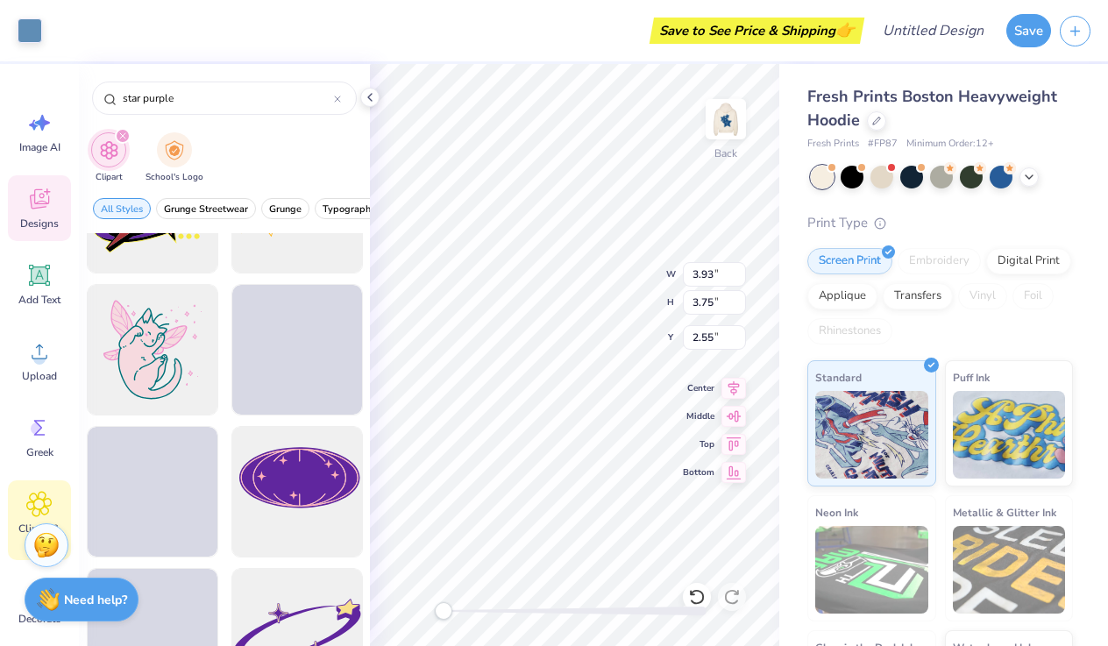
scroll to position [537, 0]
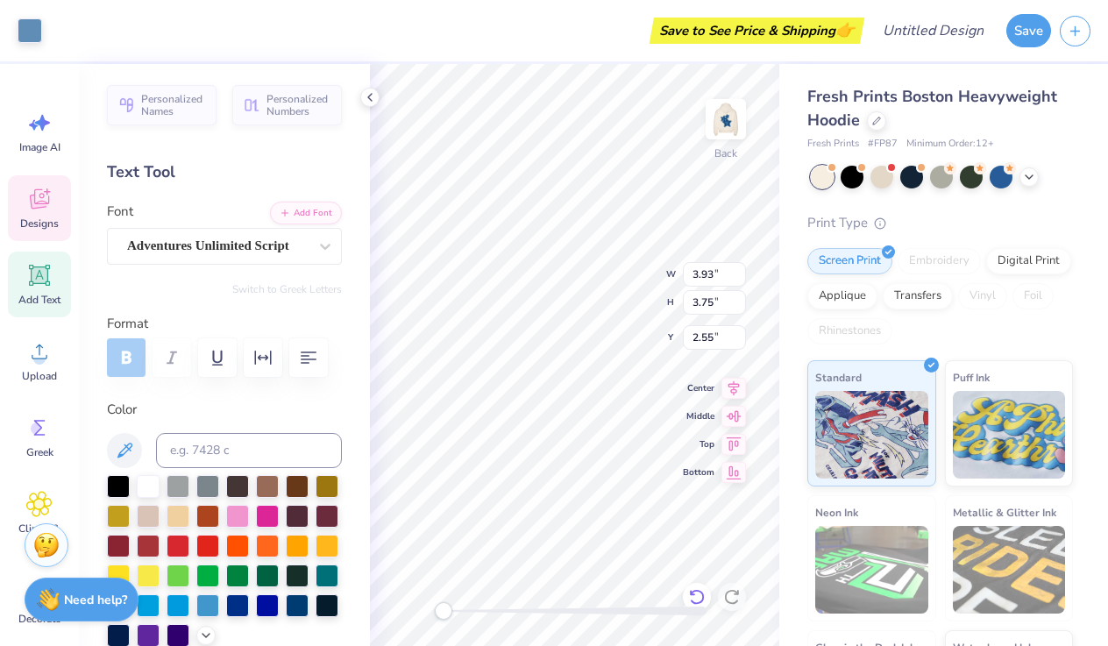
click at [707, 594] on div at bounding box center [697, 597] width 28 height 28
click at [701, 594] on icon at bounding box center [697, 597] width 18 height 18
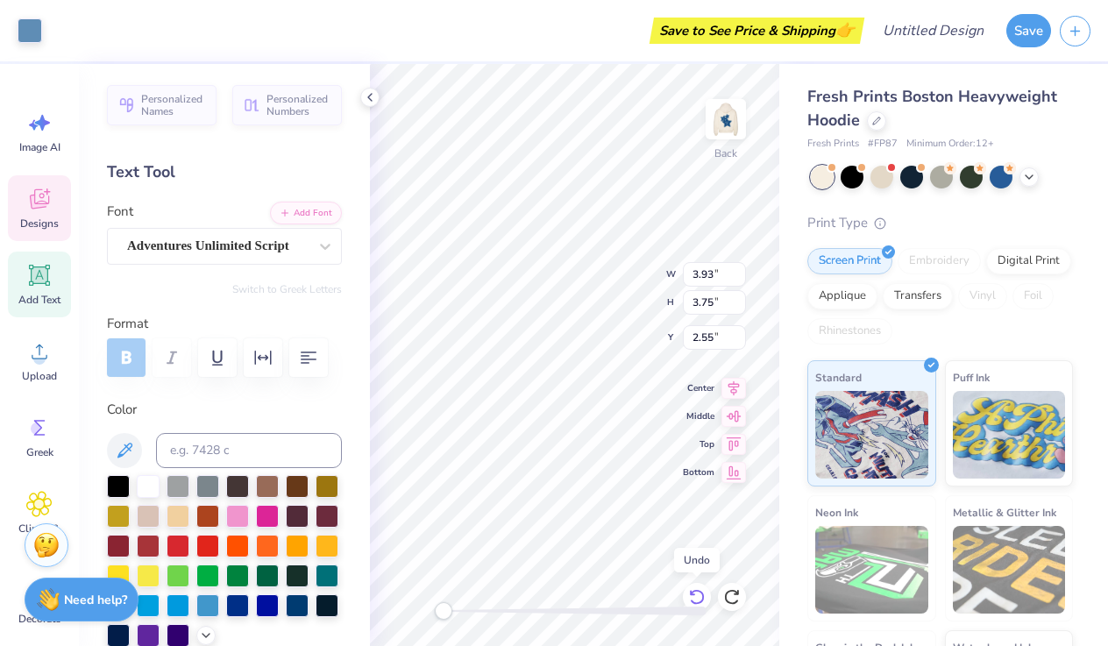
click at [701, 594] on icon at bounding box center [697, 597] width 18 height 18
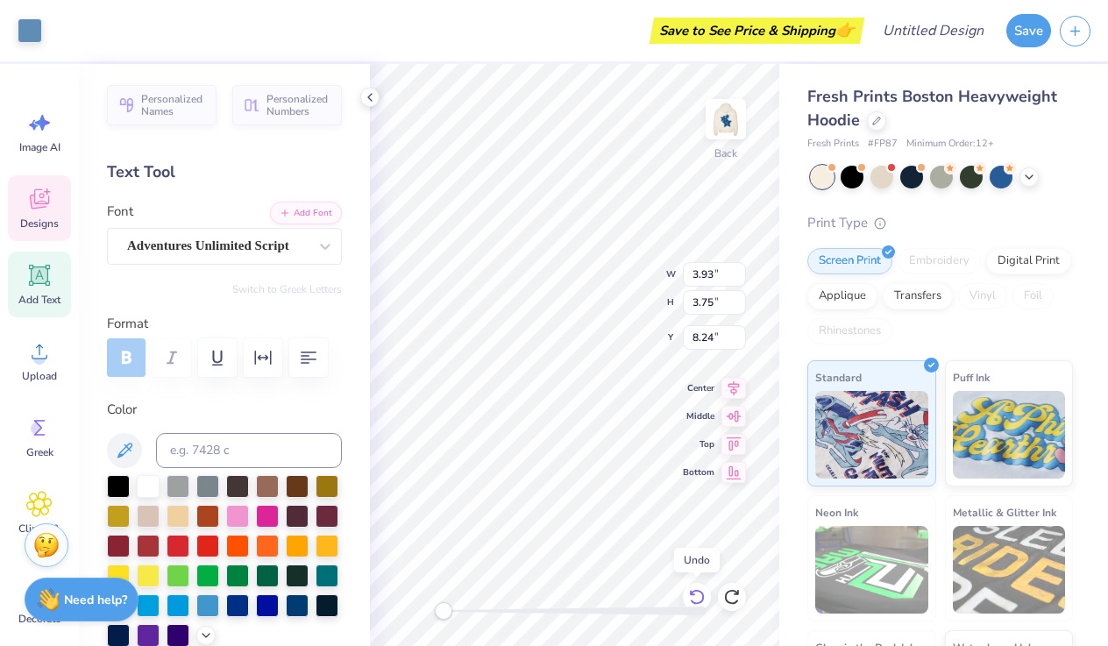
click at [701, 594] on icon at bounding box center [697, 597] width 18 height 18
click at [701, 595] on icon at bounding box center [697, 597] width 18 height 18
click at [700, 596] on icon at bounding box center [697, 597] width 18 height 18
click at [698, 597] on icon at bounding box center [697, 597] width 18 height 18
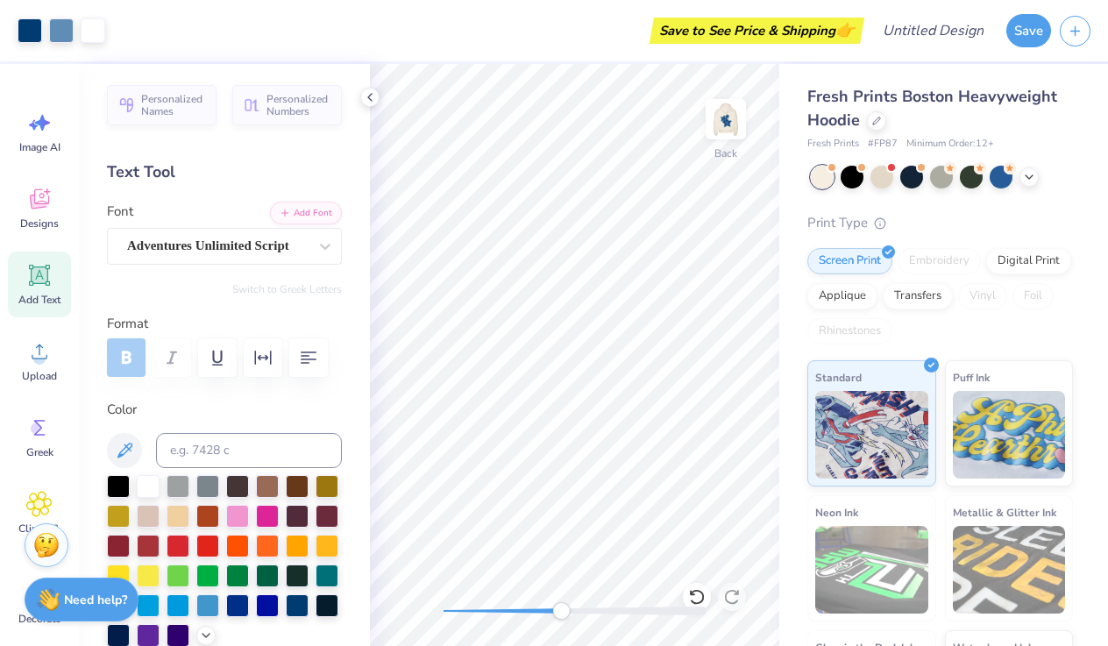
drag, startPoint x: 440, startPoint y: 618, endPoint x: 530, endPoint y: 612, distance: 90.5
click at [552, 612] on div "Accessibility label" at bounding box center [561, 611] width 18 height 18
click at [723, 116] on img at bounding box center [726, 119] width 70 height 70
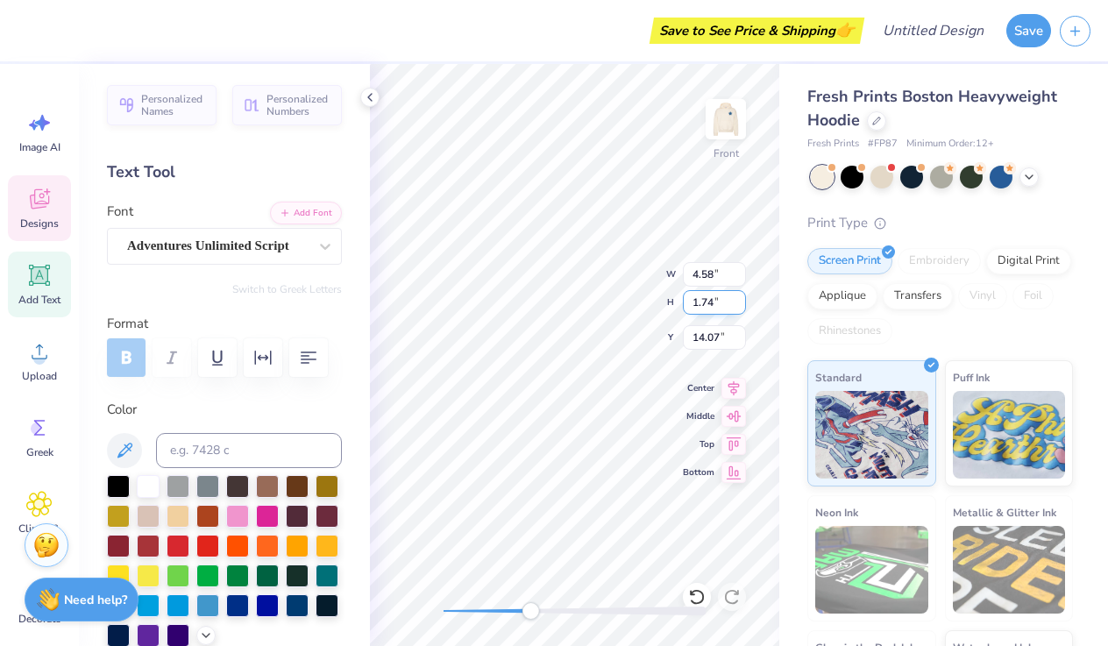
click at [713, 295] on div "Front W 4.58 4.58 " H 1.74 1.74 " Y 14.07 14.07 " Center [GEOGRAPHIC_DATA]" at bounding box center [574, 355] width 409 height 582
click at [718, 271] on input "4.58" at bounding box center [714, 274] width 63 height 25
click at [691, 446] on span "Top" at bounding box center [699, 442] width 32 height 14
click at [694, 596] on icon at bounding box center [697, 597] width 18 height 18
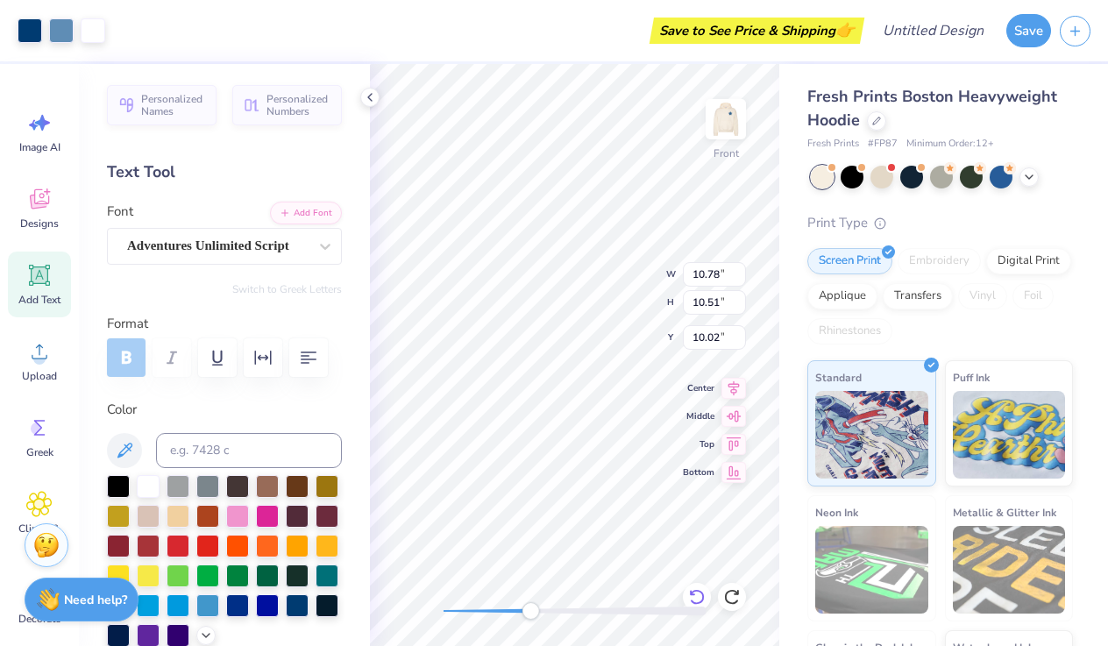
click at [694, 593] on icon at bounding box center [696, 597] width 15 height 16
click at [733, 595] on icon at bounding box center [732, 597] width 18 height 18
click at [694, 599] on icon at bounding box center [697, 597] width 18 height 18
click at [690, 594] on icon at bounding box center [697, 597] width 18 height 18
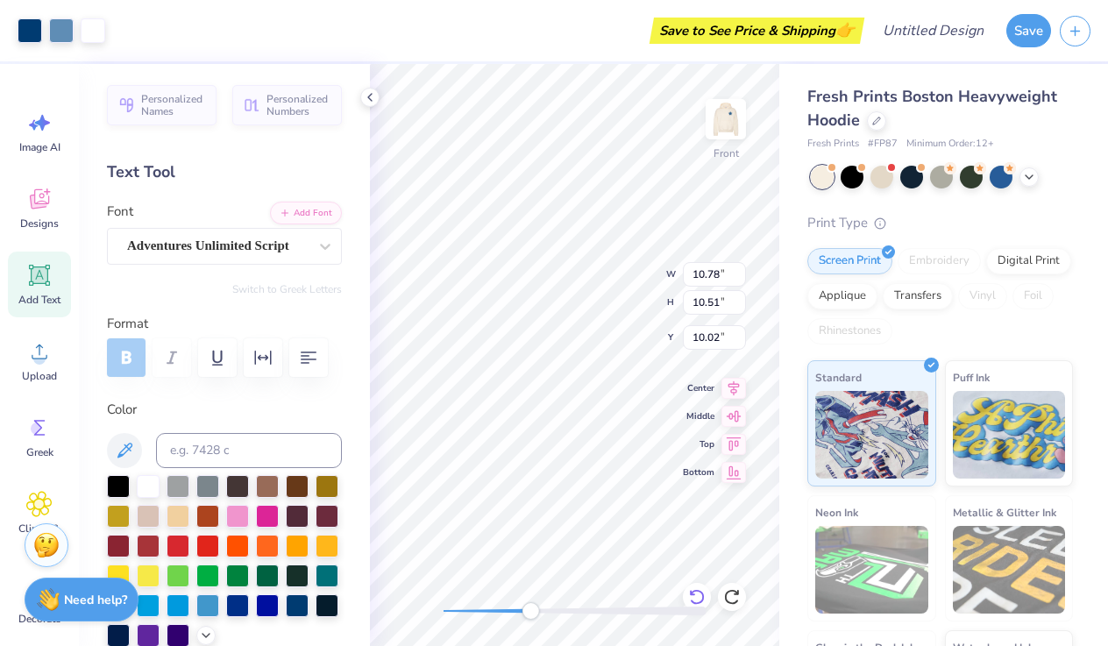
click at [696, 594] on icon at bounding box center [697, 597] width 18 height 18
click at [727, 594] on icon at bounding box center [731, 597] width 15 height 16
drag, startPoint x: 530, startPoint y: 609, endPoint x: 490, endPoint y: 613, distance: 40.5
click at [499, 613] on div "Accessibility label" at bounding box center [508, 611] width 18 height 18
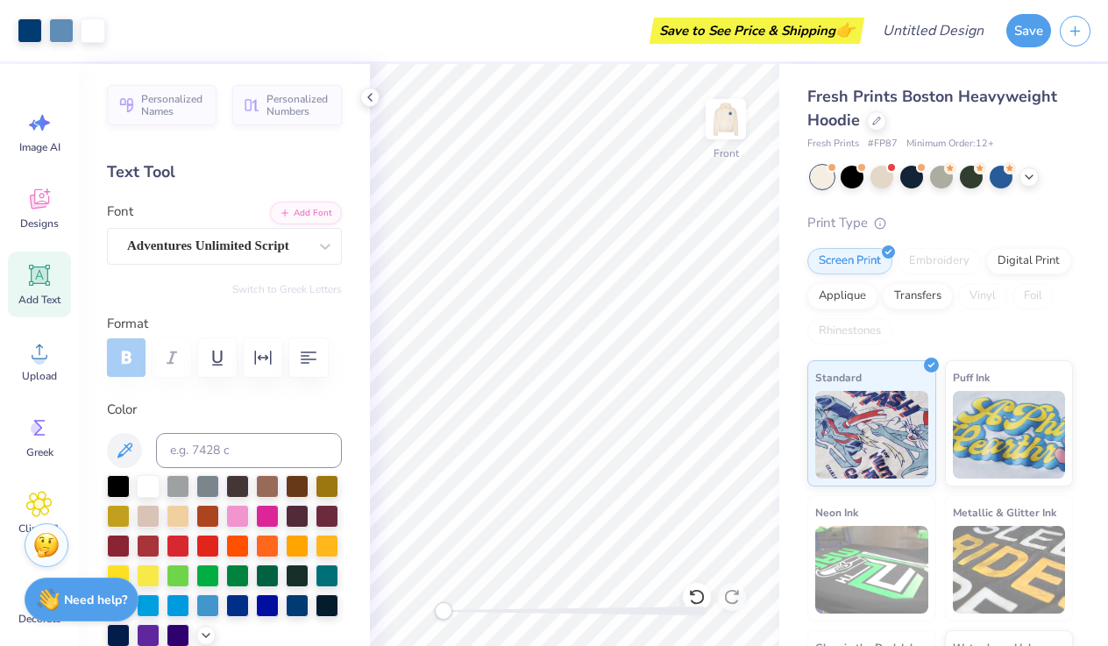
click at [423, 609] on div "Front" at bounding box center [574, 355] width 409 height 582
click at [730, 110] on img at bounding box center [726, 119] width 70 height 70
click at [851, 176] on div at bounding box center [852, 175] width 23 height 23
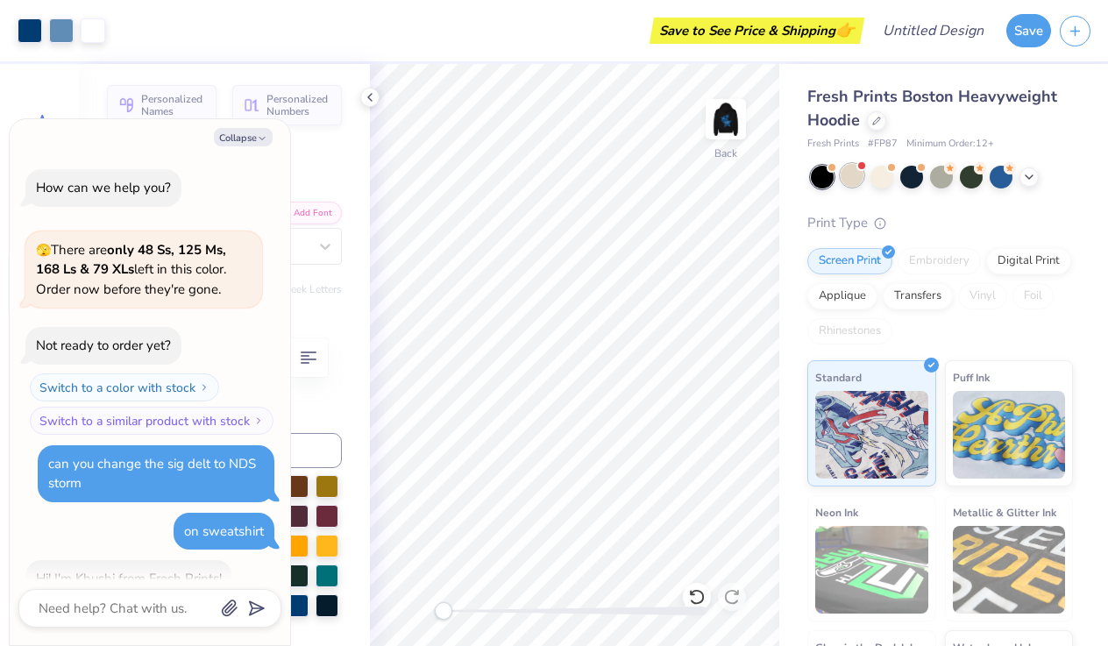
scroll to position [1935, 0]
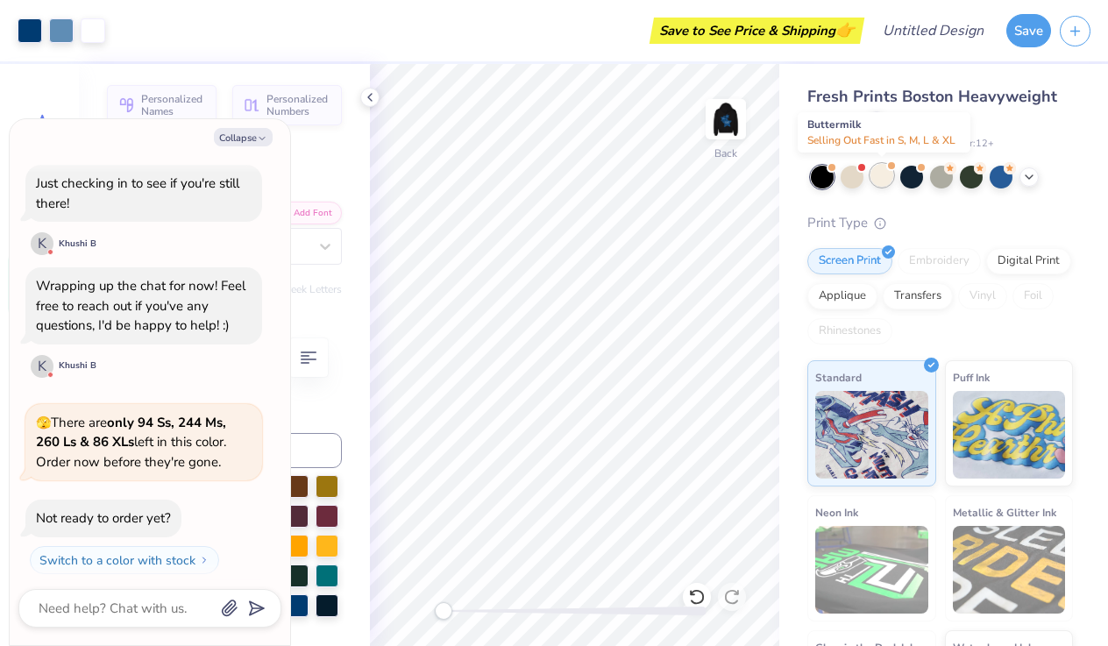
click at [879, 173] on div at bounding box center [882, 175] width 23 height 23
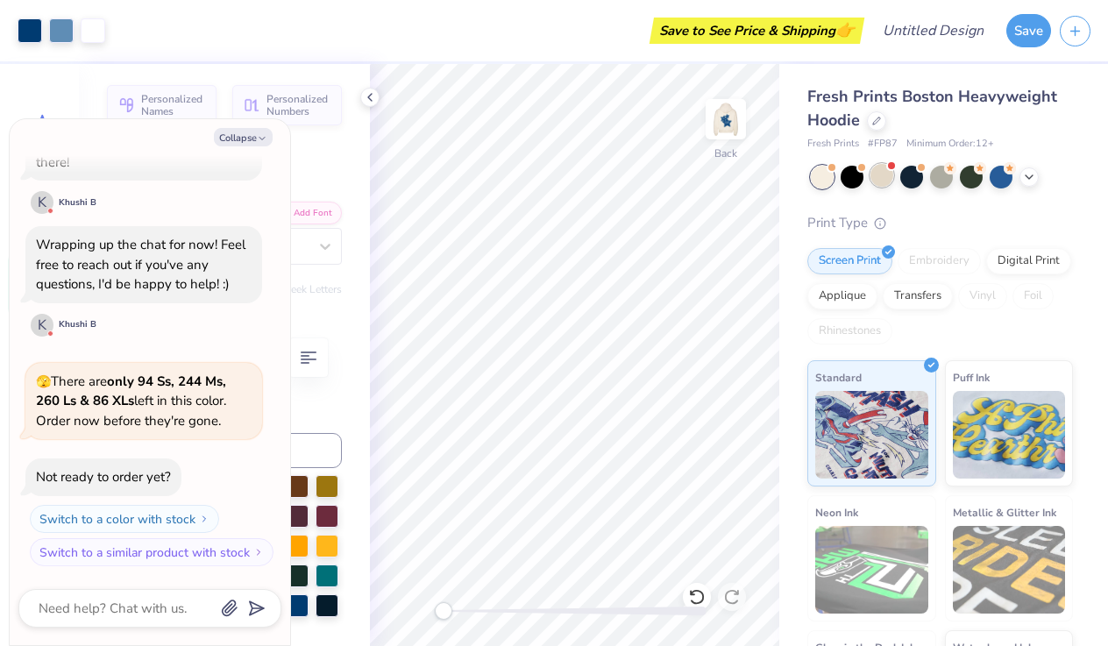
click at [877, 173] on div at bounding box center [882, 175] width 23 height 23
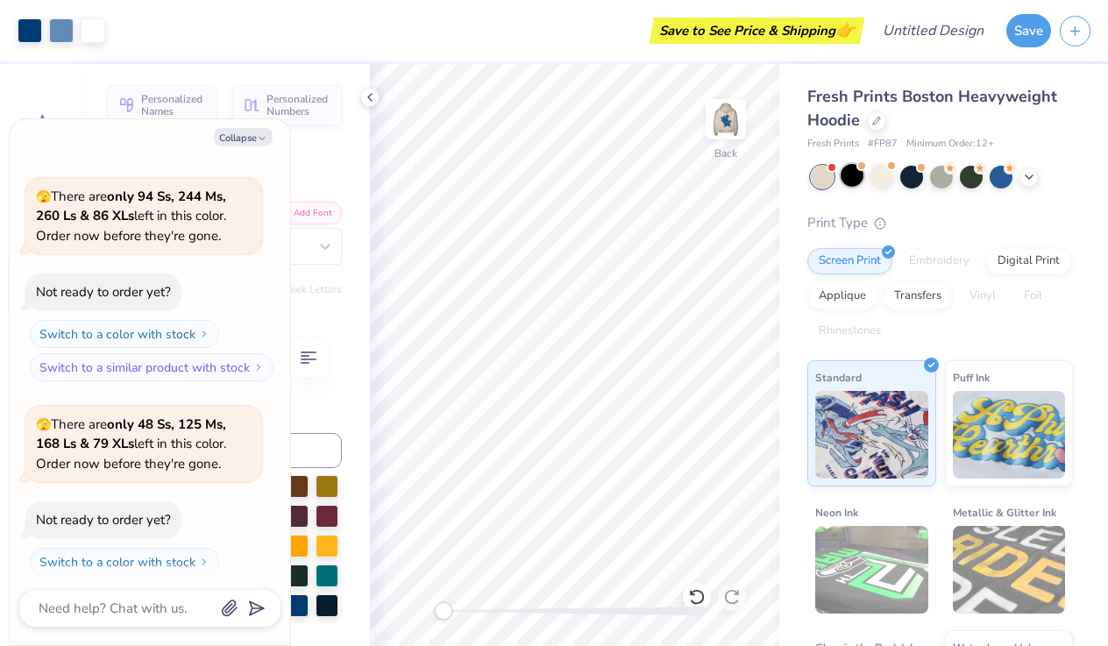
scroll to position [2426, 0]
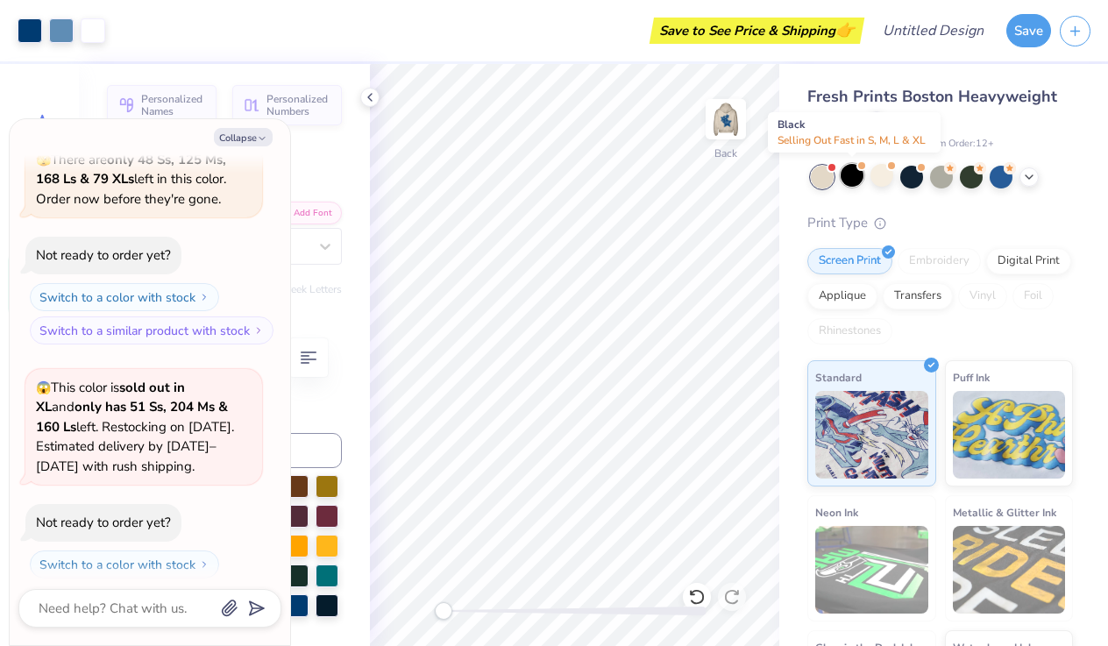
click at [851, 181] on div at bounding box center [852, 175] width 23 height 23
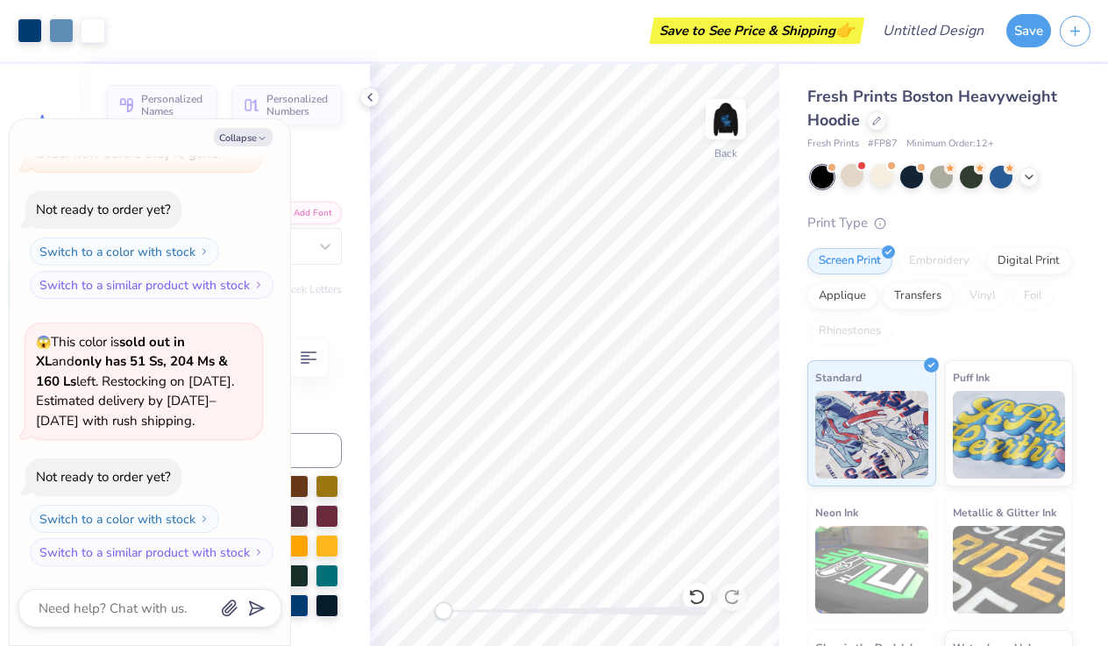
click at [851, 181] on div at bounding box center [852, 175] width 23 height 23
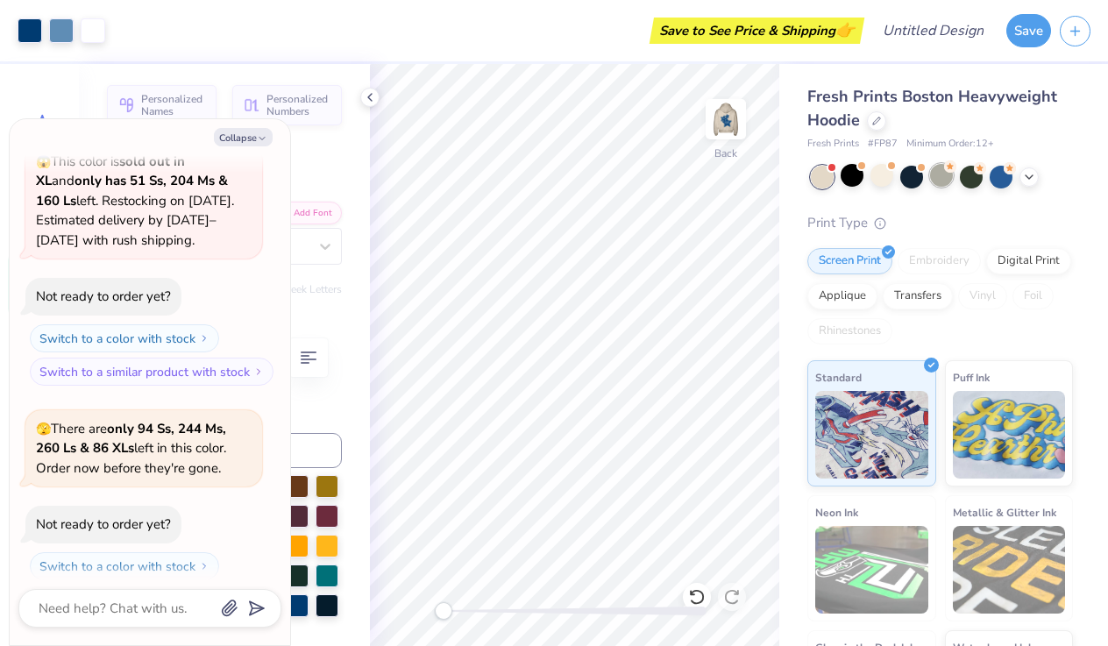
scroll to position [2917, 0]
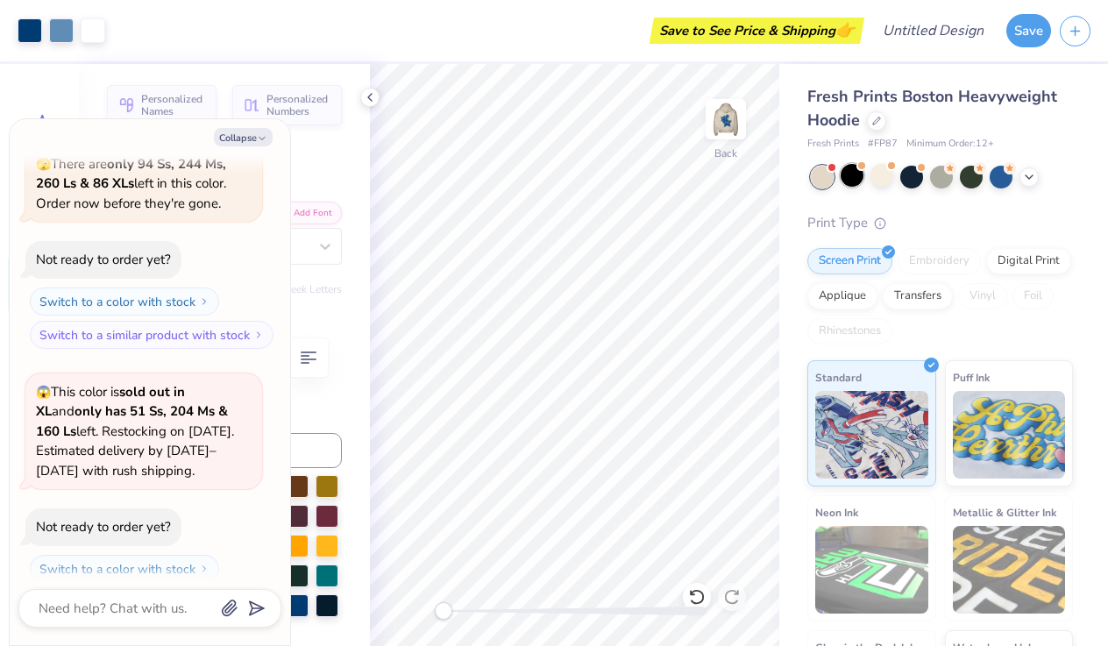
click at [850, 177] on div at bounding box center [852, 175] width 23 height 23
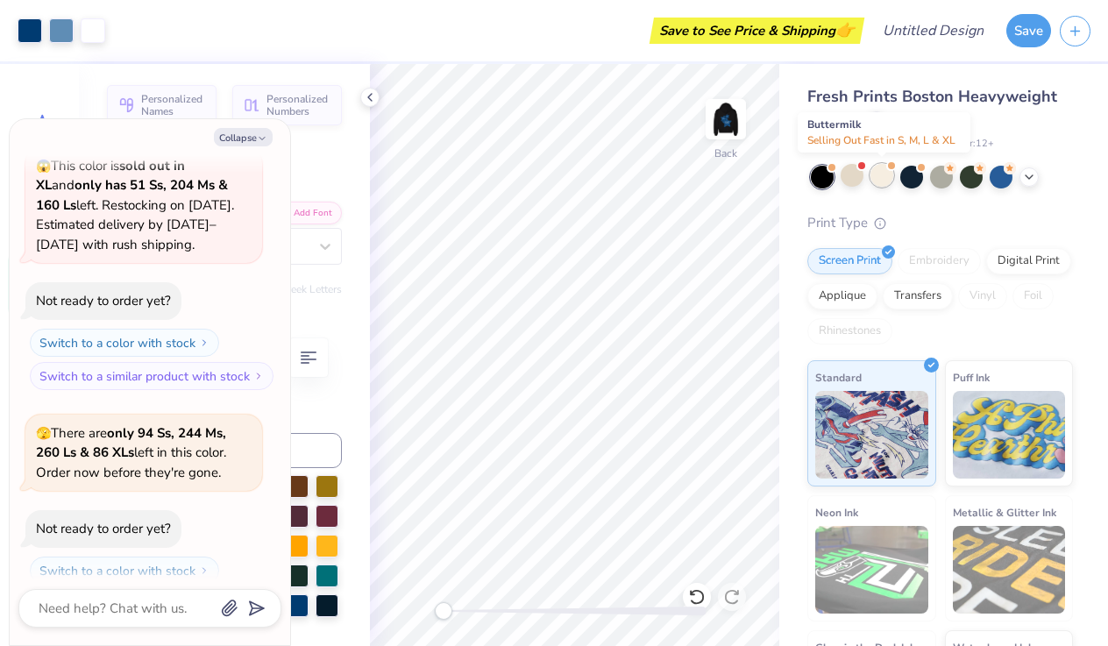
click at [882, 175] on div at bounding box center [882, 175] width 23 height 23
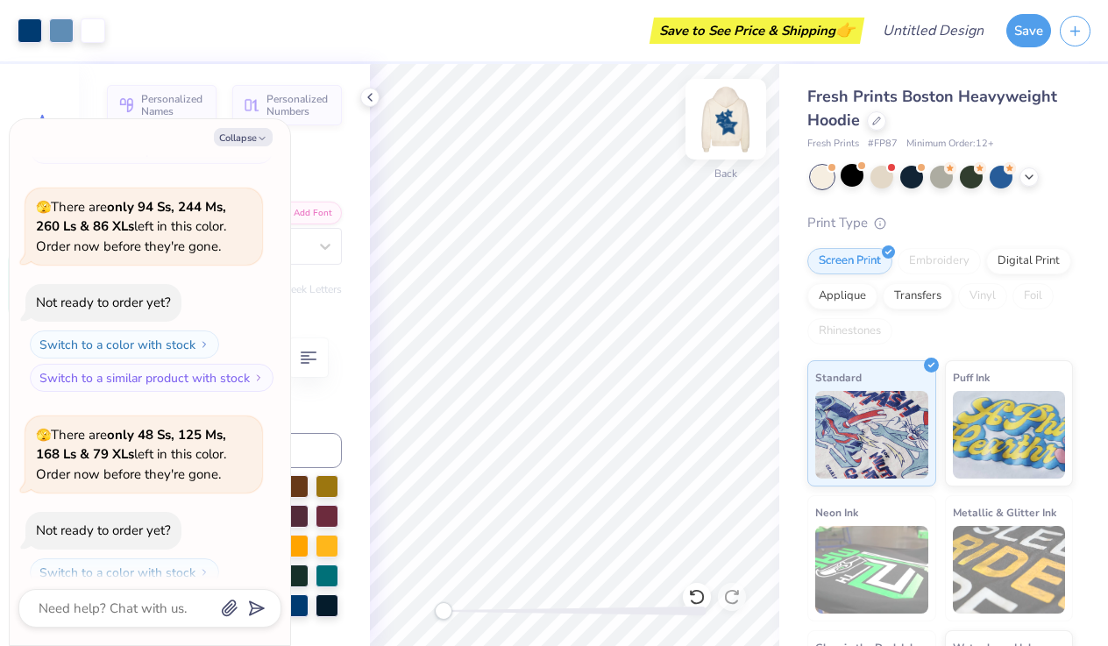
click at [722, 117] on img at bounding box center [726, 119] width 70 height 70
click at [724, 123] on img at bounding box center [726, 119] width 70 height 70
click at [721, 120] on img at bounding box center [726, 119] width 70 height 70
click at [730, 119] on img at bounding box center [726, 119] width 70 height 70
click at [706, 117] on div at bounding box center [726, 119] width 81 height 81
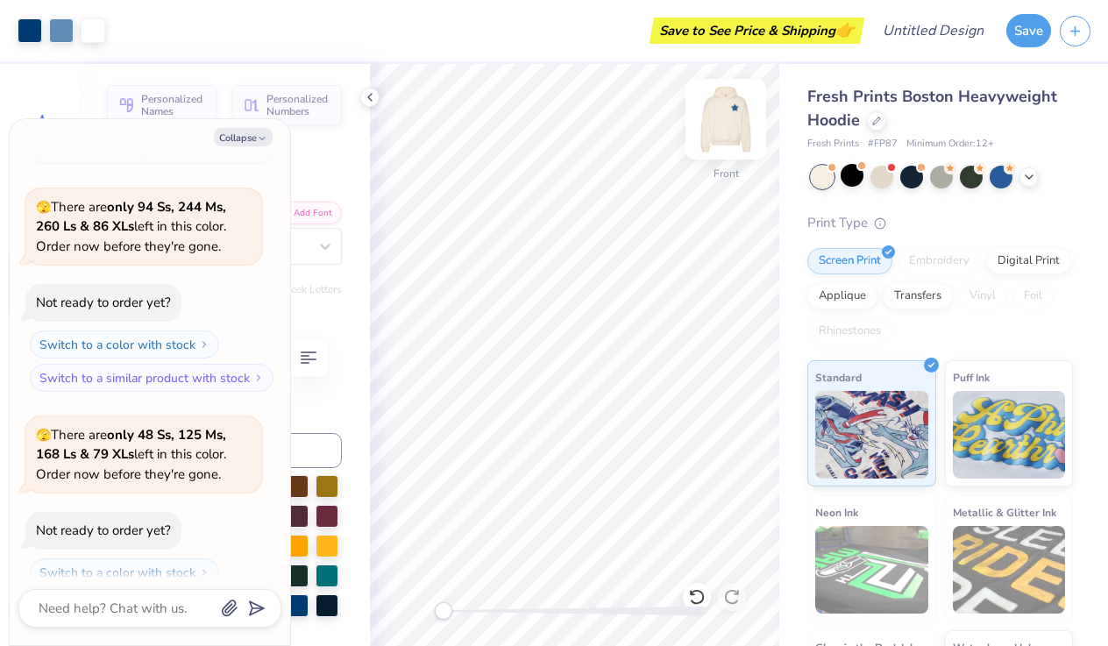
click at [728, 116] on img at bounding box center [726, 119] width 70 height 70
drag, startPoint x: 530, startPoint y: 606, endPoint x: 622, endPoint y: 609, distance: 91.2
click at [600, 609] on div "Accessibility label" at bounding box center [591, 611] width 18 height 18
click at [485, 645] on html "Art colors Save to See Price & Shipping 👉 Design Title Save Image AI Designs Ad…" at bounding box center [554, 323] width 1108 height 646
drag, startPoint x: 620, startPoint y: 607, endPoint x: 474, endPoint y: 607, distance: 145.6
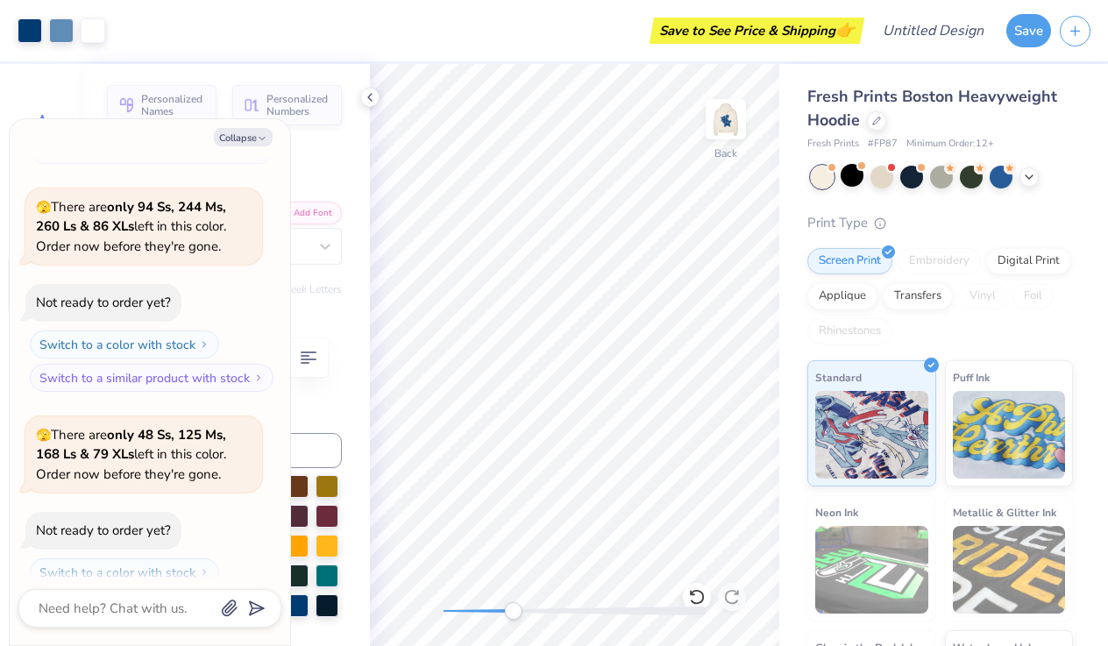
click at [504, 607] on div "Accessibility label" at bounding box center [513, 611] width 18 height 18
click at [587, 594] on div "Back" at bounding box center [574, 355] width 409 height 582
click at [418, 594] on div "Back W 1.56 1.56 " H 0.67 0.67 " Y 5.00 5.00 " Center Middle Top Bottom" at bounding box center [574, 355] width 409 height 582
drag, startPoint x: 602, startPoint y: 607, endPoint x: 437, endPoint y: 606, distance: 165.7
click at [437, 606] on div "Accessibility label" at bounding box center [444, 611] width 18 height 18
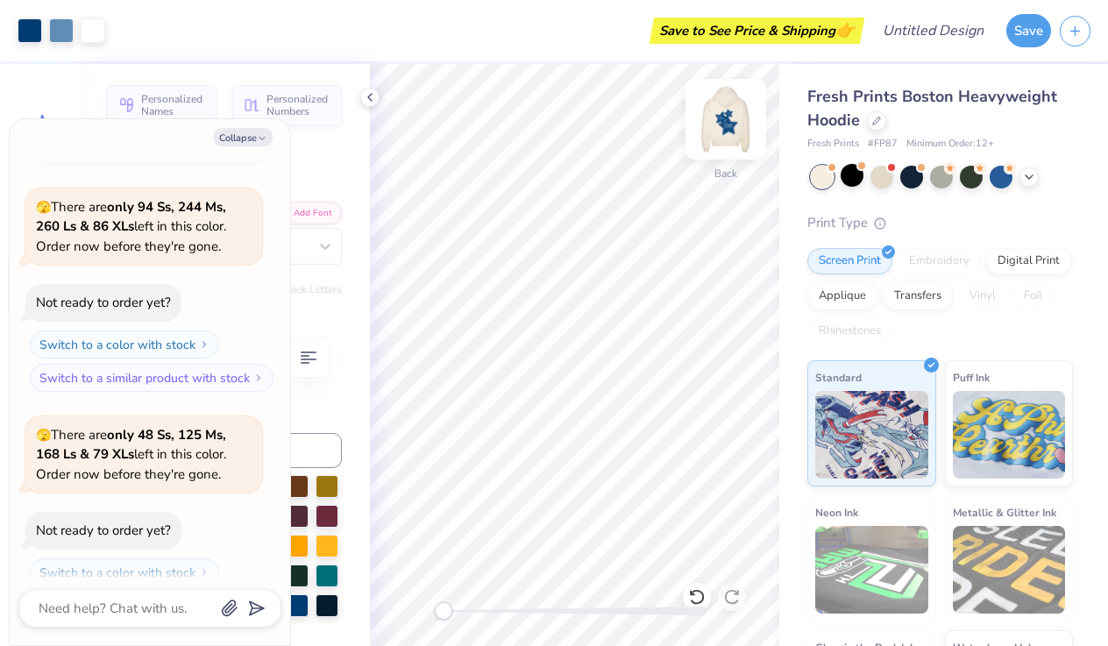
click at [734, 131] on img at bounding box center [726, 119] width 70 height 70
drag, startPoint x: 734, startPoint y: 131, endPoint x: 727, endPoint y: 117, distance: 15.7
click at [727, 117] on img at bounding box center [726, 119] width 70 height 70
click at [728, 121] on img at bounding box center [726, 119] width 70 height 70
click at [728, 121] on img at bounding box center [725, 119] width 35 height 35
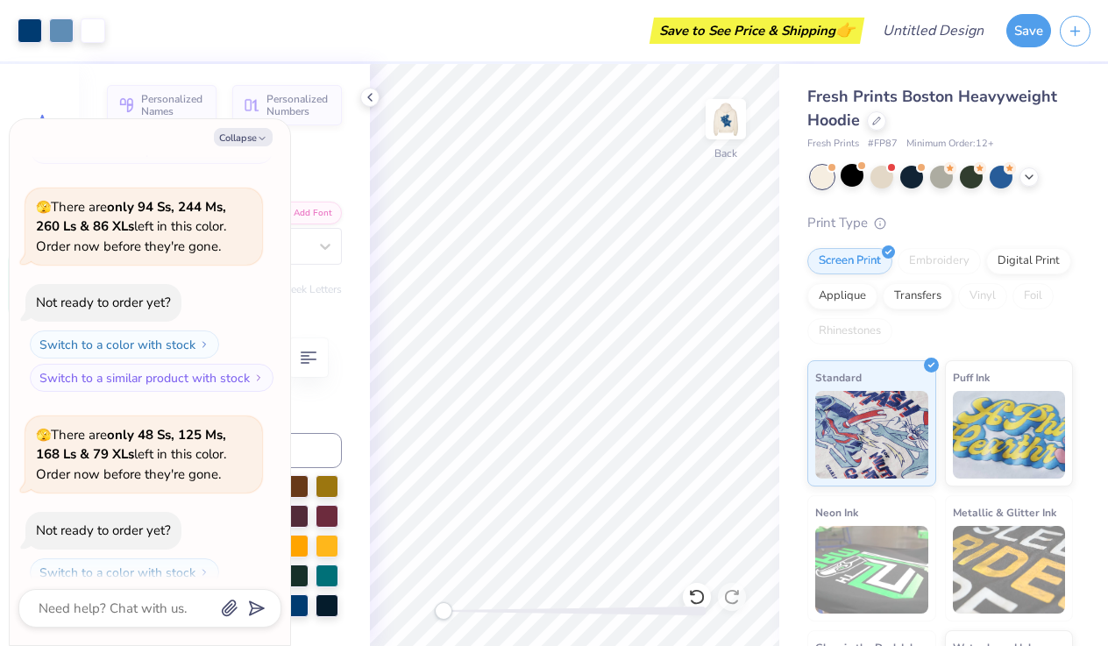
click at [728, 121] on img at bounding box center [725, 119] width 35 height 35
click at [718, 118] on img at bounding box center [726, 119] width 70 height 70
click at [792, 335] on div "Fresh Prints Boston Heavyweight Hoodie Fresh Prints # FP87 Minimum Order: 12 + …" at bounding box center [943, 410] width 329 height 693
click at [786, 389] on div "Fresh Prints Boston Heavyweight Hoodie Fresh Prints # FP87 Minimum Order: 12 + …" at bounding box center [943, 410] width 329 height 693
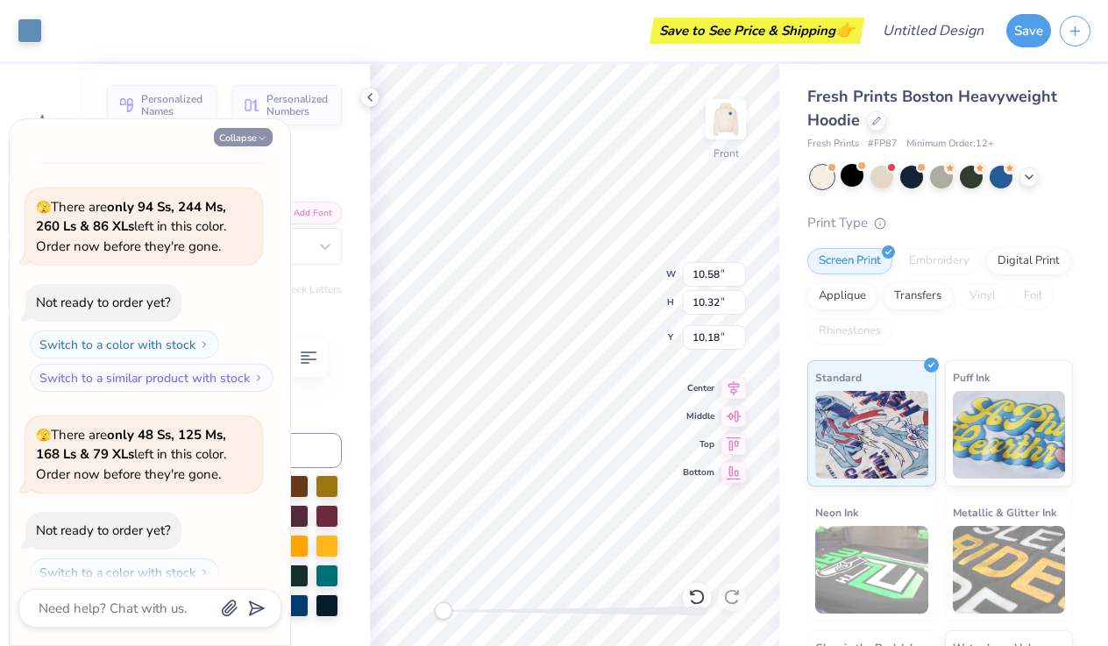
click at [245, 132] on button "Collapse" at bounding box center [243, 137] width 59 height 18
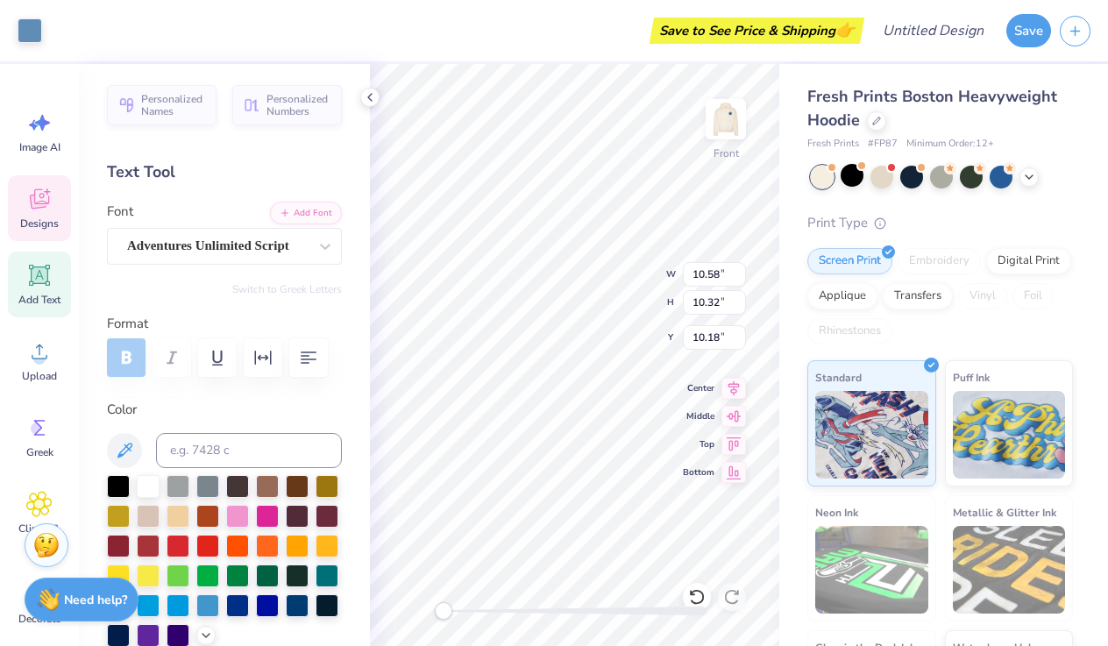
scroll to position [0, 0]
click at [274, 575] on div at bounding box center [267, 574] width 23 height 23
click at [151, 481] on div at bounding box center [148, 484] width 23 height 23
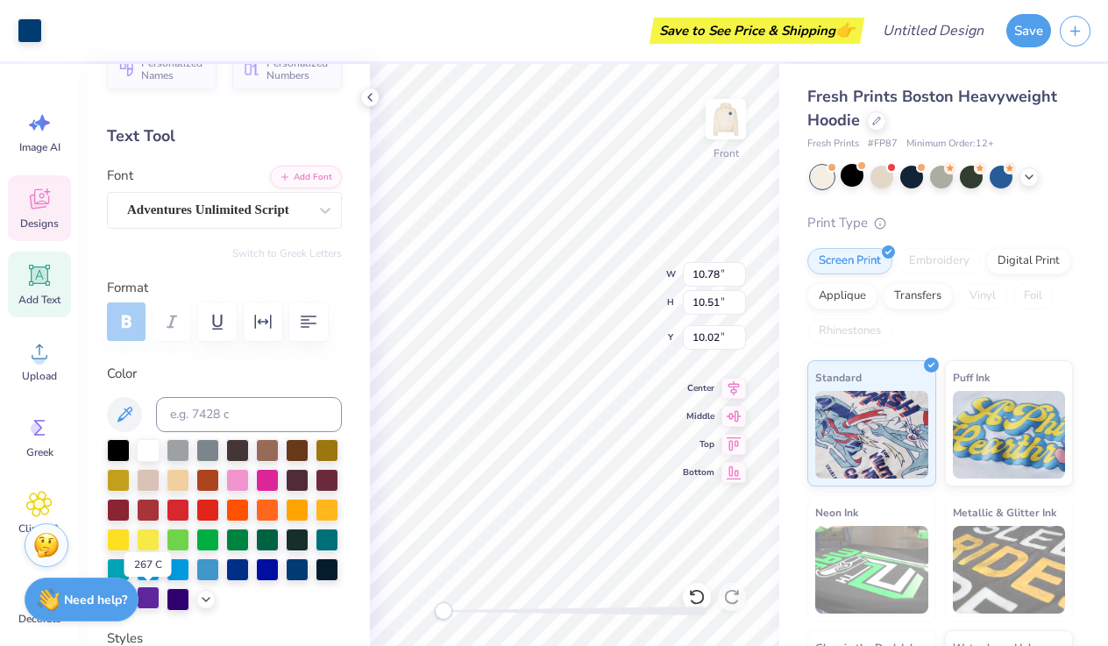
click at [150, 597] on div at bounding box center [148, 598] width 23 height 23
click at [146, 451] on div at bounding box center [148, 449] width 23 height 23
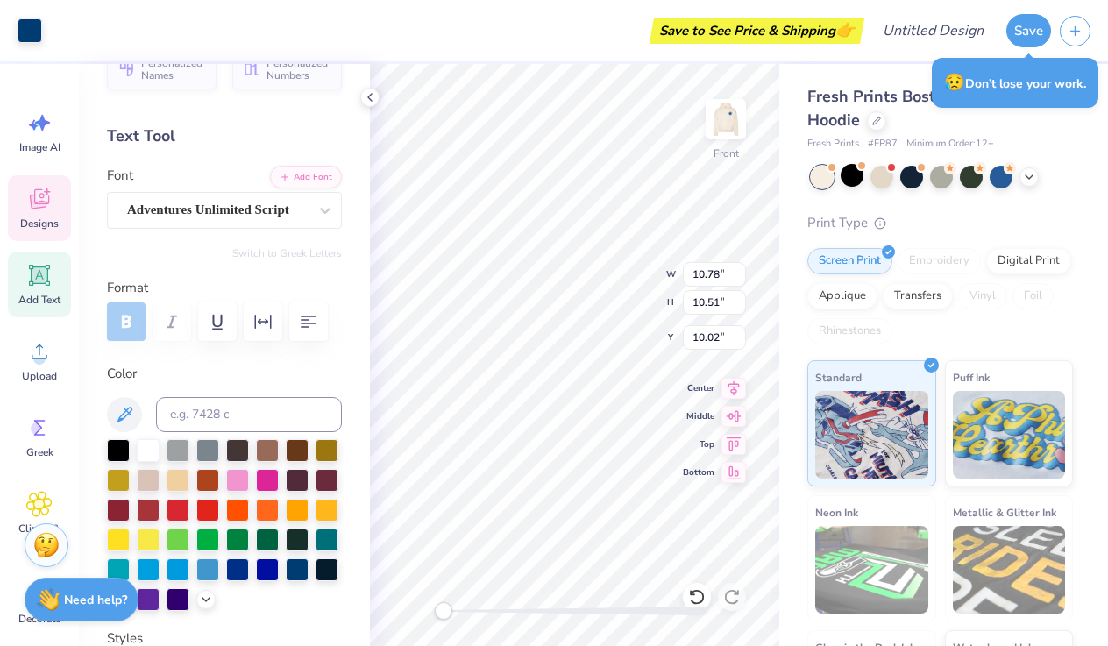
click at [1046, 218] on div "Print Type" at bounding box center [941, 223] width 266 height 20
